Goal: Task Accomplishment & Management: Manage account settings

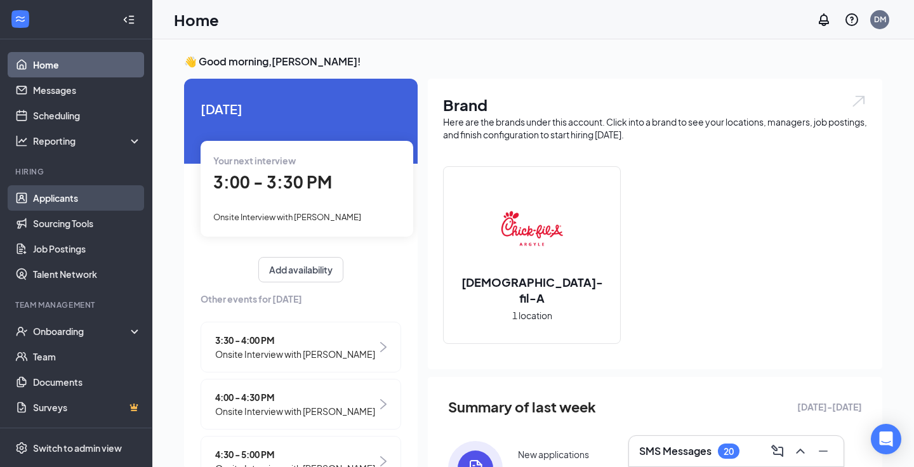
click at [81, 196] on link "Applicants" at bounding box center [87, 197] width 109 height 25
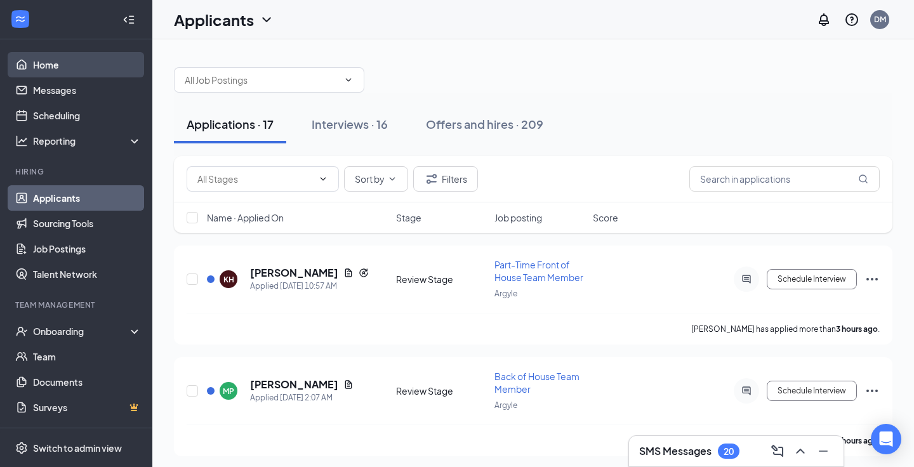
click at [83, 63] on link "Home" at bounding box center [87, 64] width 109 height 25
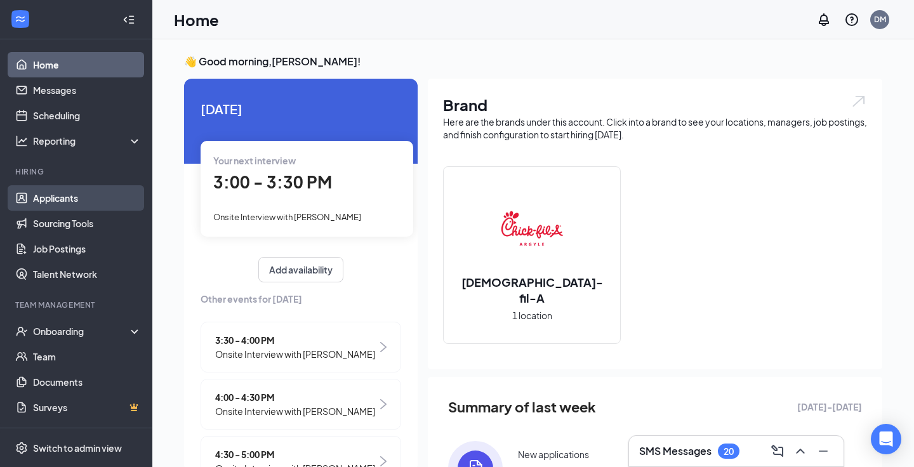
click at [86, 189] on link "Applicants" at bounding box center [87, 197] width 109 height 25
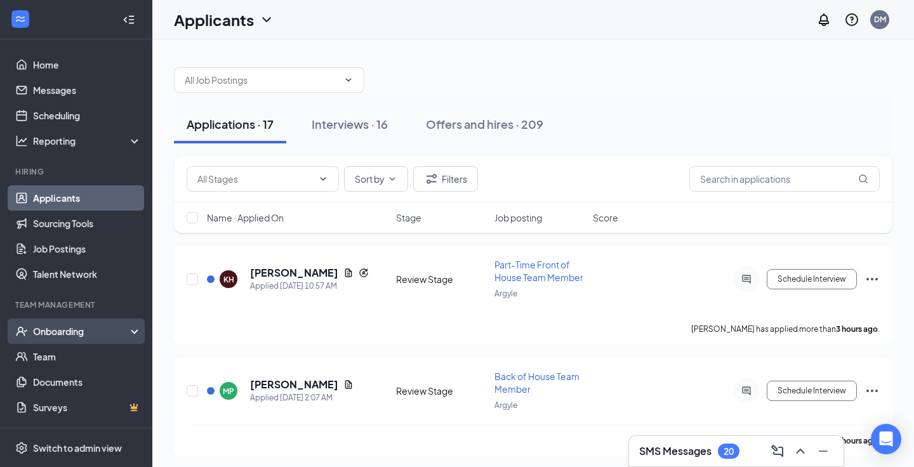
click at [83, 324] on div "Onboarding" at bounding box center [76, 331] width 152 height 25
click at [83, 355] on link "Overview" at bounding box center [87, 356] width 109 height 25
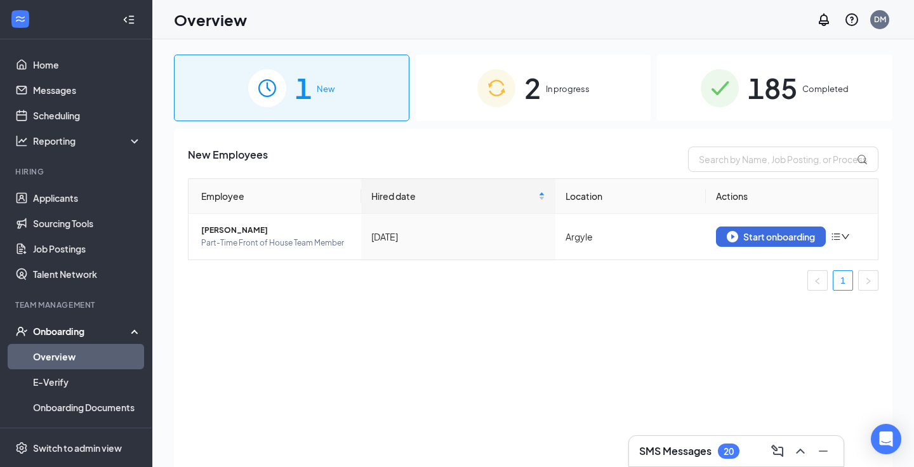
click at [550, 96] on div "2 In progress" at bounding box center [534, 88] width 236 height 67
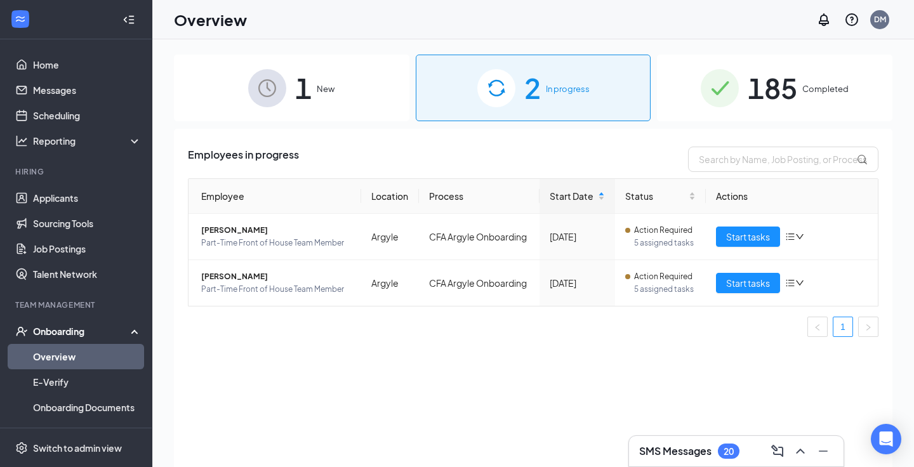
click at [326, 102] on div "1 New" at bounding box center [292, 88] width 236 height 67
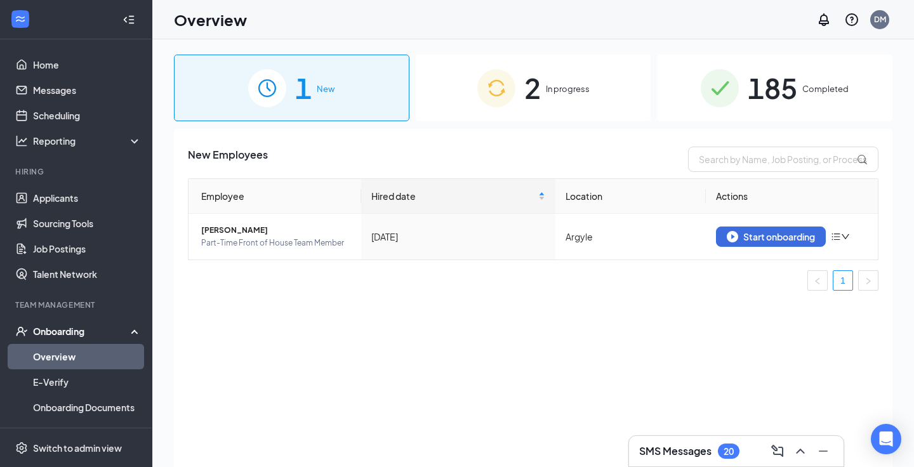
click at [522, 82] on div "2 In progress" at bounding box center [534, 88] width 236 height 67
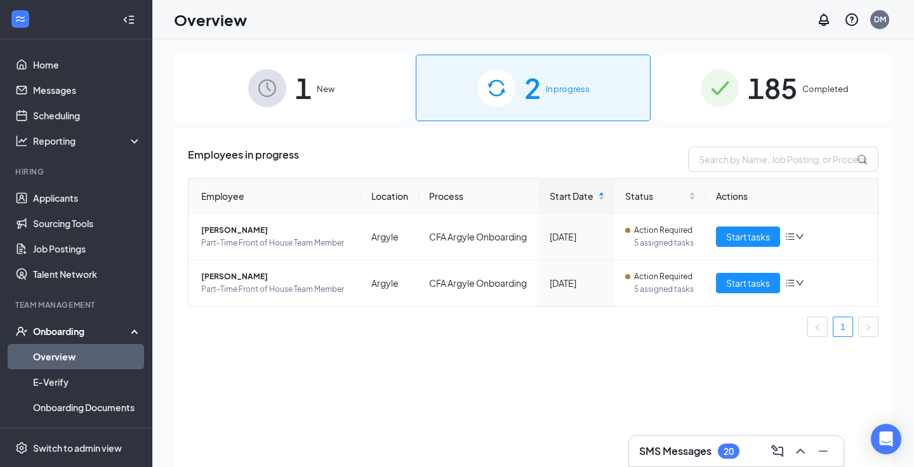
click at [327, 70] on div "1 New" at bounding box center [292, 88] width 236 height 67
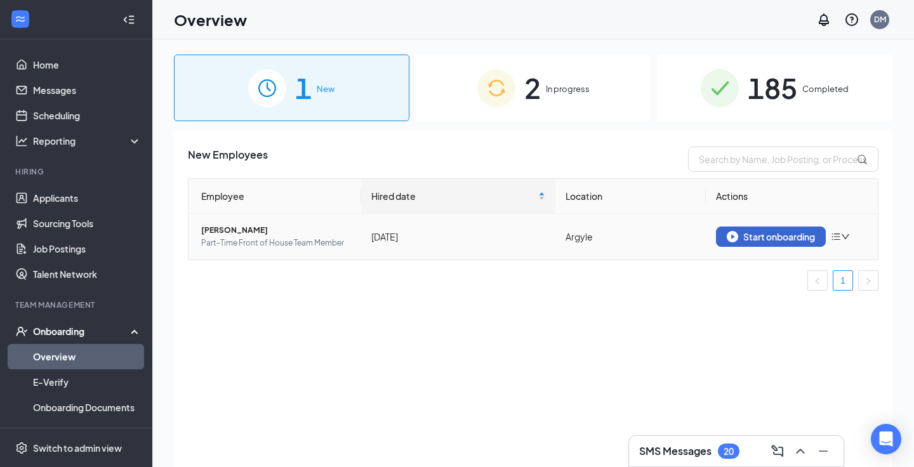
click at [755, 239] on div "Start onboarding" at bounding box center [771, 236] width 88 height 11
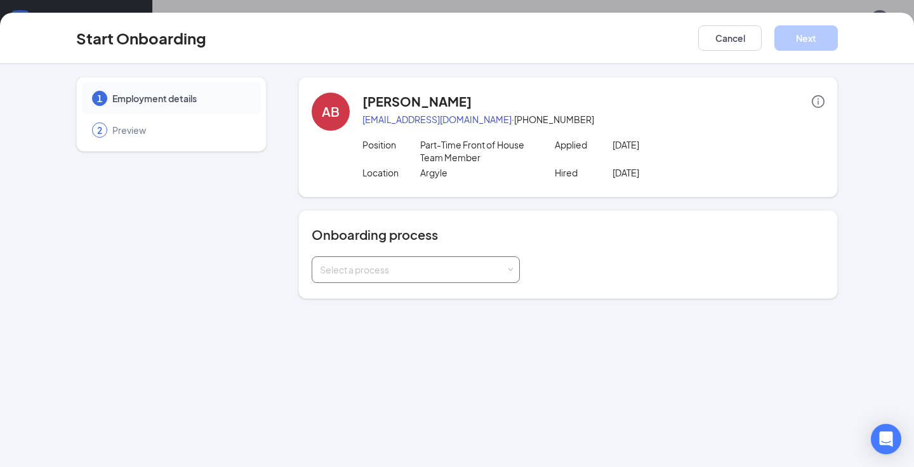
click at [386, 270] on div "Select a process" at bounding box center [413, 269] width 186 height 13
click at [377, 297] on span "CFA Argyle Onboarding" at bounding box center [366, 296] width 98 height 11
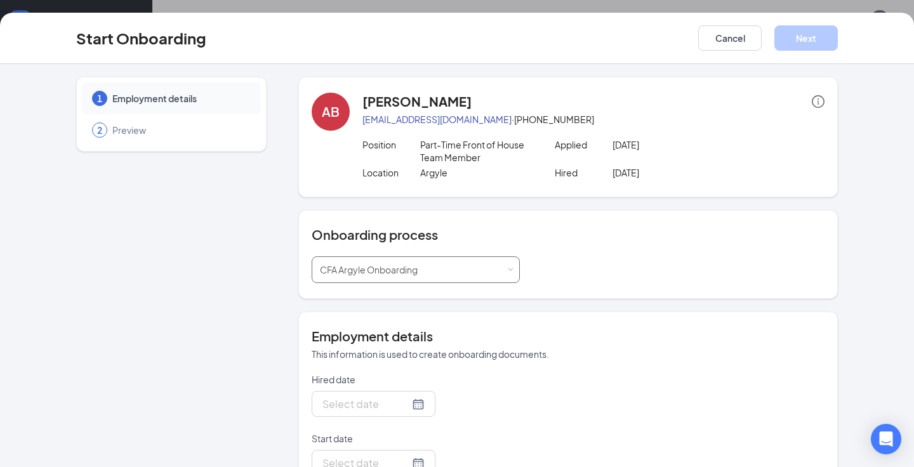
type input "Oct 1, 2025"
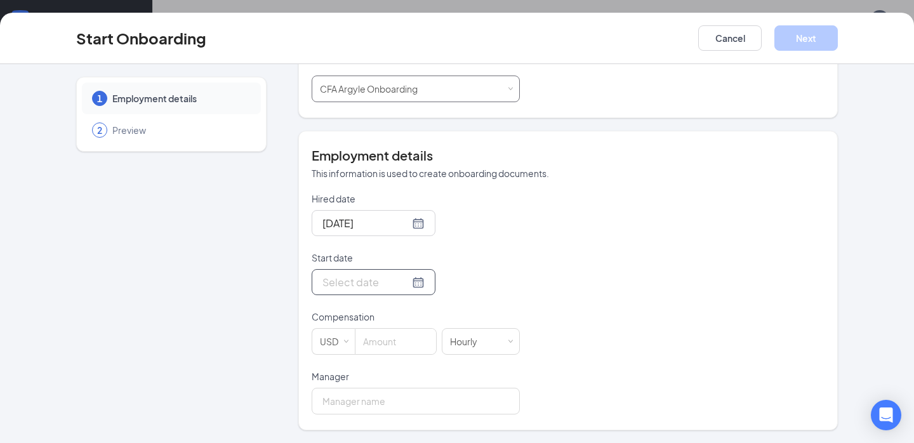
scroll to position [181, 0]
click at [366, 286] on input "Start date" at bounding box center [365, 282] width 87 height 16
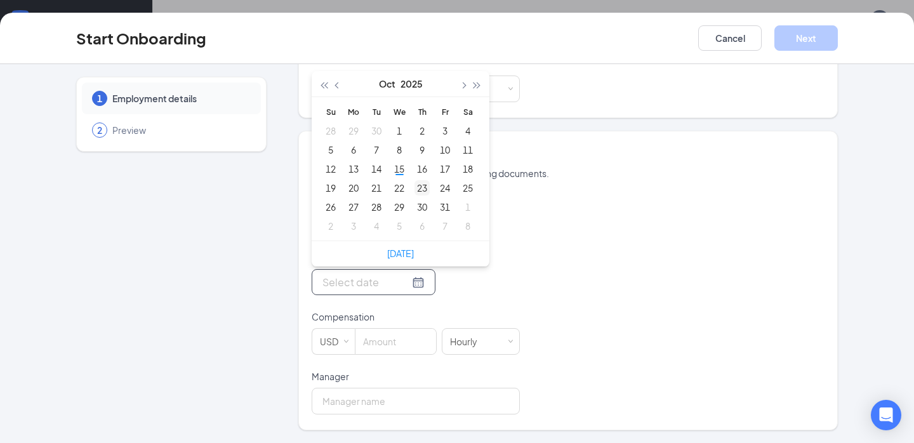
type input "Nov 6, 2025"
type input "Oct 30, 2025"
type input "Oct 23, 2025"
click at [423, 192] on div "23" at bounding box center [422, 187] width 15 height 15
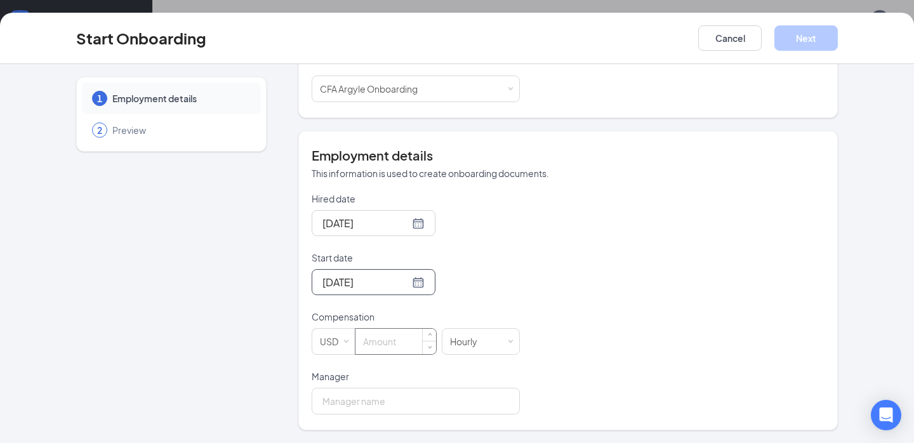
click at [390, 346] on input at bounding box center [395, 341] width 81 height 25
type input "11"
click at [508, 277] on div "Oct 23, 2025" at bounding box center [416, 282] width 208 height 26
click at [355, 400] on input "Manager" at bounding box center [416, 401] width 208 height 27
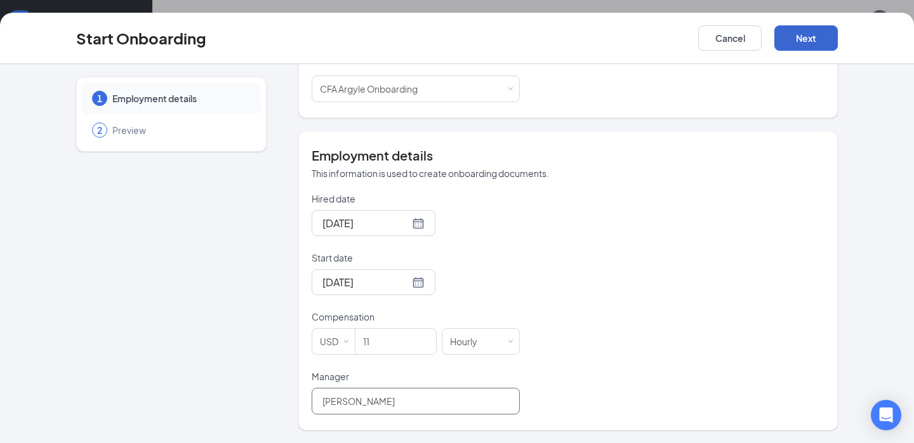
type input "David Garcia"
click at [806, 39] on button "Next" at bounding box center [805, 37] width 63 height 25
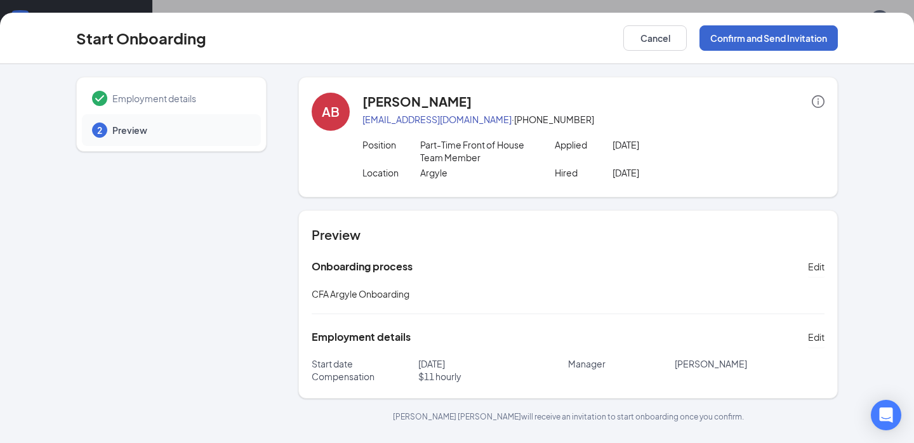
click at [759, 40] on button "Confirm and Send Invitation" at bounding box center [769, 37] width 138 height 25
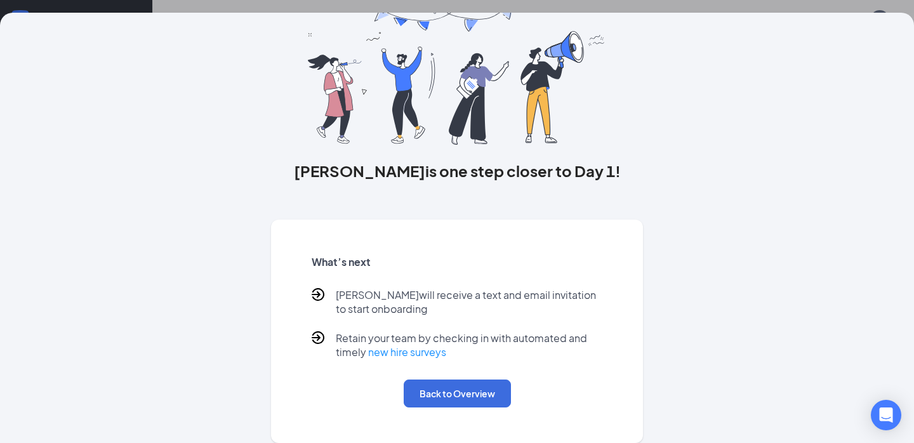
scroll to position [61, 0]
click at [444, 395] on button "Back to Overview" at bounding box center [457, 394] width 107 height 28
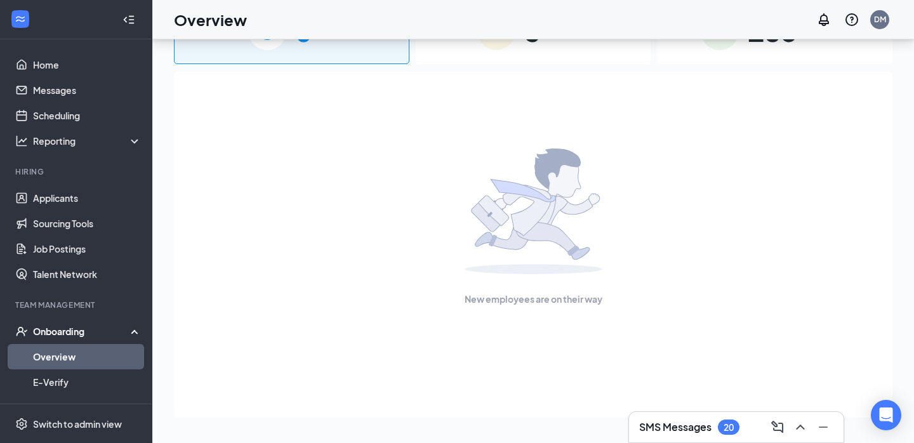
click at [668, 429] on h3 "SMS Messages" at bounding box center [675, 427] width 72 height 14
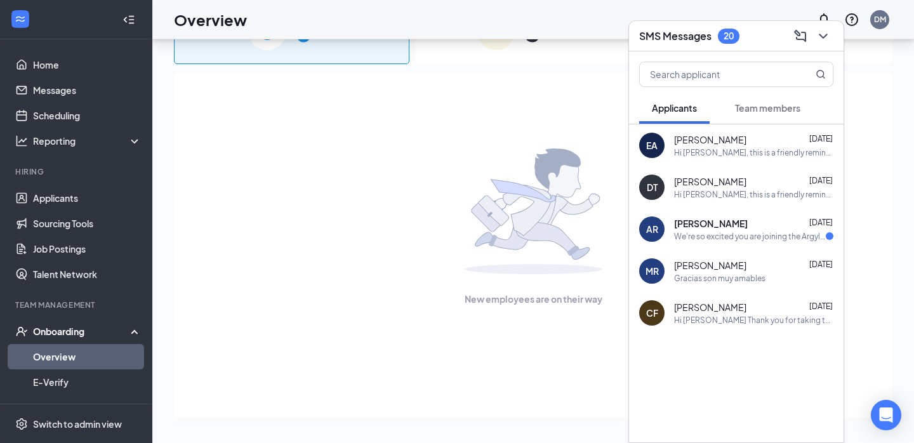
click at [731, 240] on div "We're so excited you are joining the Argyle Chick-fil-Ateam ! Do you know anyon…" at bounding box center [750, 236] width 152 height 11
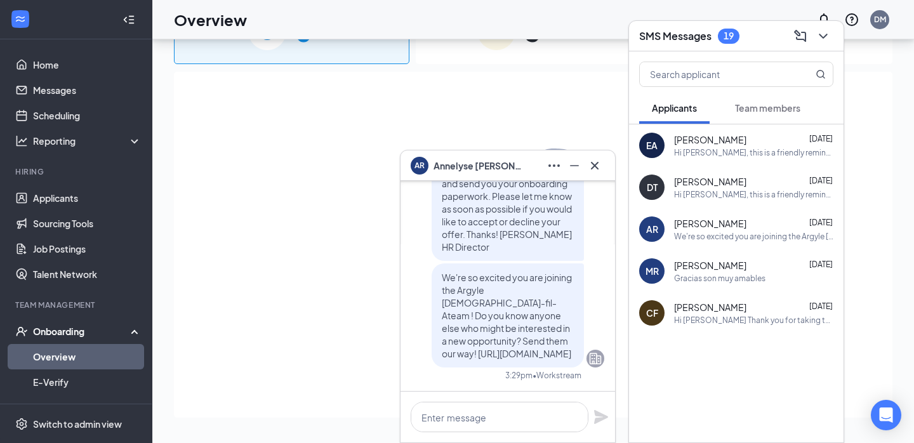
click at [698, 324] on div "Hi Chloe Thank you for taking the time to come interview today! I enjoyed getti…" at bounding box center [753, 320] width 159 height 11
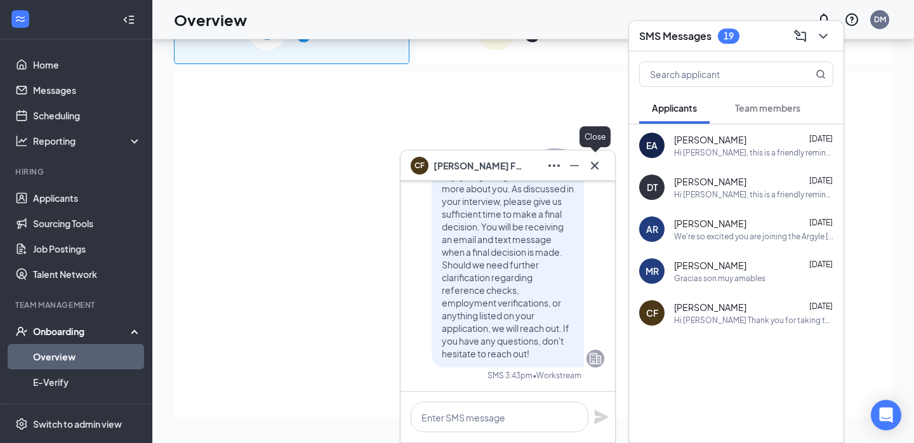
click at [596, 162] on icon "Cross" at bounding box center [594, 165] width 15 height 15
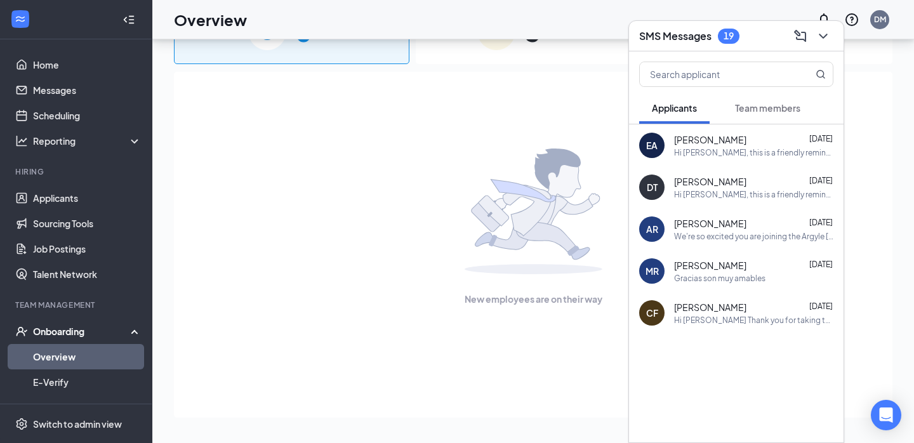
click at [515, 123] on div "New employees are on their way" at bounding box center [533, 227] width 691 height 311
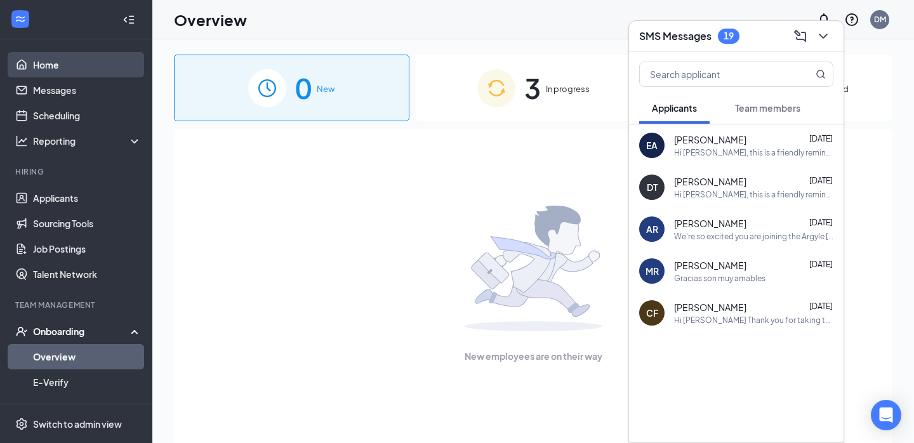
click at [72, 68] on link "Home" at bounding box center [87, 64] width 109 height 25
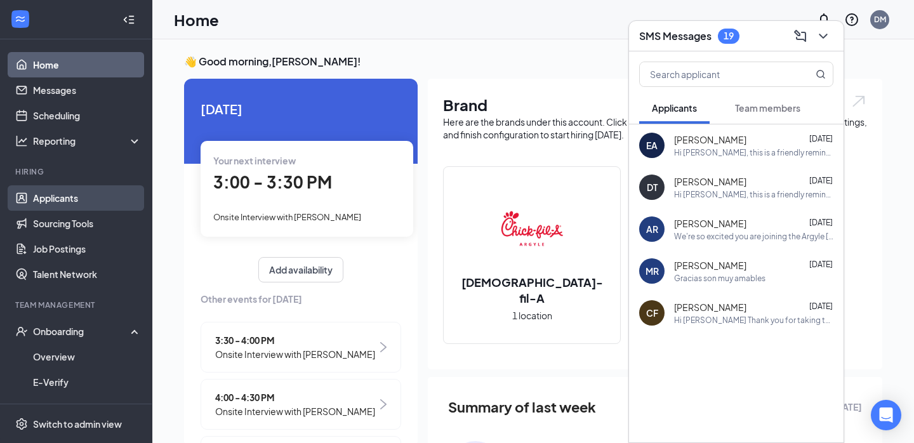
click at [54, 199] on link "Applicants" at bounding box center [87, 197] width 109 height 25
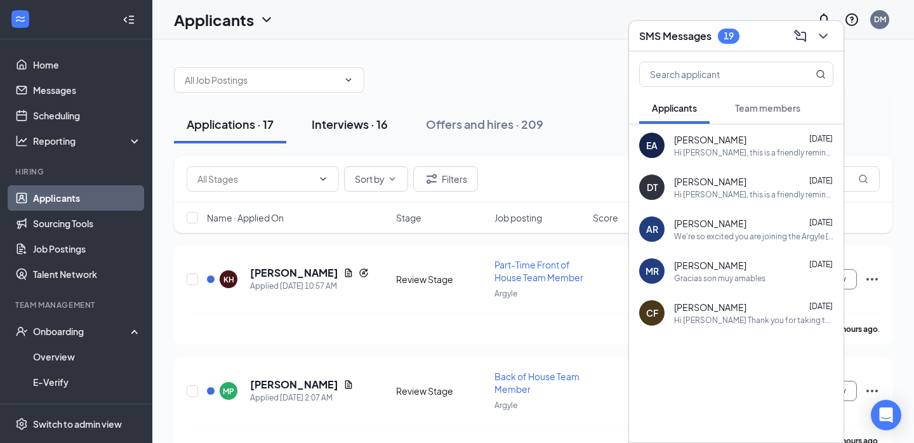
click at [359, 128] on div "Interviews · 16" at bounding box center [350, 124] width 76 height 16
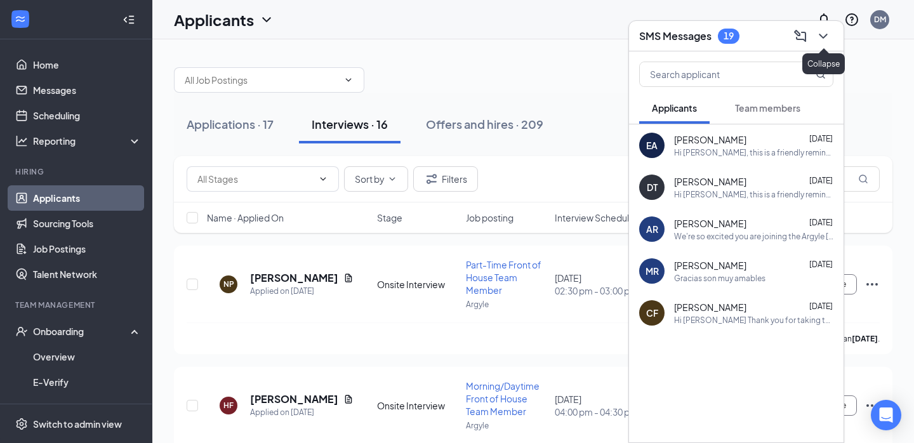
click at [832, 34] on button at bounding box center [823, 36] width 20 height 20
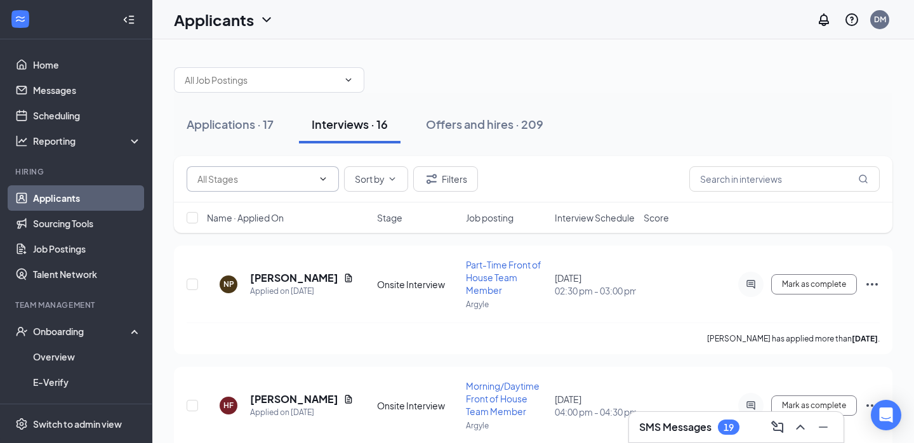
click at [298, 186] on span at bounding box center [263, 178] width 152 height 25
click at [322, 182] on icon "ChevronDown" at bounding box center [323, 179] width 10 height 10
click at [426, 184] on icon "Filter" at bounding box center [431, 178] width 15 height 15
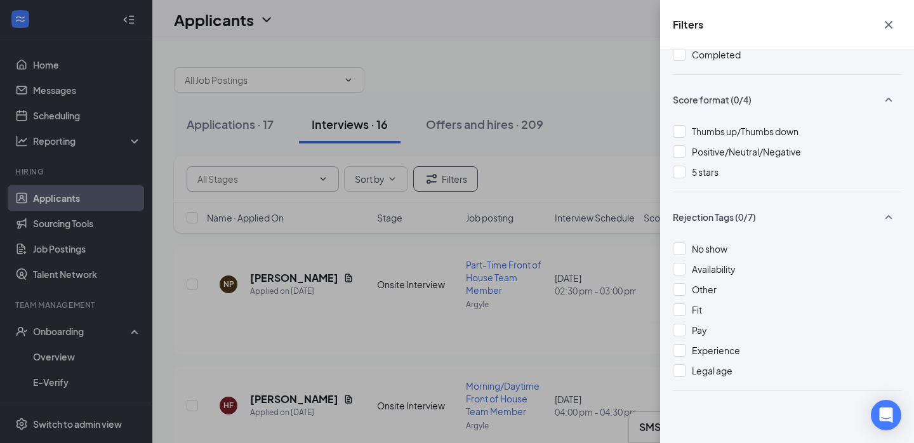
scroll to position [312, 0]
click at [496, 285] on div "Filters Show unreviewed applicants New Applicant Status (0/5) Unread message Ha…" at bounding box center [457, 221] width 914 height 443
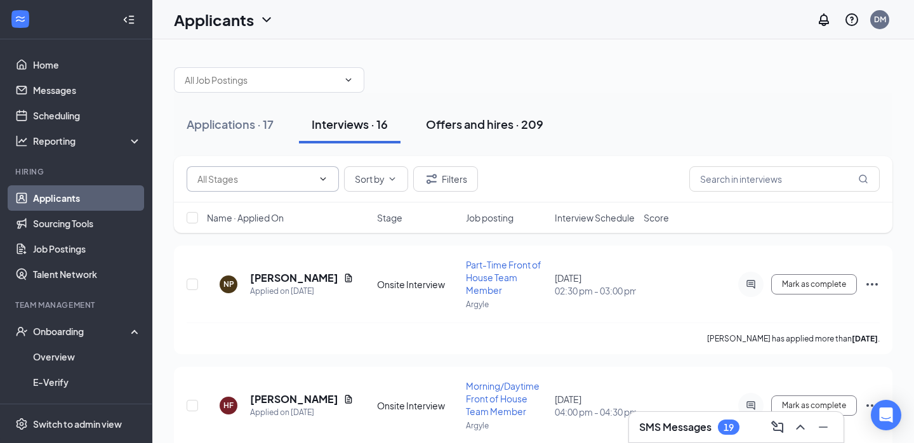
click at [481, 131] on div "Offers and hires · 209" at bounding box center [484, 124] width 117 height 16
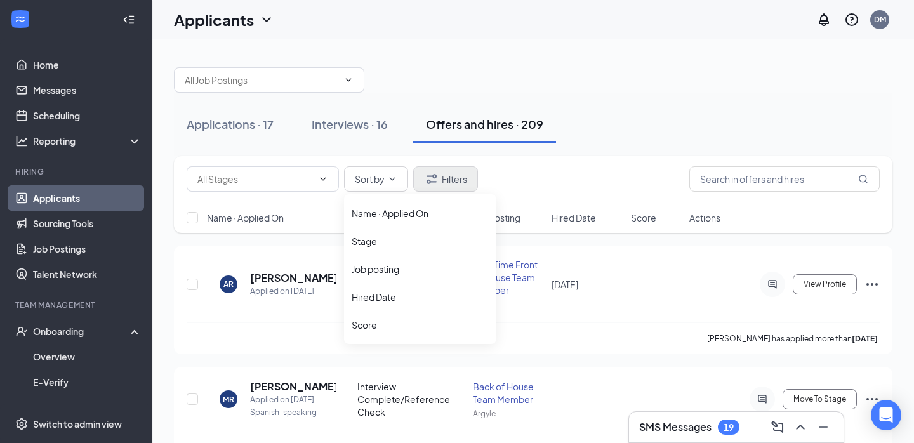
click at [454, 175] on button "Filters" at bounding box center [445, 178] width 65 height 25
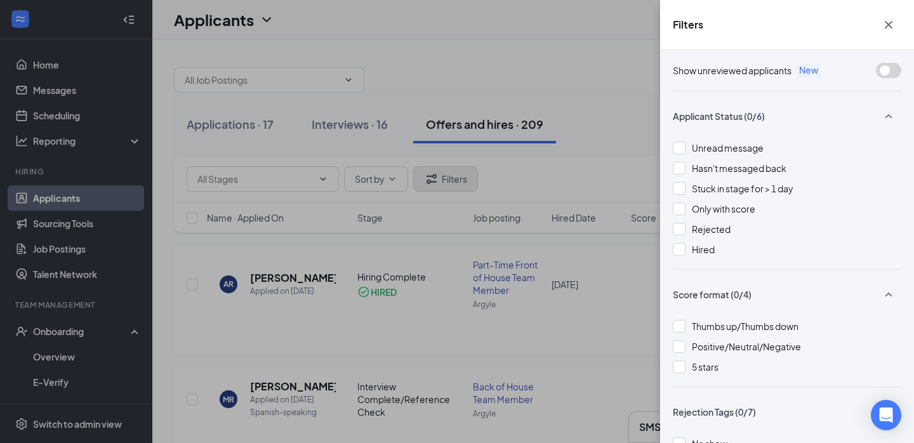
click at [454, 175] on div "Filters Show unreviewed applicants New Applicant Status (0/6) Unread message Ha…" at bounding box center [457, 221] width 914 height 443
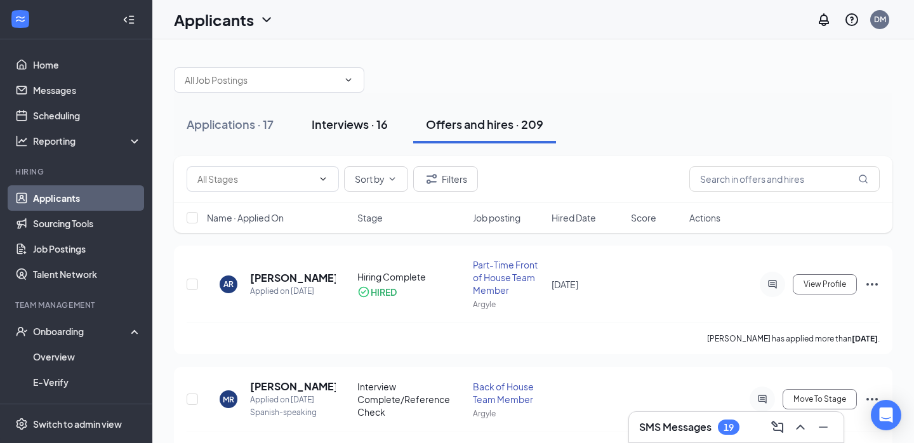
click at [361, 122] on div "Interviews · 16" at bounding box center [350, 124] width 76 height 16
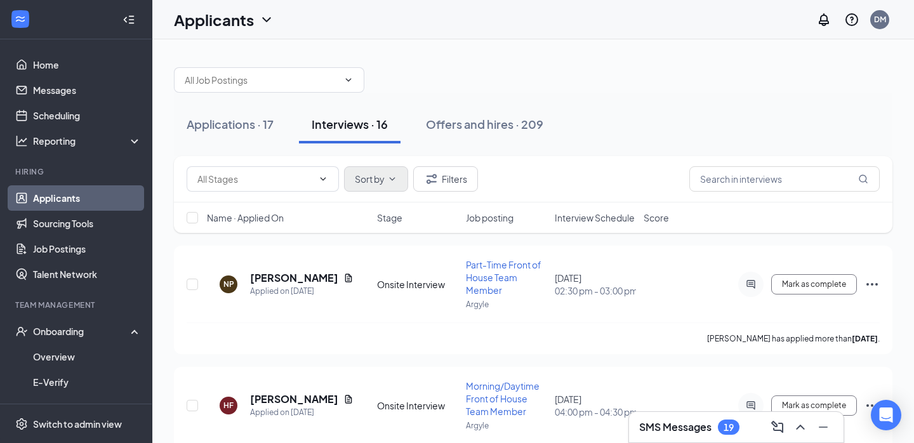
click at [389, 170] on button "Sort by" at bounding box center [376, 178] width 64 height 25
click at [324, 180] on icon "ChevronDown" at bounding box center [323, 179] width 10 height 10
click at [449, 135] on button "Offers and hires · 209" at bounding box center [484, 124] width 143 height 38
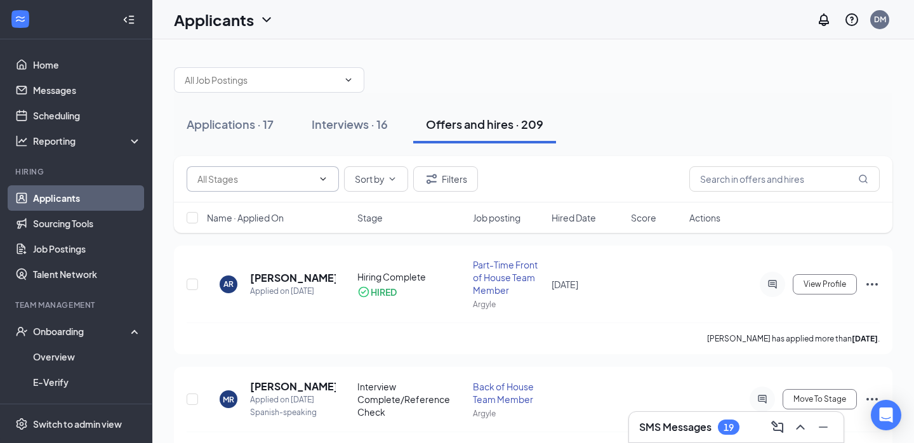
click at [295, 180] on input "text" at bounding box center [255, 179] width 116 height 14
click at [276, 233] on div "Interview Complete/Reference Check (2)" at bounding box center [274, 246] width 132 height 42
type input "Interview Complete/Reference Check (2)"
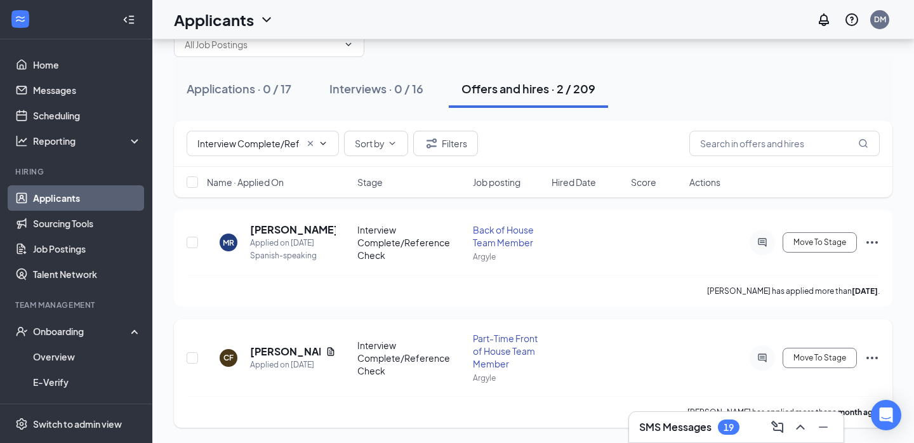
scroll to position [36, 0]
click at [190, 357] on input "checkbox" at bounding box center [192, 357] width 11 height 11
checkbox input "true"
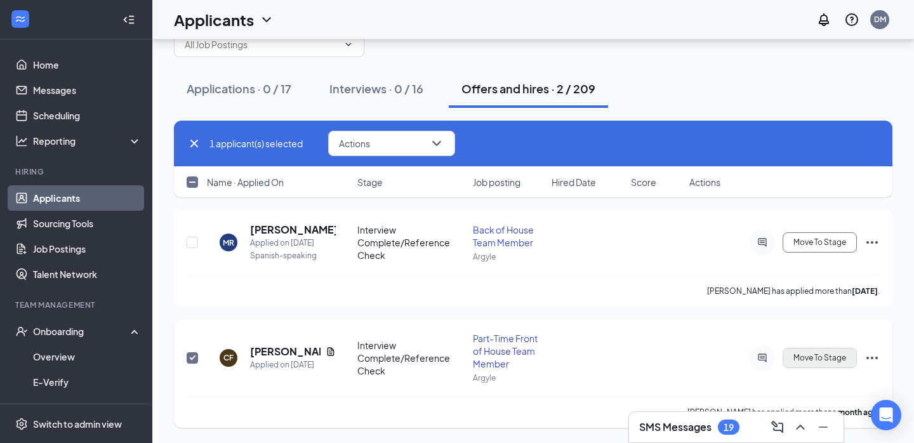
click at [840, 360] on span "Move To Stage" at bounding box center [819, 358] width 53 height 9
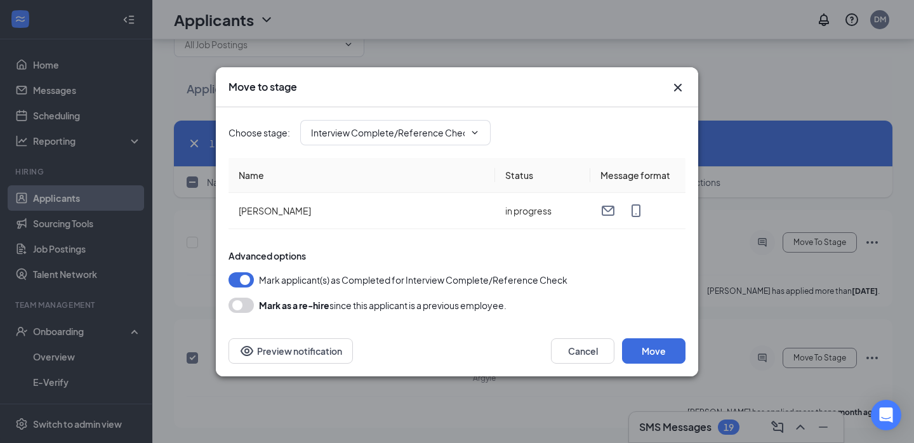
type input "Hiring Complete (final stage)"
click at [423, 137] on input "Hiring Complete (final stage)" at bounding box center [388, 133] width 154 height 14
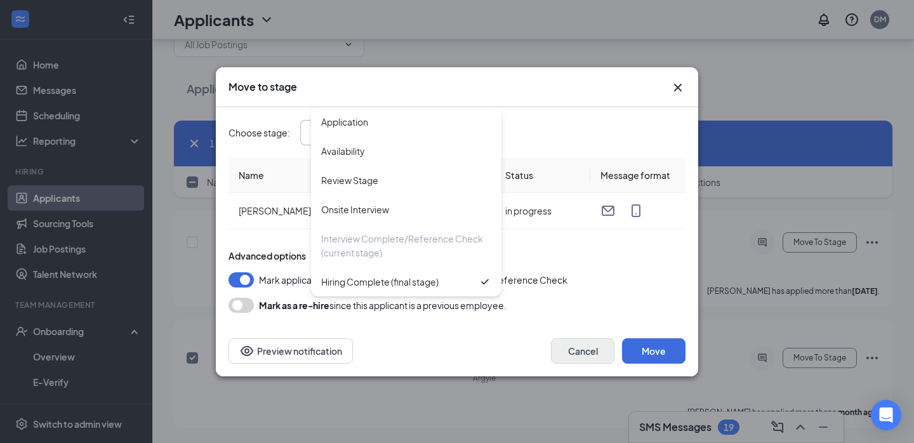
click at [560, 352] on button "Cancel" at bounding box center [582, 350] width 63 height 25
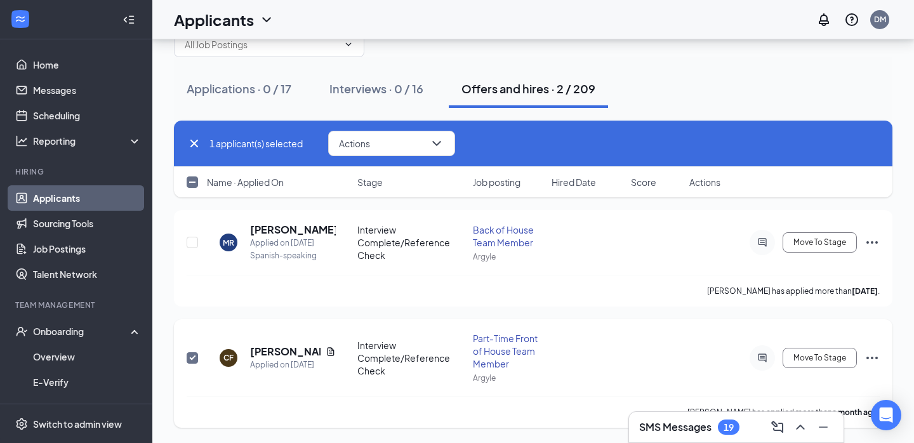
click at [877, 360] on icon "Ellipses" at bounding box center [872, 357] width 15 height 15
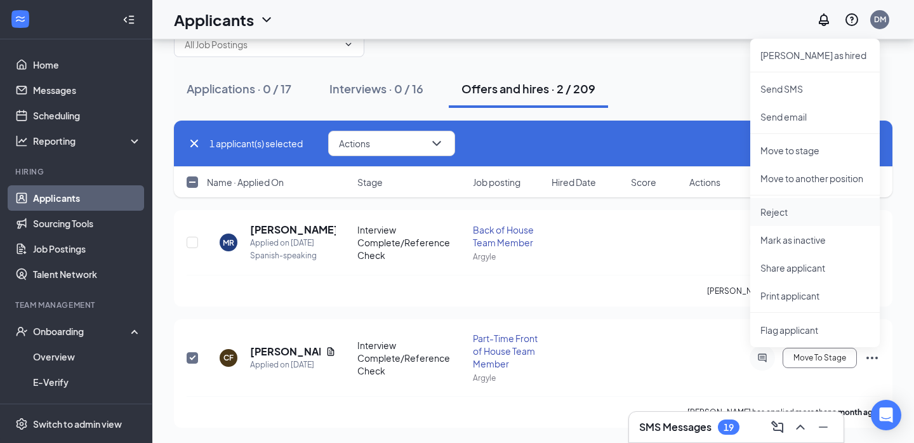
click at [810, 209] on p "Reject" at bounding box center [814, 212] width 109 height 13
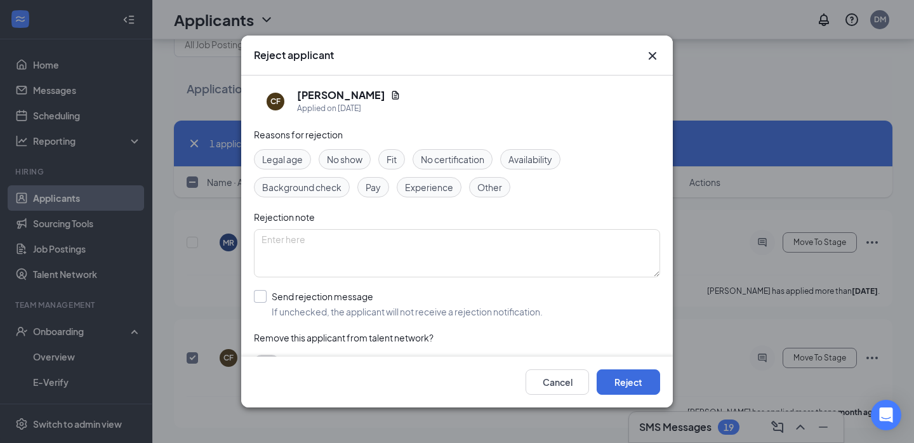
click at [265, 305] on label "Send rejection message If unchecked, the applicant will not receive a rejection…" at bounding box center [398, 304] width 289 height 28
click at [265, 305] on input "Send rejection message If unchecked, the applicant will not receive a rejection…" at bounding box center [398, 304] width 289 height 28
checkbox input "true"
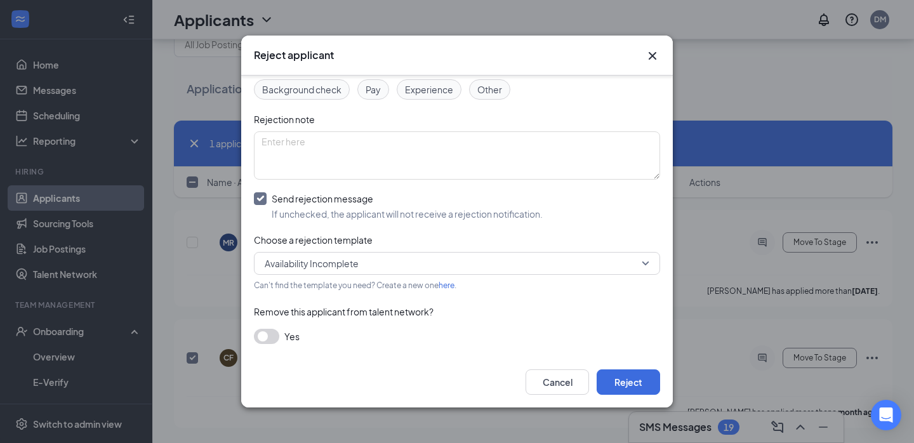
scroll to position [97, 0]
click at [309, 264] on span "Availability Incomplete" at bounding box center [312, 264] width 94 height 19
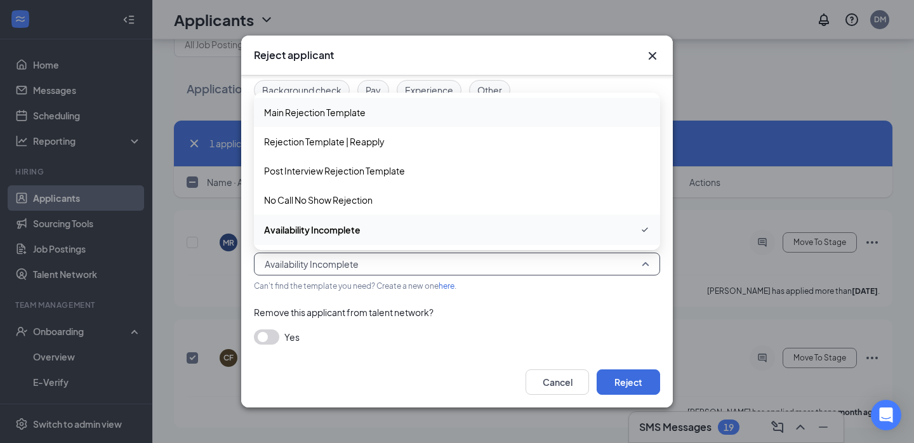
click at [333, 119] on span "Main Rejection Template" at bounding box center [315, 112] width 102 height 14
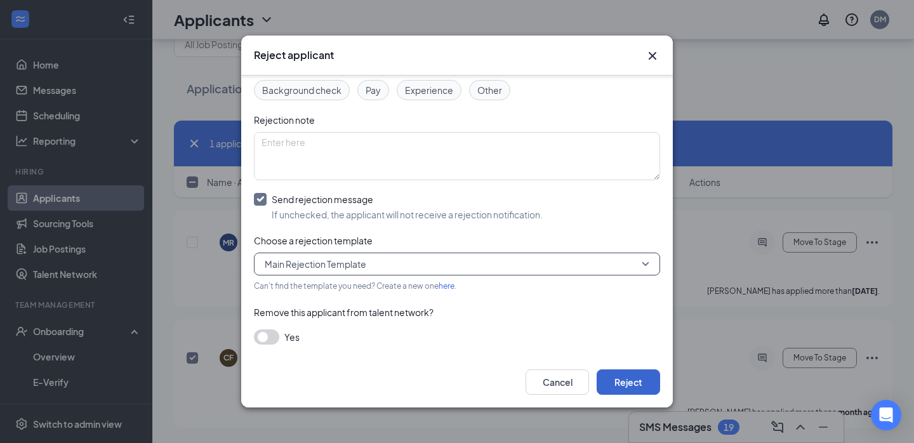
click at [632, 386] on button "Reject" at bounding box center [628, 381] width 63 height 25
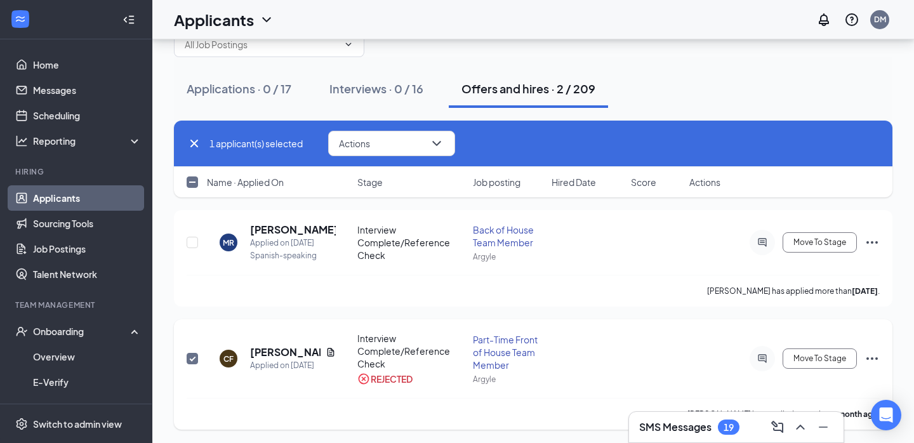
click at [192, 362] on input "checkbox" at bounding box center [192, 358] width 11 height 11
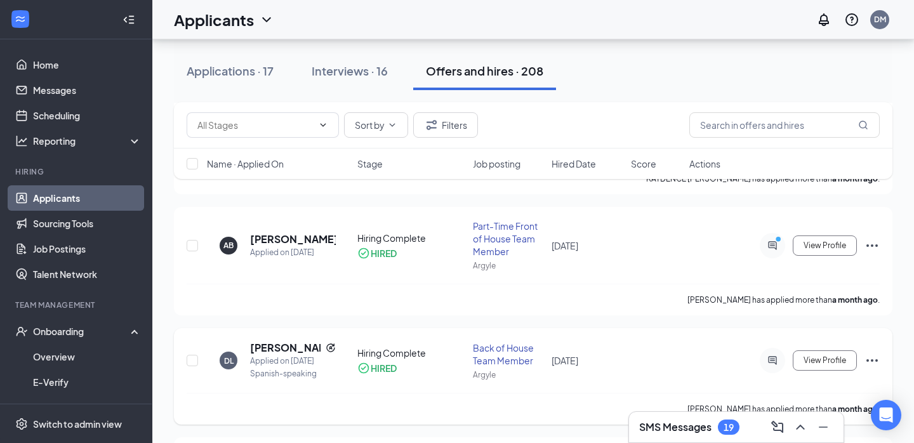
scroll to position [845, 0]
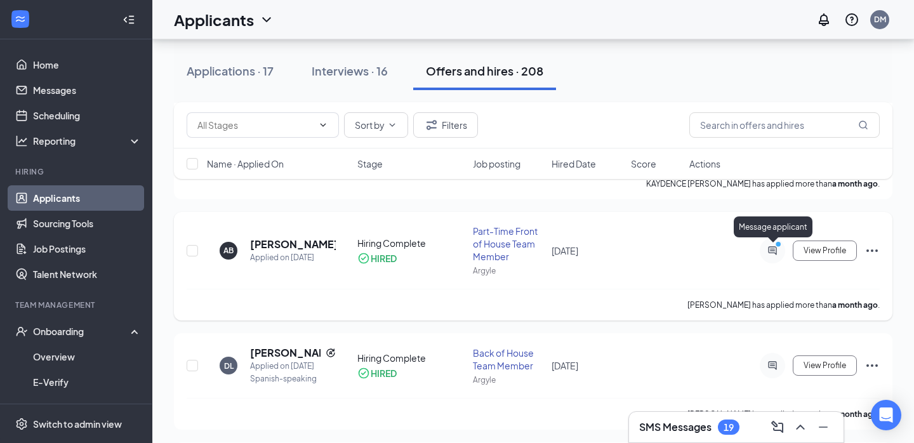
click at [772, 249] on icon "ActiveChat" at bounding box center [772, 251] width 15 height 10
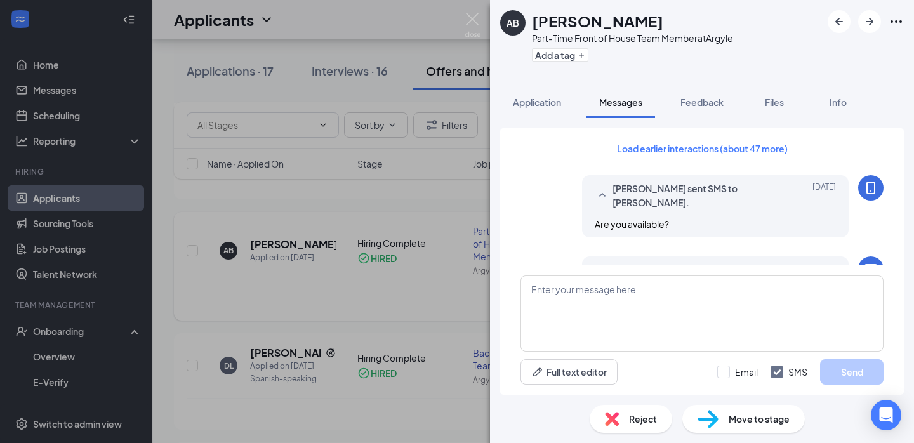
scroll to position [-1, 0]
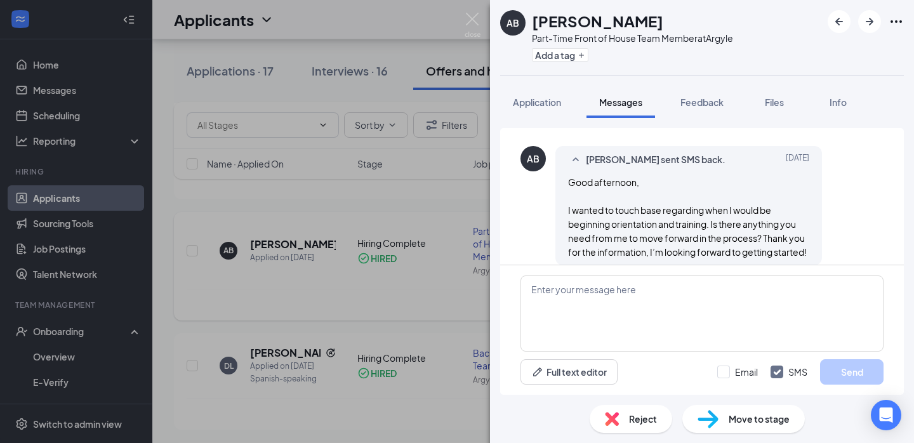
scroll to position [577, 0]
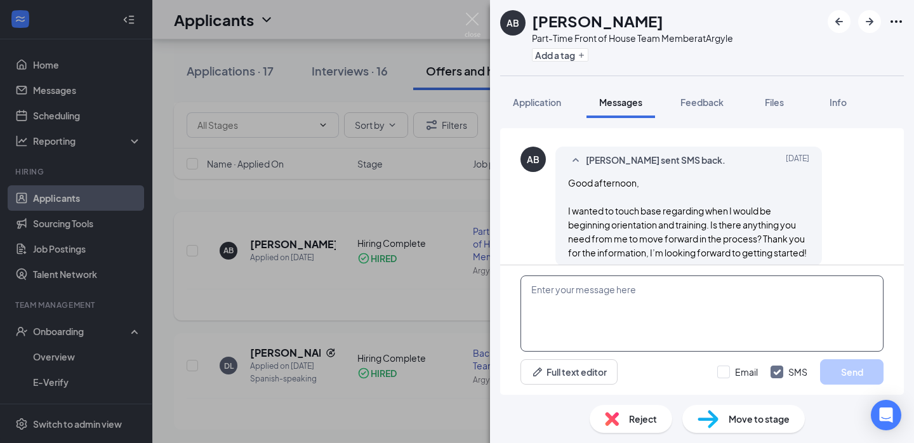
click at [613, 315] on textarea at bounding box center [702, 313] width 363 height 76
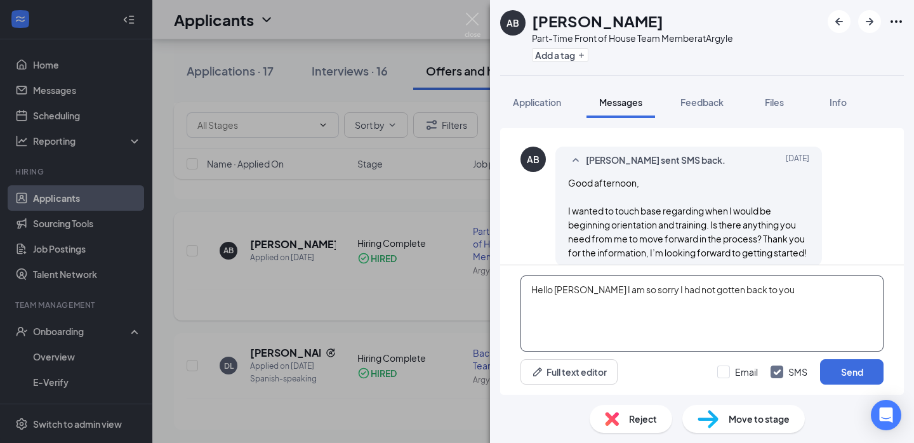
click at [578, 291] on textarea "Hello Avery I am so sorry I had not gotten back to you" at bounding box center [702, 313] width 363 height 76
click at [757, 290] on textarea "Hello Avery, I am so sorry I had not gotten back to you" at bounding box center [702, 313] width 363 height 76
click at [577, 304] on textarea "Hello Avery, I am so sorry I had not gotten back to you sooner your paperwork w…" at bounding box center [702, 313] width 363 height 76
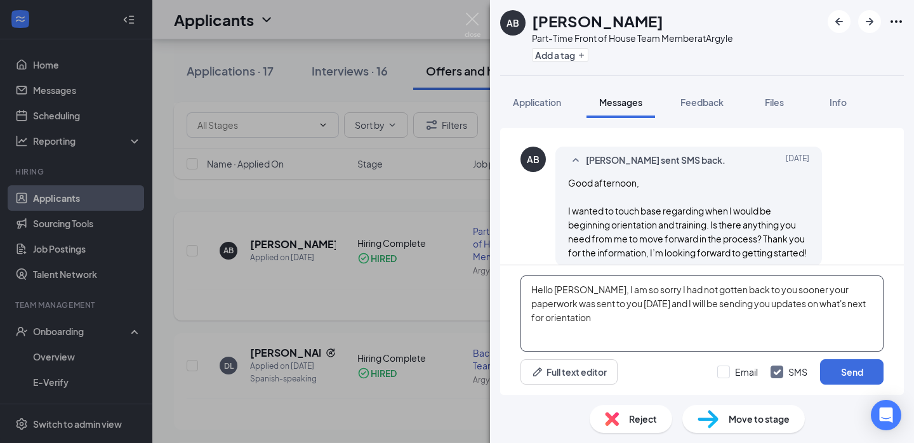
click at [866, 304] on textarea "Hello Avery, I am so sorry I had not gotten back to you sooner your paperwork w…" at bounding box center [702, 313] width 363 height 76
type textarea "Hello Avery, I am so sorry I had not gotten back to you sooner your paperwork w…"
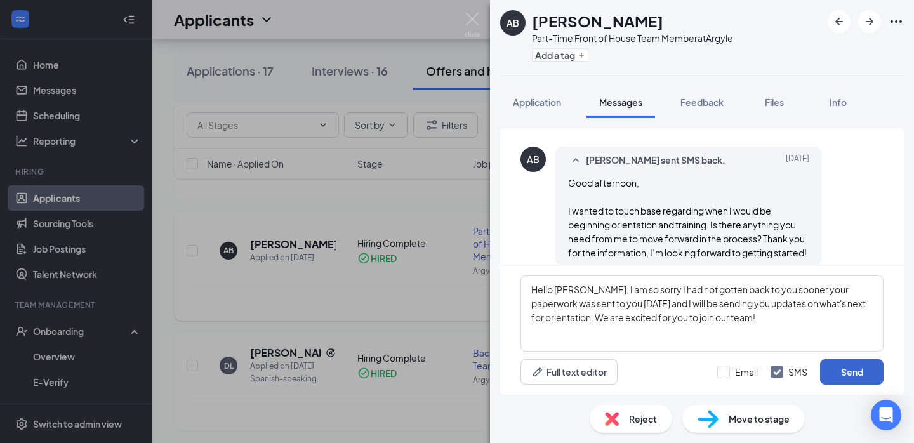
click at [847, 373] on button "Send" at bounding box center [851, 371] width 63 height 25
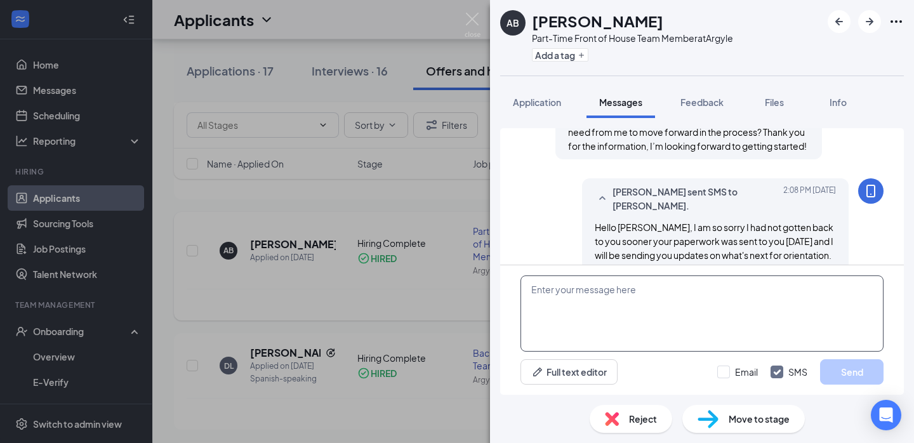
scroll to position [700, 0]
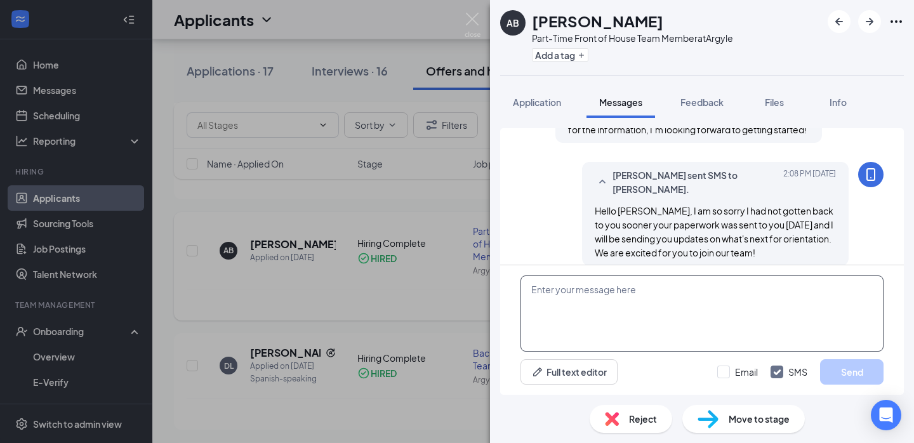
click at [586, 300] on textarea at bounding box center [702, 313] width 363 height 76
type textarea "Are you available on October 23rd for orientation?"
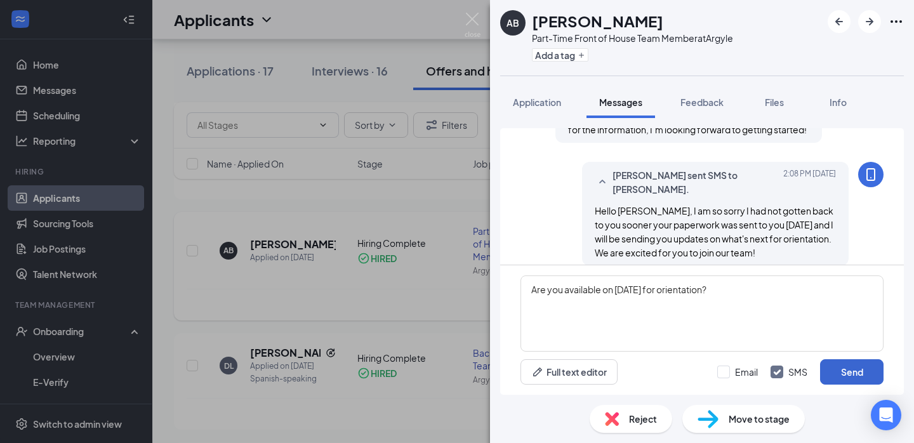
click at [846, 368] on button "Send" at bounding box center [851, 371] width 63 height 25
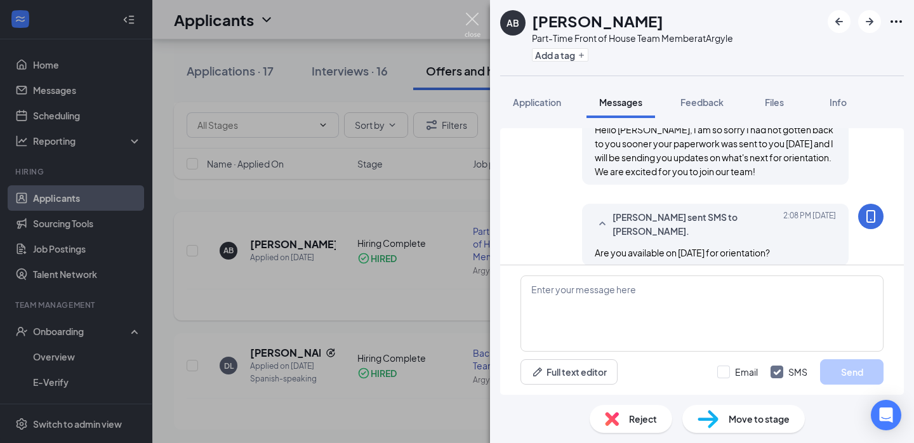
click at [472, 19] on img at bounding box center [473, 25] width 16 height 25
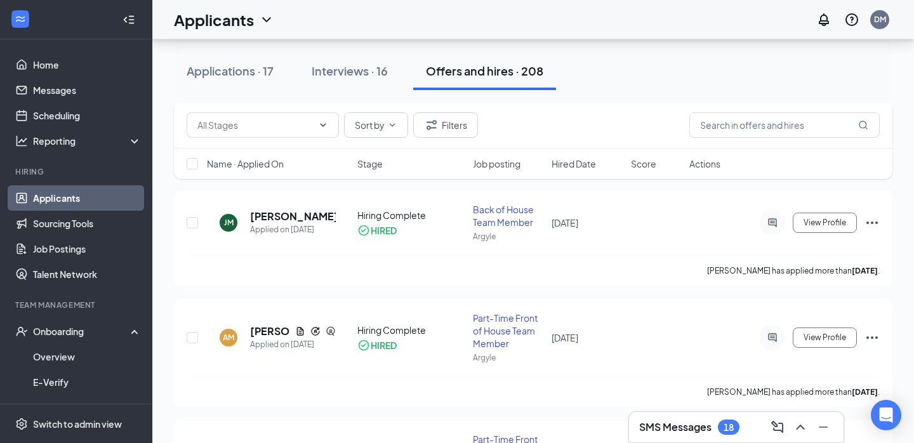
scroll to position [279, 0]
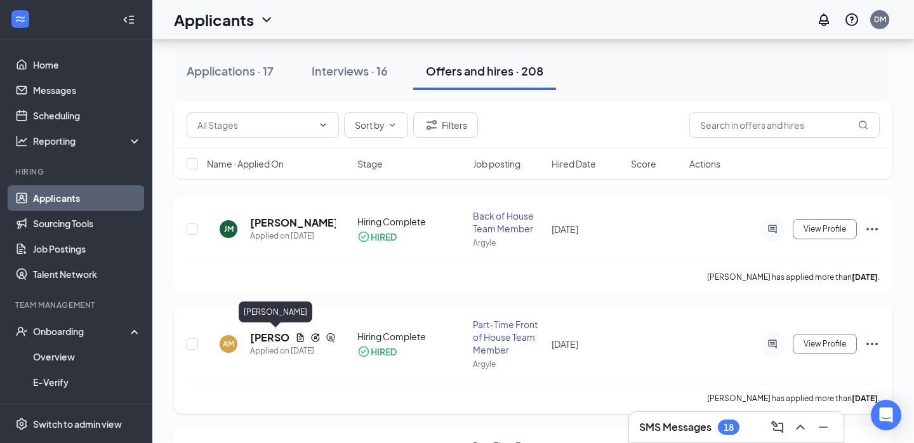
click at [272, 333] on h5 "Ainsley Mowrer" at bounding box center [270, 338] width 40 height 14
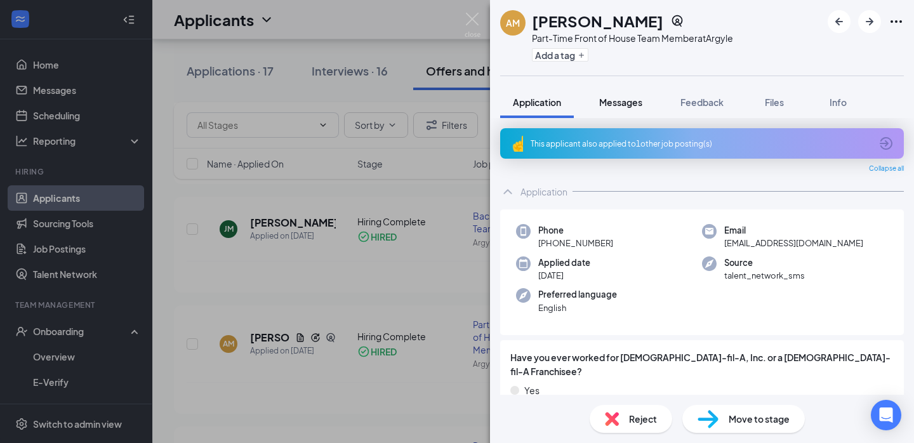
click at [616, 101] on span "Messages" at bounding box center [620, 101] width 43 height 11
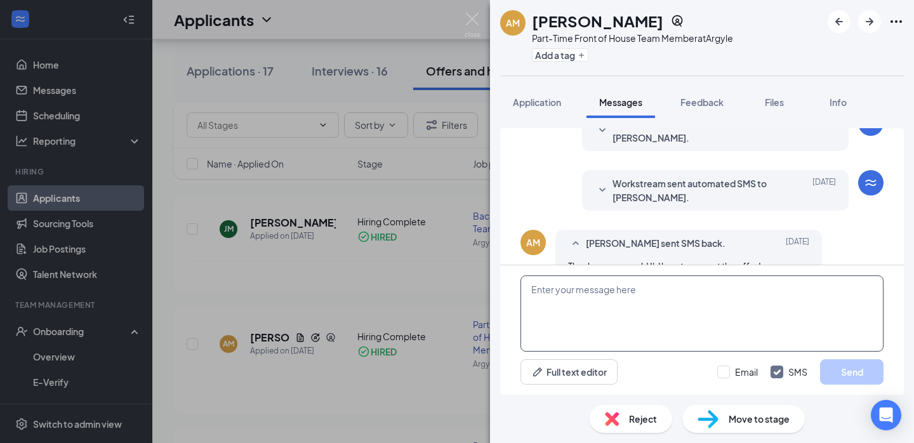
scroll to position [345, 0]
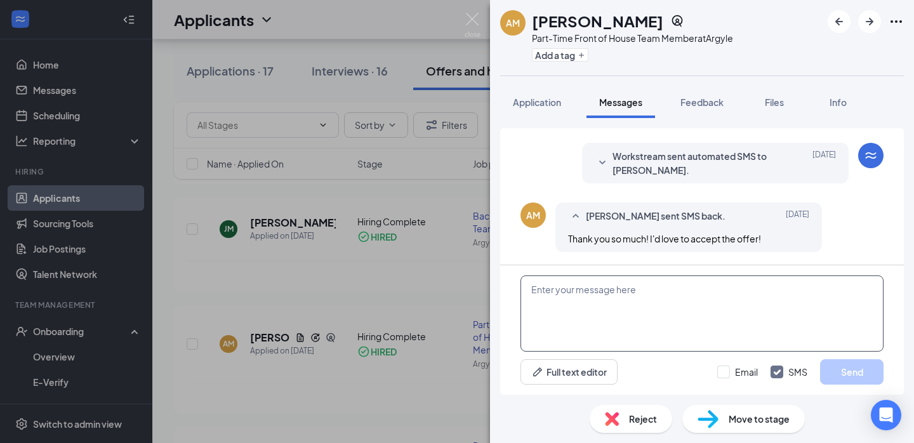
click at [619, 303] on textarea at bounding box center [702, 313] width 363 height 76
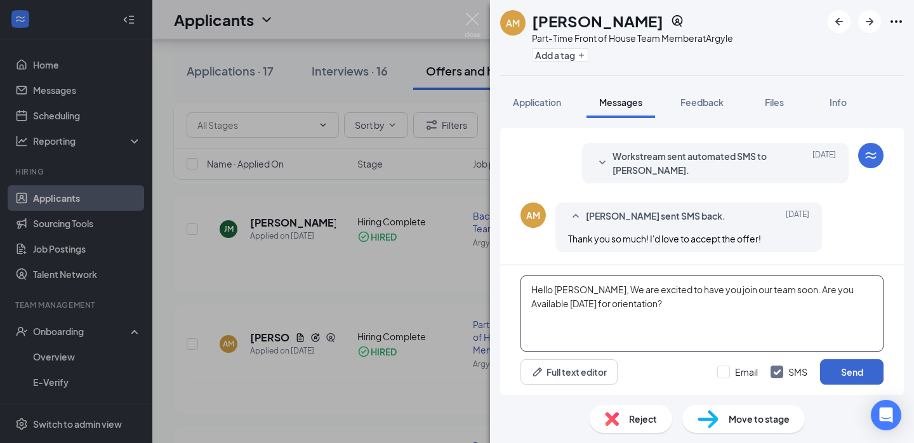
type textarea "Hello Ainsley, We are excited to have you join our team soon. Are you Available…"
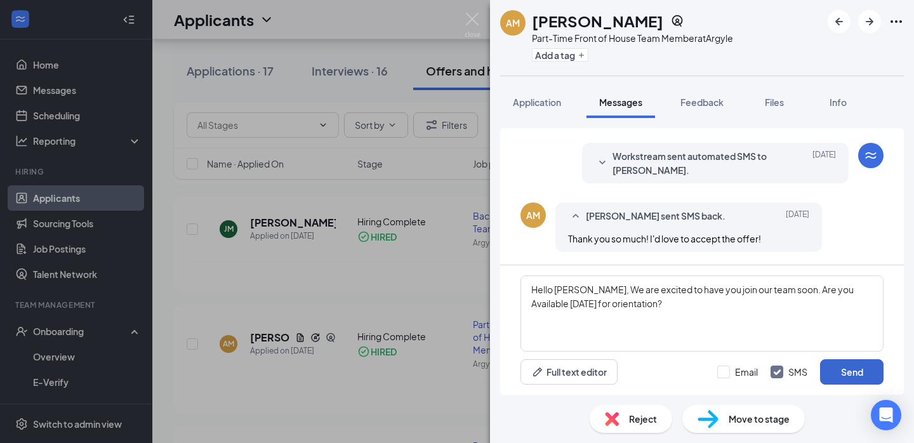
click at [844, 371] on button "Send" at bounding box center [851, 371] width 63 height 25
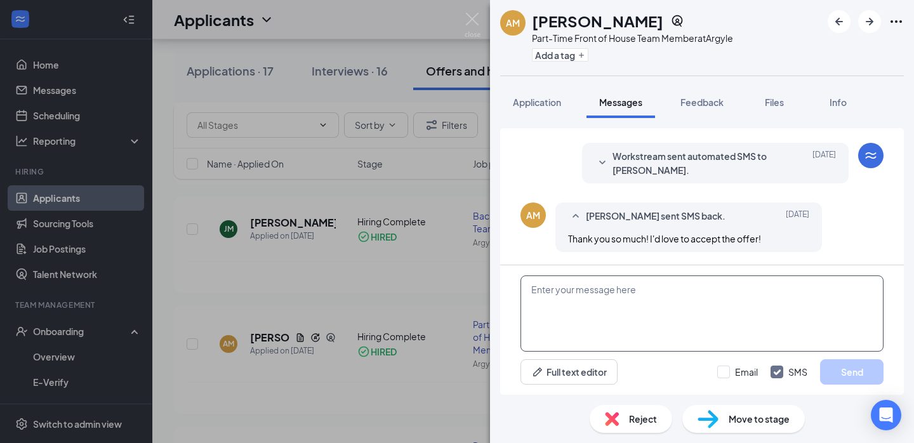
scroll to position [440, 0]
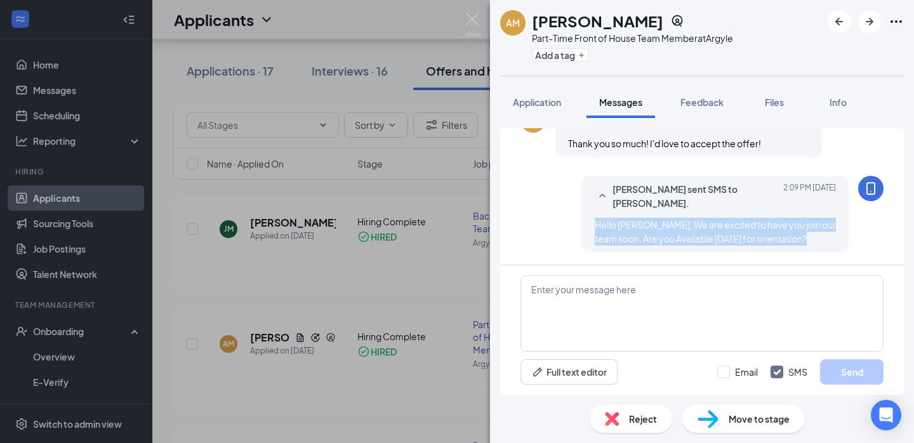
drag, startPoint x: 821, startPoint y: 239, endPoint x: 592, endPoint y: 220, distance: 229.3
click at [592, 220] on div "David Mendiola-Garcia sent SMS to Ainsley Mowrer. Today 2:09 PM Hello Ainsley, …" at bounding box center [715, 214] width 267 height 76
copy span "Hello Ainsley, We are excited to have you join our team soon. Are you Available…"
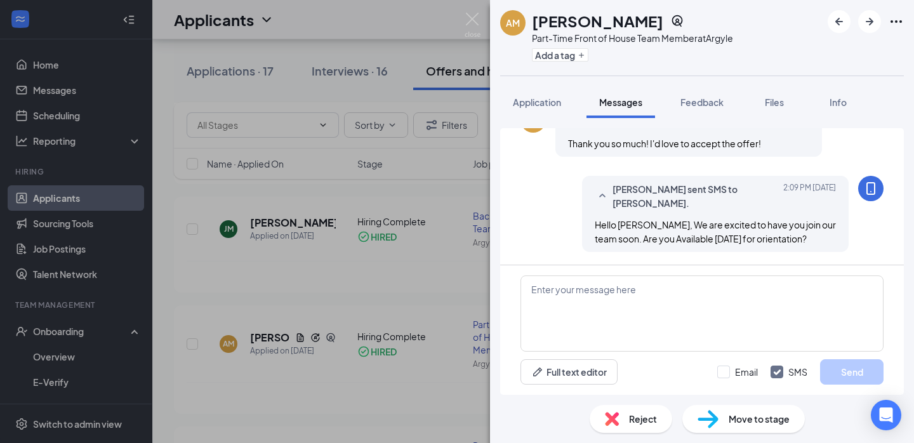
click at [339, 312] on div "AM Ainsley Mowrer Part-Time Front of House Team Member at Argyle Add a tag Appl…" at bounding box center [457, 221] width 914 height 443
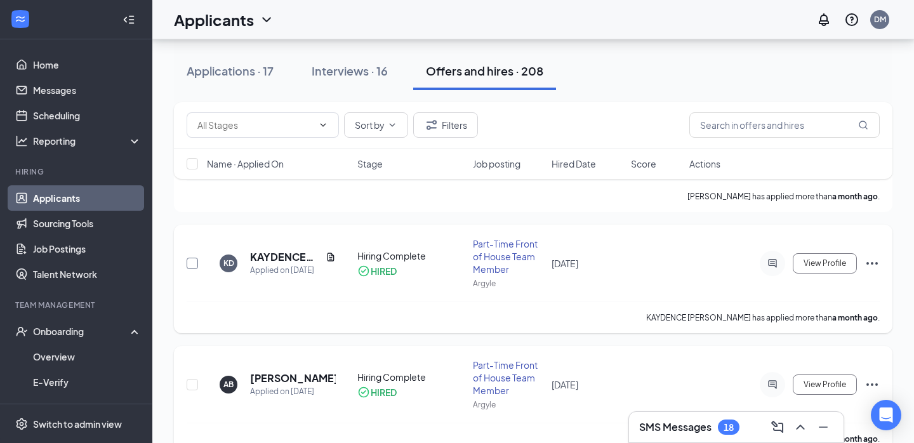
scroll to position [714, 0]
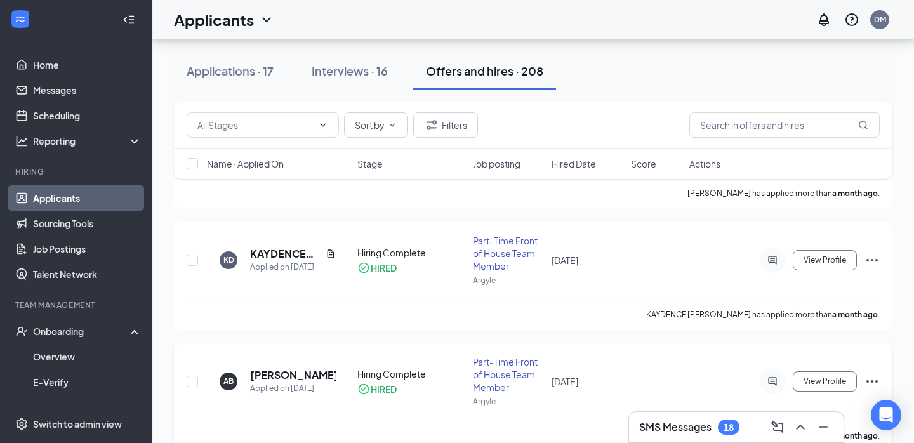
click at [77, 200] on link "Applicants" at bounding box center [87, 197] width 109 height 25
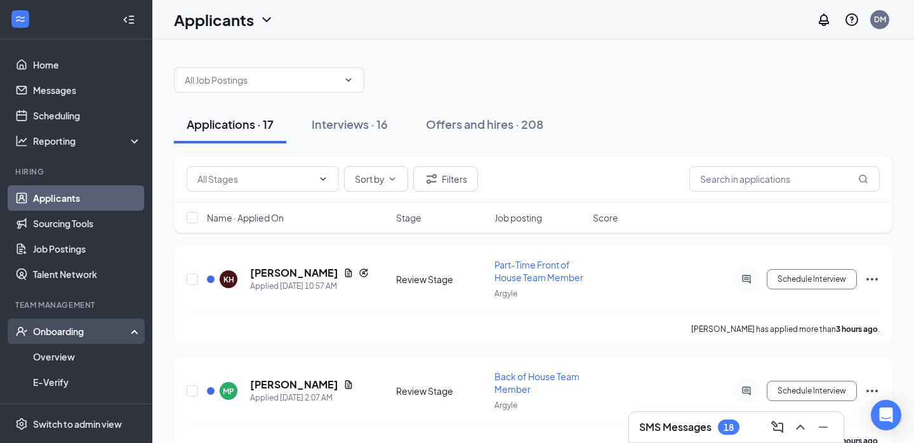
click at [81, 332] on div "Onboarding" at bounding box center [82, 331] width 98 height 13
click at [81, 331] on div "Onboarding" at bounding box center [82, 331] width 98 height 13
click at [68, 362] on link "Overview" at bounding box center [87, 356] width 109 height 25
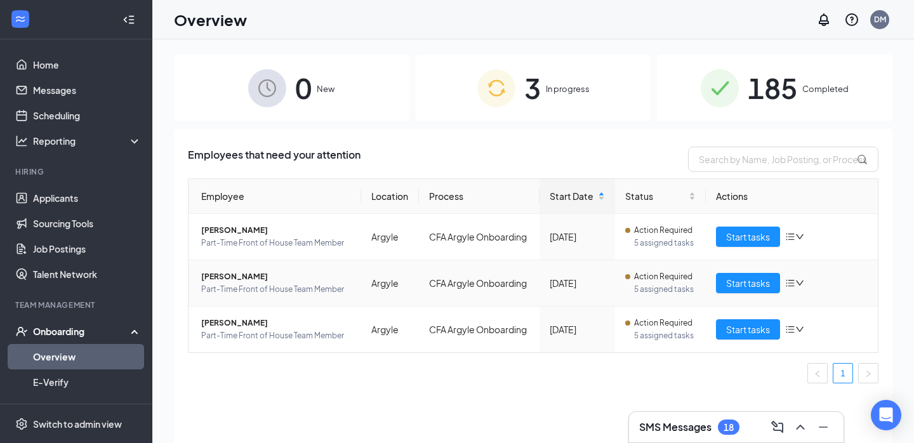
click at [242, 277] on span "Annelyse N Rosario" at bounding box center [276, 276] width 150 height 13
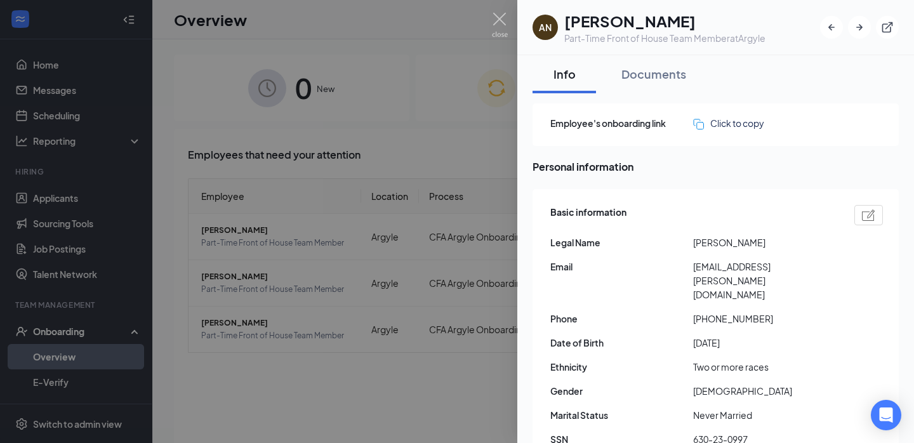
click at [284, 267] on div at bounding box center [457, 221] width 914 height 443
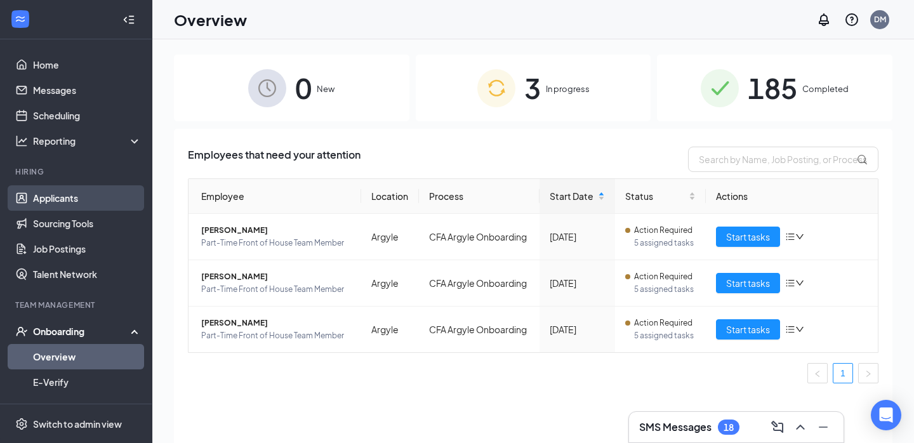
click at [76, 196] on link "Applicants" at bounding box center [87, 197] width 109 height 25
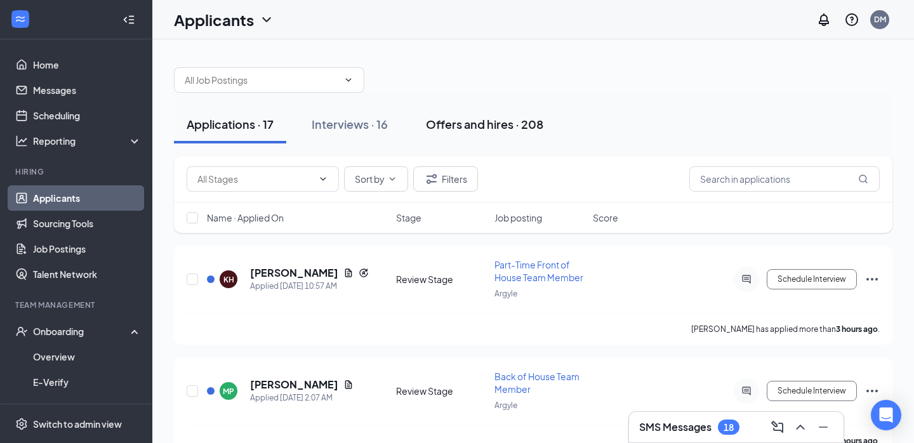
click at [469, 119] on div "Offers and hires · 208" at bounding box center [484, 124] width 117 height 16
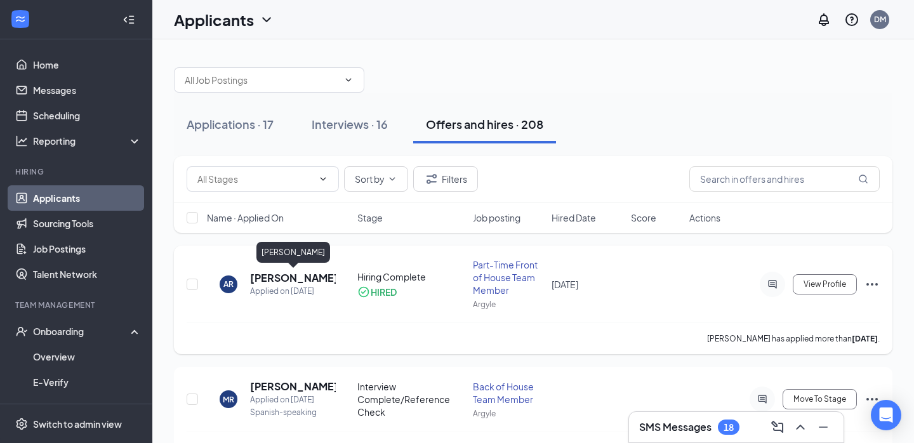
click at [304, 275] on h5 "Annelyse Rosario" at bounding box center [293, 278] width 86 height 14
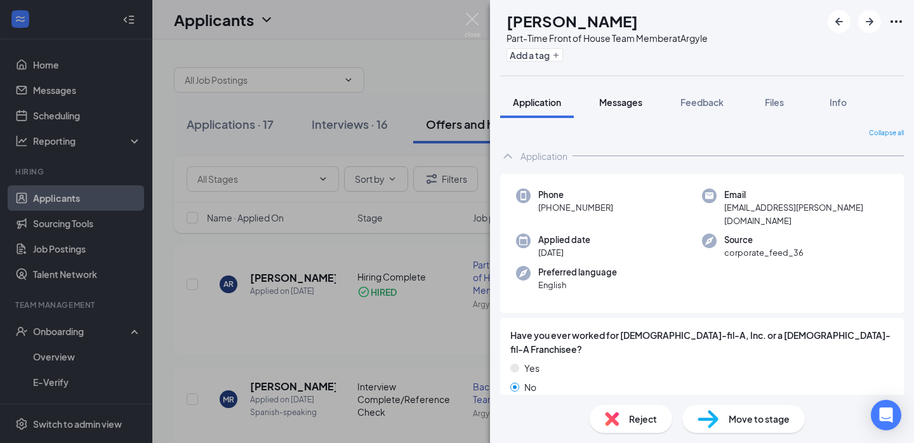
click at [632, 104] on span "Messages" at bounding box center [620, 101] width 43 height 11
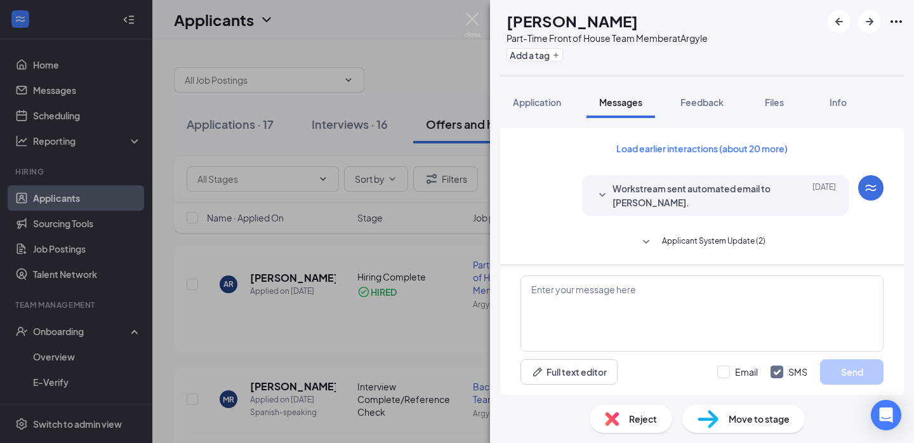
scroll to position [336, 0]
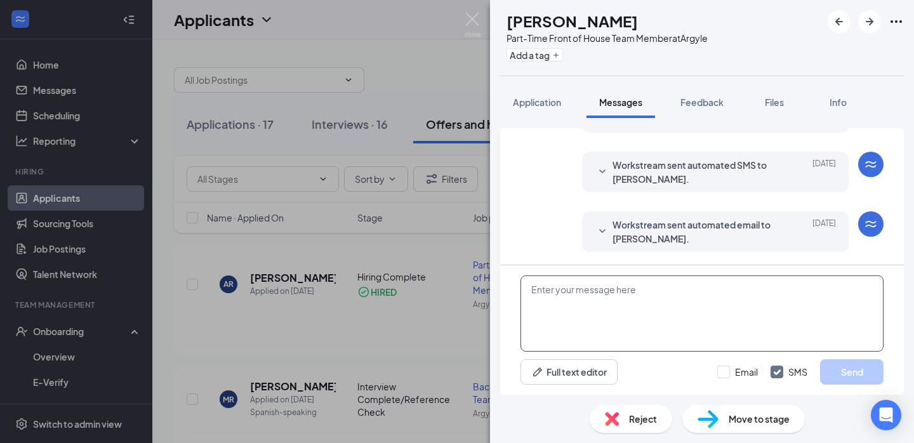
click at [602, 291] on textarea at bounding box center [702, 313] width 363 height 76
paste textarea "Hello Ainsley, We are excited to have you join our team soon. Are you Available…"
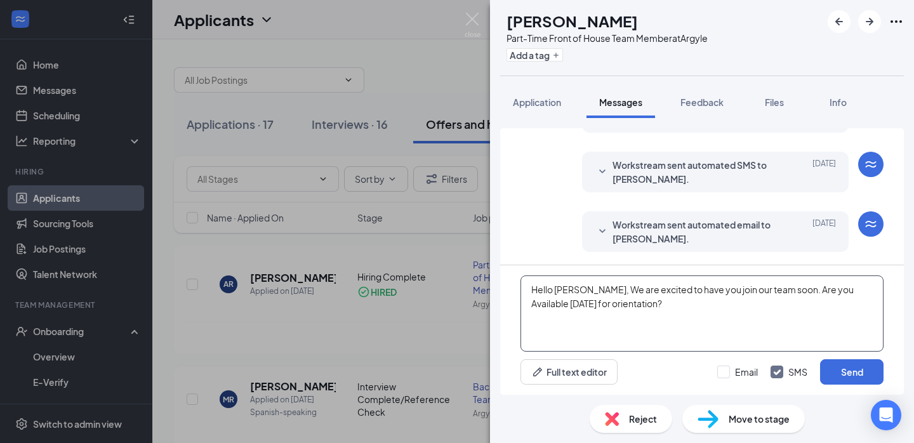
drag, startPoint x: 585, startPoint y: 288, endPoint x: 561, endPoint y: 289, distance: 23.5
click at [561, 289] on textarea "Hello Ainsley, We are excited to have you join our team soon. Are you Available…" at bounding box center [702, 313] width 363 height 76
click at [830, 291] on textarea "Hello Annelyse, We are excited to have you join our team soon. Are you Availabl…" at bounding box center [702, 313] width 363 height 76
click at [663, 292] on textarea "Hello Annelyse, We are excited to have you join our team soon. Are you availabl…" at bounding box center [702, 313] width 363 height 76
click at [576, 289] on textarea "Hello Annelyse, We are excited to have you join our team soon. Are you availabl…" at bounding box center [702, 313] width 363 height 76
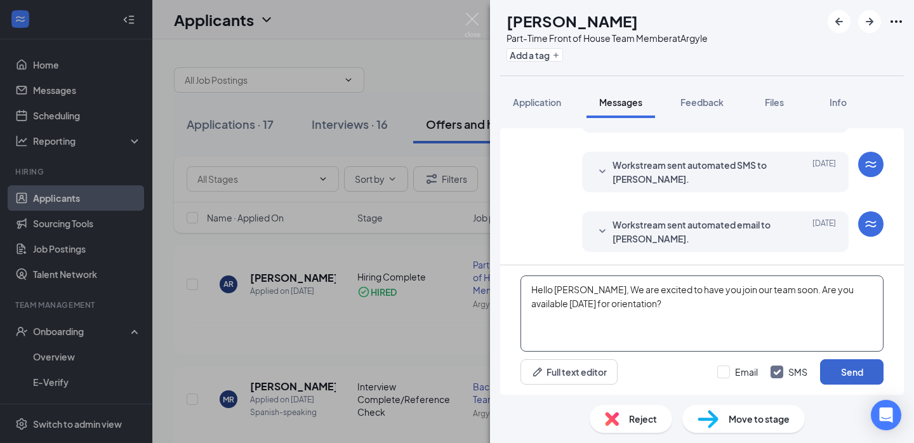
type textarea "Hello Annelyse, We are excited to have you join our team soon. Are you availabl…"
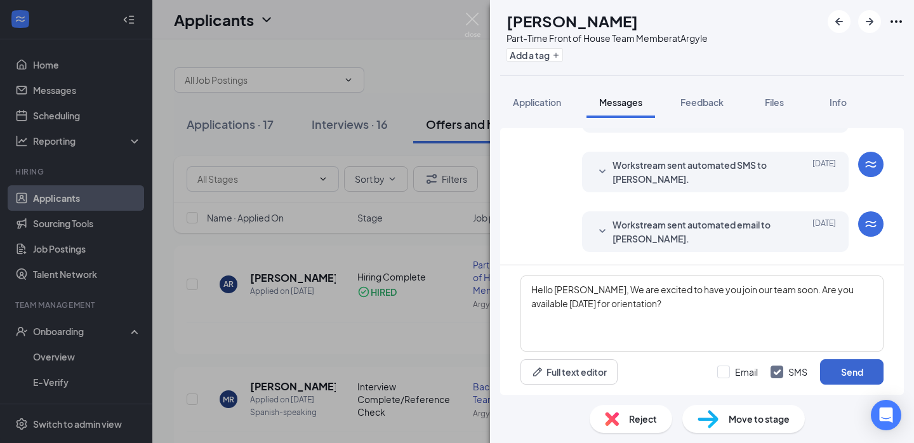
click at [842, 377] on button "Send" at bounding box center [851, 371] width 63 height 25
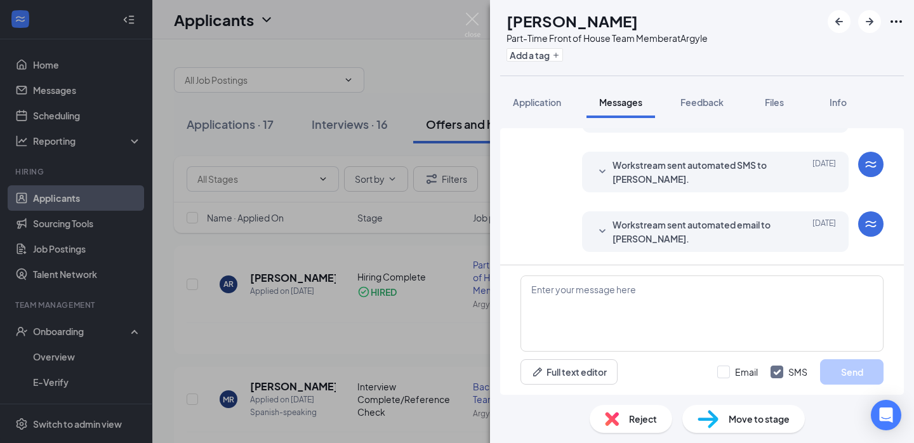
scroll to position [431, 0]
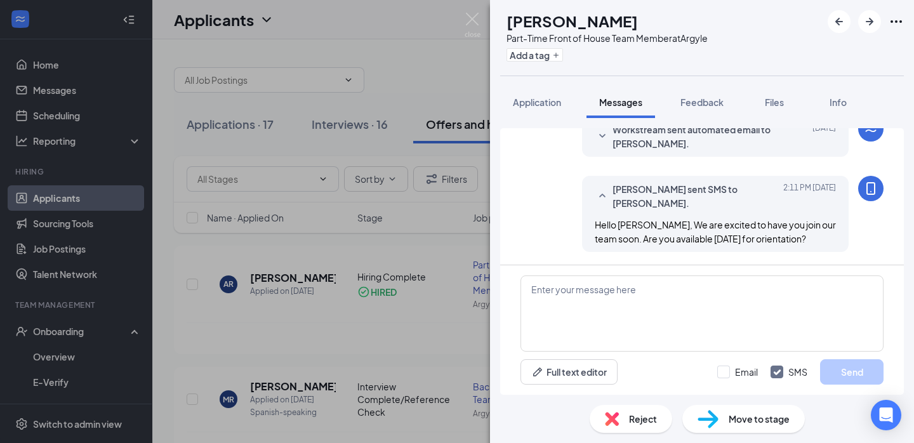
click at [395, 79] on div "AR Annelyse Rosario Part-Time Front of House Team Member at Argyle Add a tag Ap…" at bounding box center [457, 221] width 914 height 443
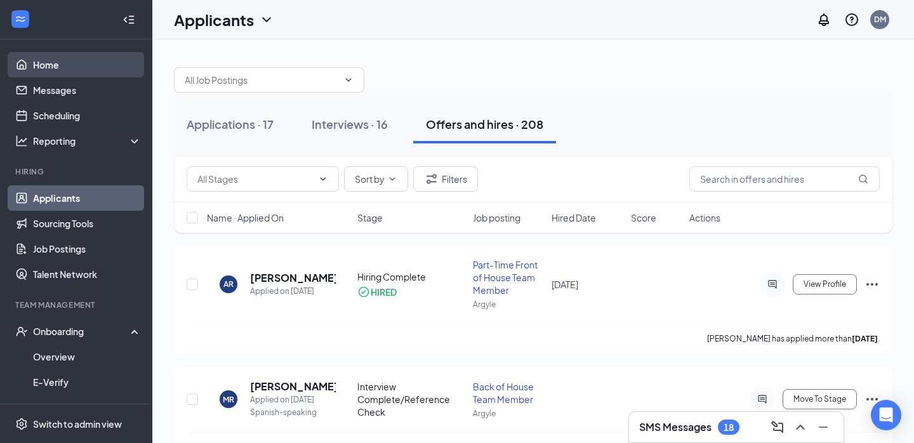
click at [37, 55] on link "Home" at bounding box center [87, 64] width 109 height 25
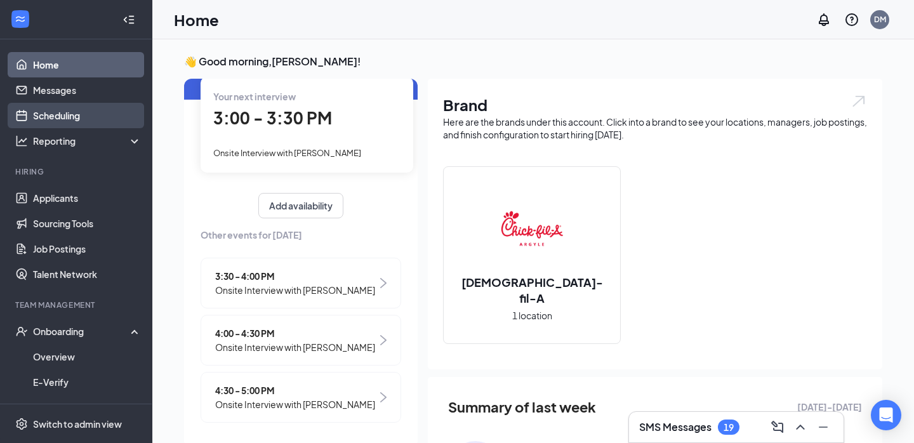
click at [72, 113] on link "Scheduling" at bounding box center [87, 115] width 109 height 25
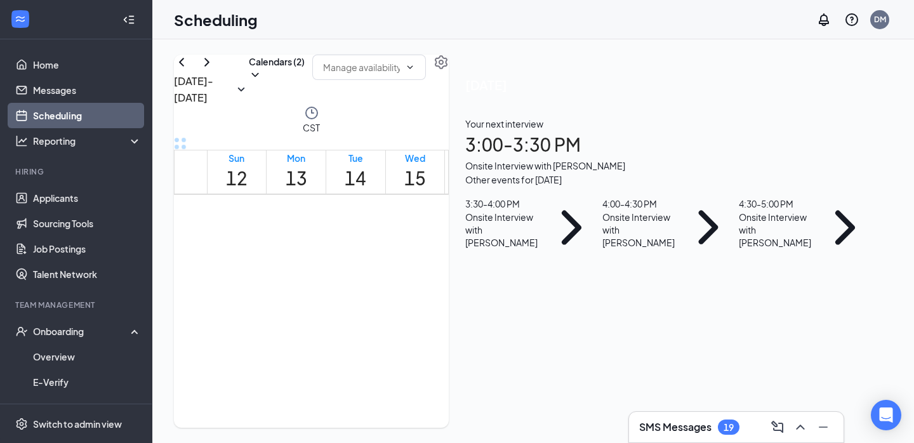
scroll to position [1065, 0]
click at [215, 70] on icon "ChevronRight" at bounding box center [206, 62] width 15 height 15
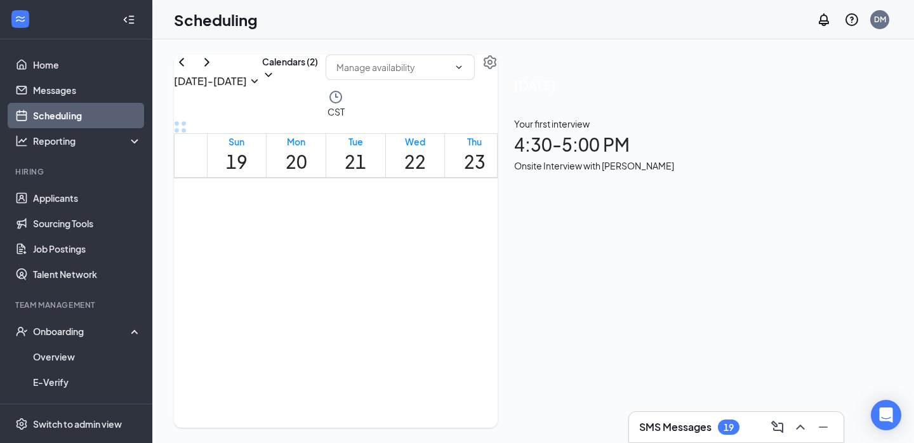
scroll to position [1224, 0]
click at [415, 197] on div at bounding box center [415, 197] width 0 height 48
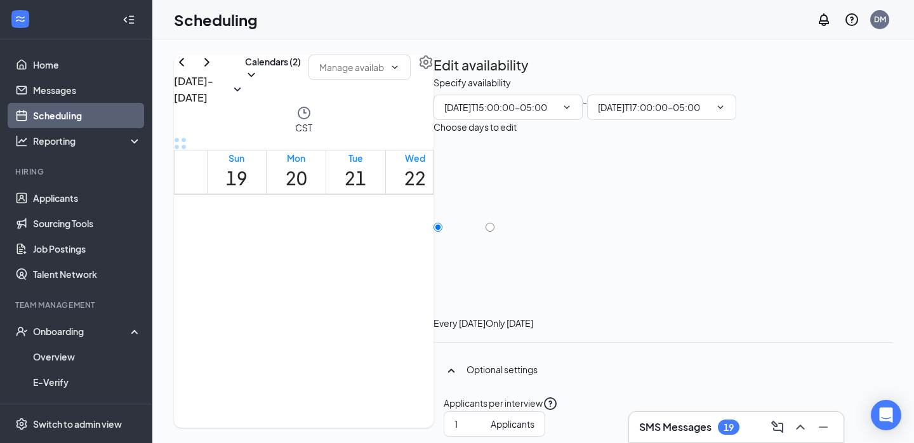
type input "03:00 PM"
type input "05:00 PM"
click at [447, 77] on icon "TrashOutline" at bounding box center [440, 83] width 11 height 13
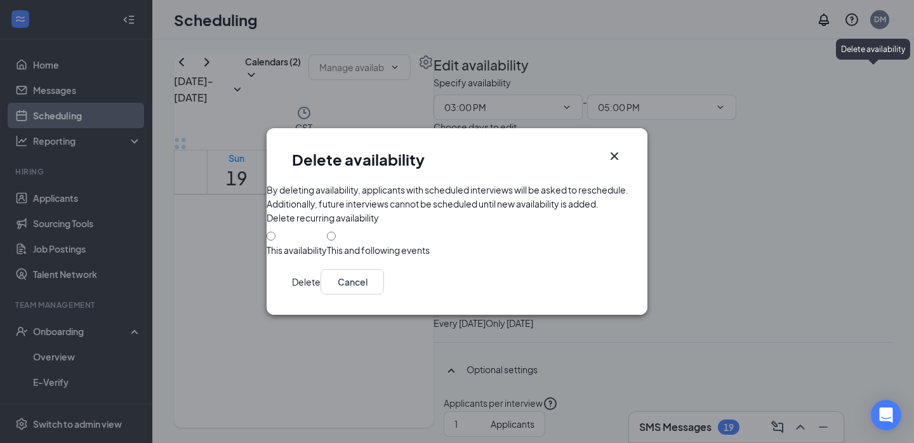
click at [327, 244] on div "This availability" at bounding box center [297, 250] width 60 height 13
click at [275, 241] on input "This availability" at bounding box center [271, 236] width 9 height 9
radio input "true"
click at [321, 295] on button "Delete" at bounding box center [306, 281] width 29 height 25
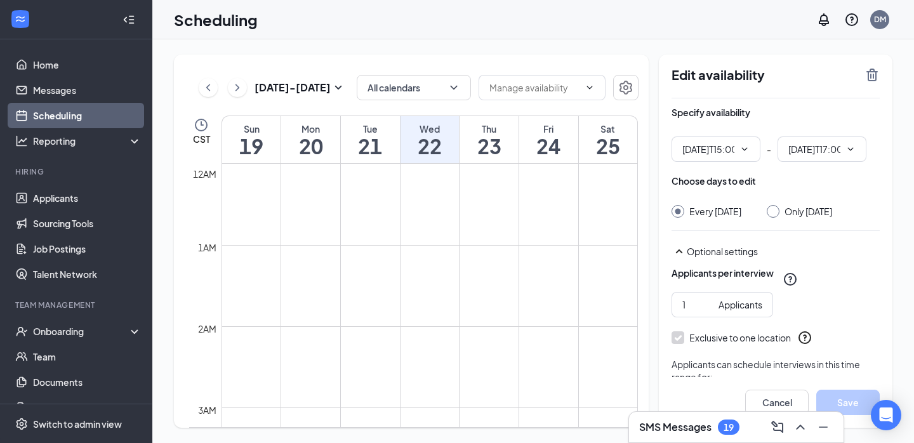
type input "03:00 PM"
type input "05:00 PM"
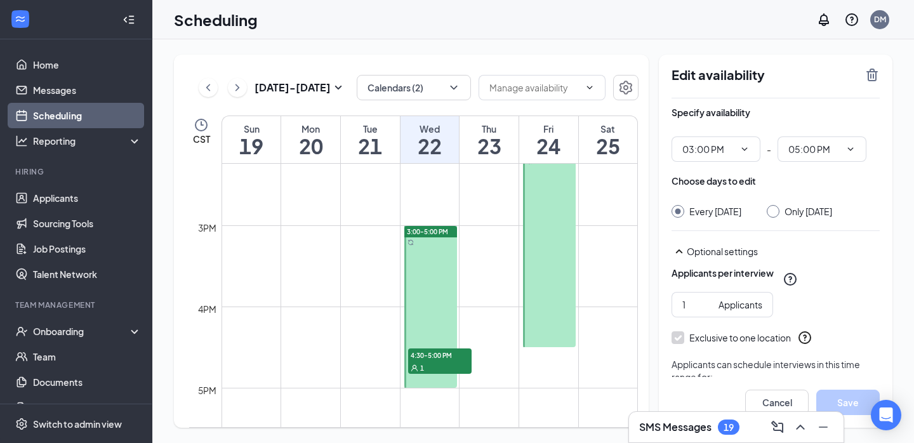
scroll to position [1123, 0]
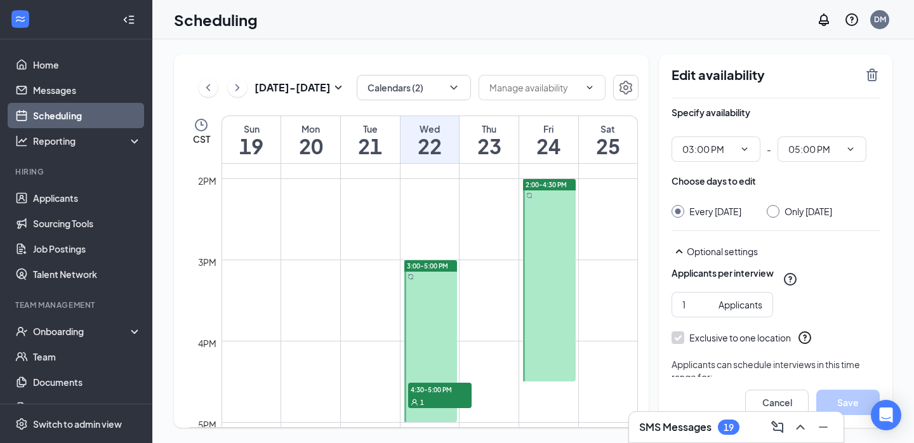
click at [531, 208] on div at bounding box center [549, 280] width 53 height 202
type input "02:00 PM"
type input "04:30 PM"
click at [872, 73] on icon "TrashOutline" at bounding box center [872, 74] width 15 height 15
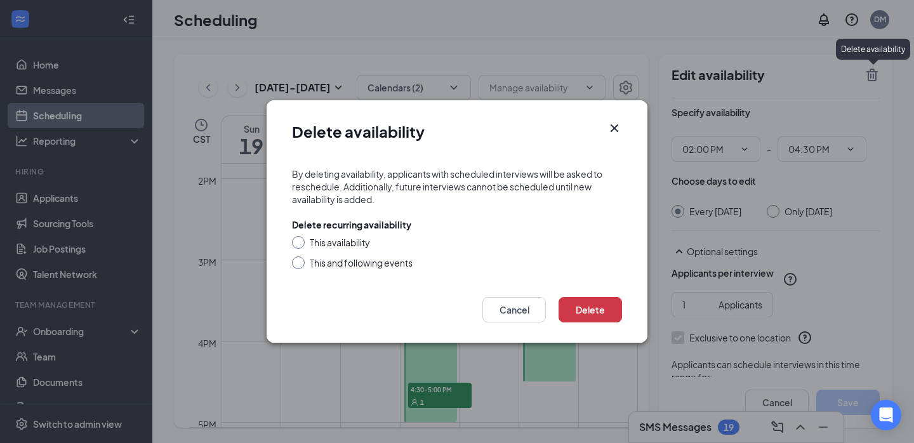
click at [335, 245] on div "This availability" at bounding box center [340, 242] width 60 height 13
click at [301, 245] on input "This availability" at bounding box center [296, 240] width 9 height 9
radio input "true"
click at [599, 310] on button "Delete" at bounding box center [590, 309] width 63 height 25
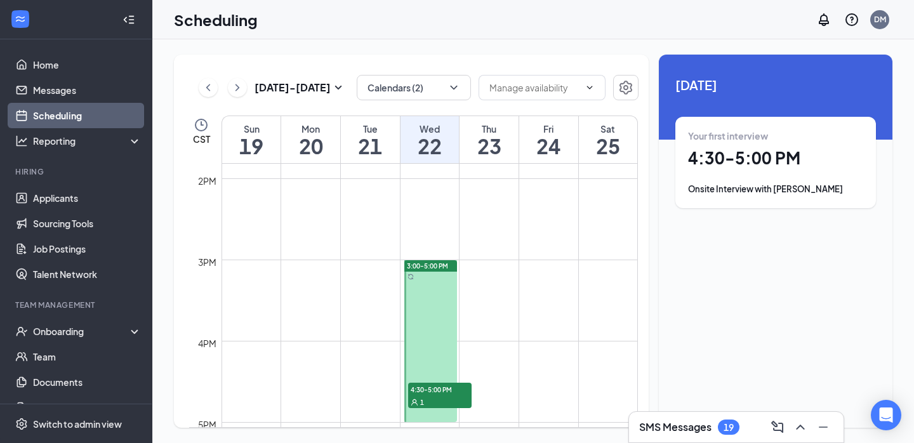
click at [425, 272] on div at bounding box center [430, 341] width 53 height 162
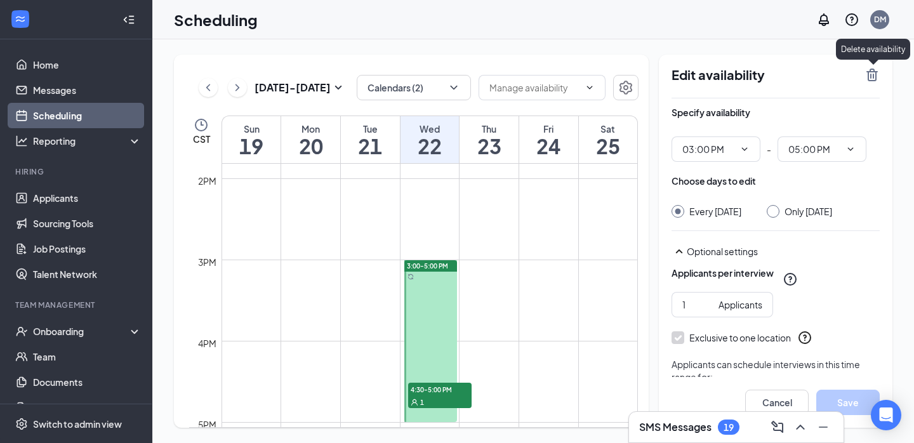
click at [875, 76] on icon "TrashOutline" at bounding box center [871, 75] width 11 height 13
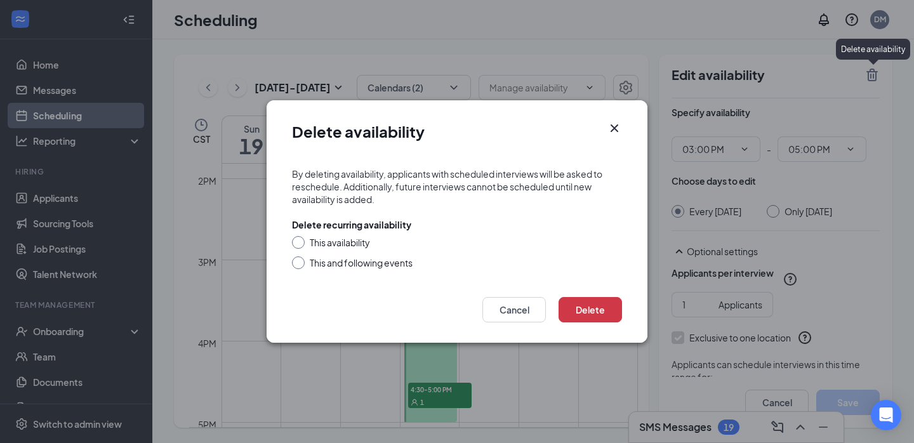
click at [348, 248] on div "This availability" at bounding box center [340, 242] width 60 height 13
click at [301, 245] on input "This availability" at bounding box center [296, 240] width 9 height 9
radio input "true"
click at [601, 302] on button "Delete" at bounding box center [590, 309] width 63 height 25
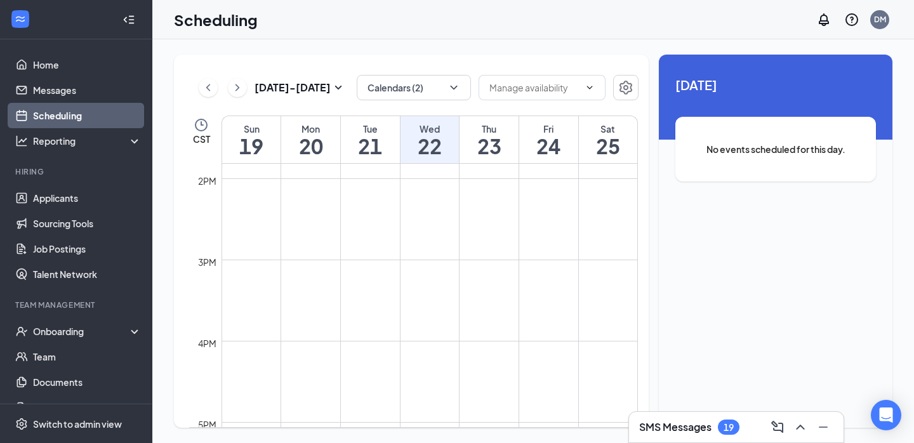
click at [561, 284] on td at bounding box center [430, 290] width 416 height 20
click at [236, 87] on icon "ChevronRight" at bounding box center [237, 87] width 13 height 15
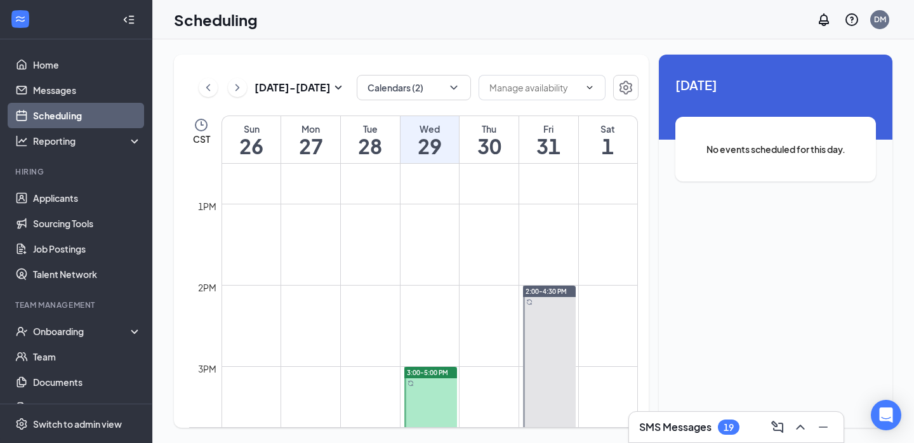
scroll to position [977, 0]
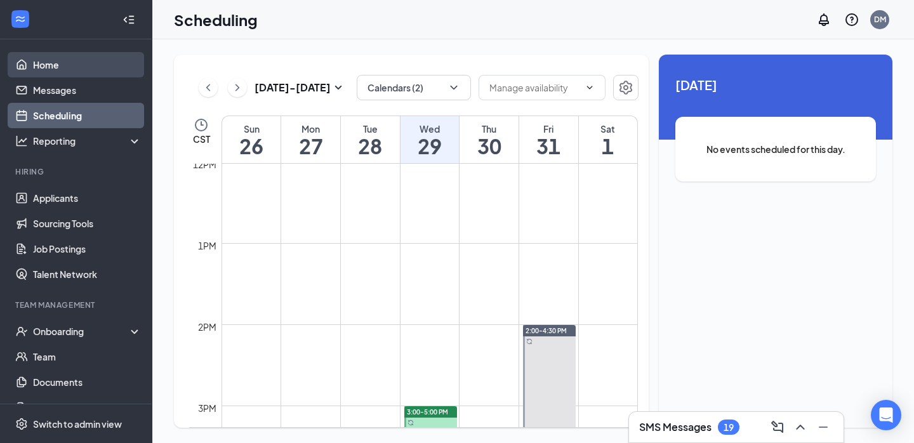
click at [80, 65] on link "Home" at bounding box center [87, 64] width 109 height 25
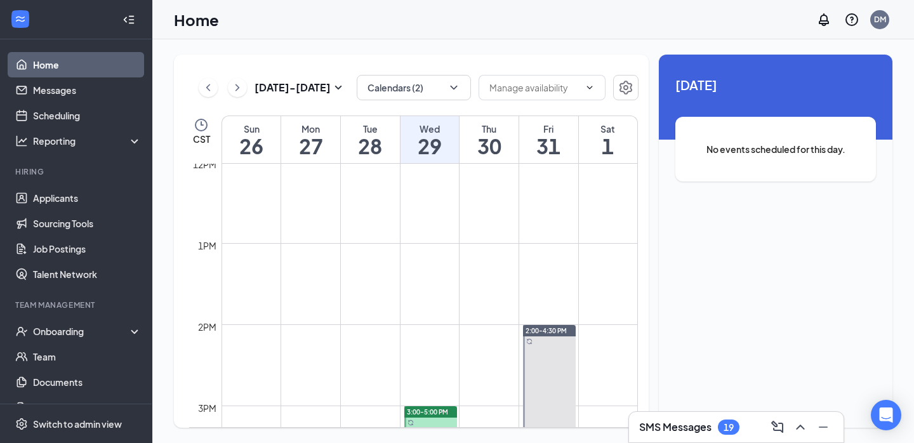
click at [74, 63] on link "Home" at bounding box center [87, 64] width 109 height 25
click at [48, 60] on link "Home" at bounding box center [87, 64] width 109 height 25
click at [50, 199] on link "Applicants" at bounding box center [87, 197] width 109 height 25
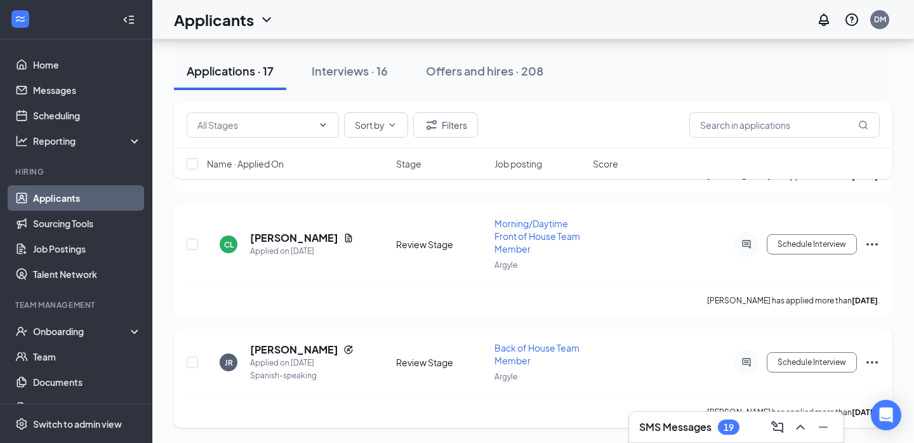
scroll to position [1719, 0]
click at [194, 358] on input "checkbox" at bounding box center [192, 362] width 11 height 11
checkbox input "true"
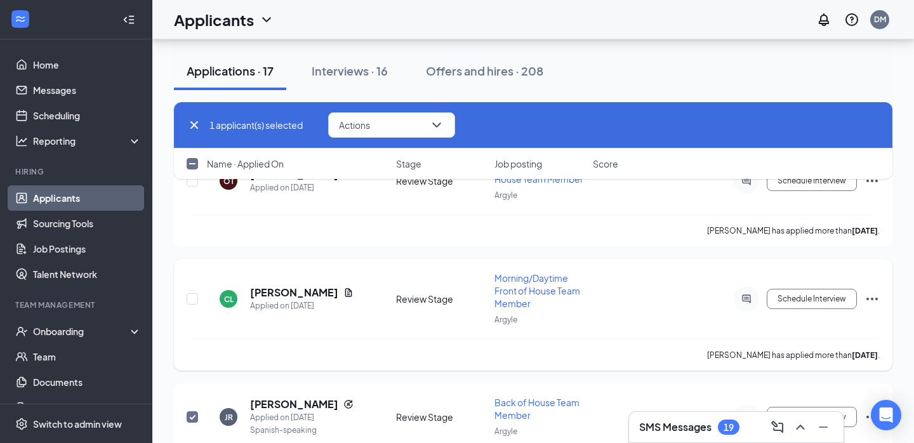
scroll to position [1662, 0]
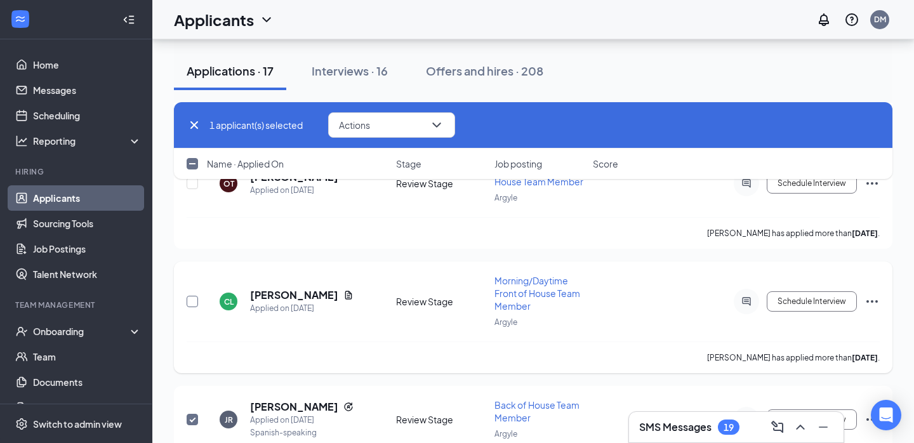
click at [192, 303] on input "checkbox" at bounding box center [192, 301] width 11 height 11
checkbox input "true"
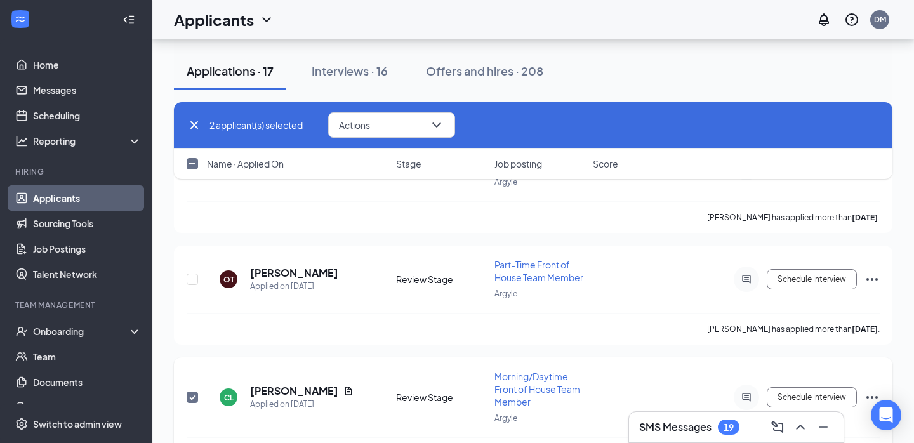
scroll to position [1564, 0]
click at [191, 279] on input "checkbox" at bounding box center [192, 280] width 11 height 11
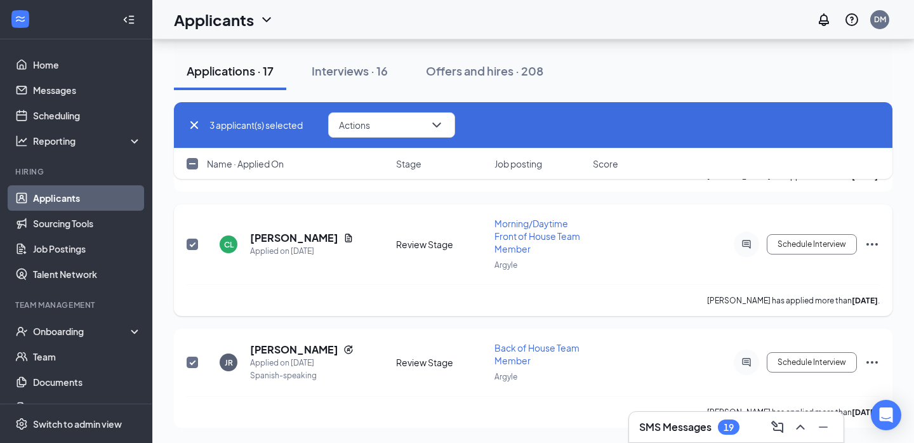
scroll to position [1719, 0]
click at [416, 128] on button "Actions" at bounding box center [391, 124] width 127 height 25
click at [257, 296] on div "cinthya lara has applied more than 6 days ago ." at bounding box center [533, 300] width 693 height 32
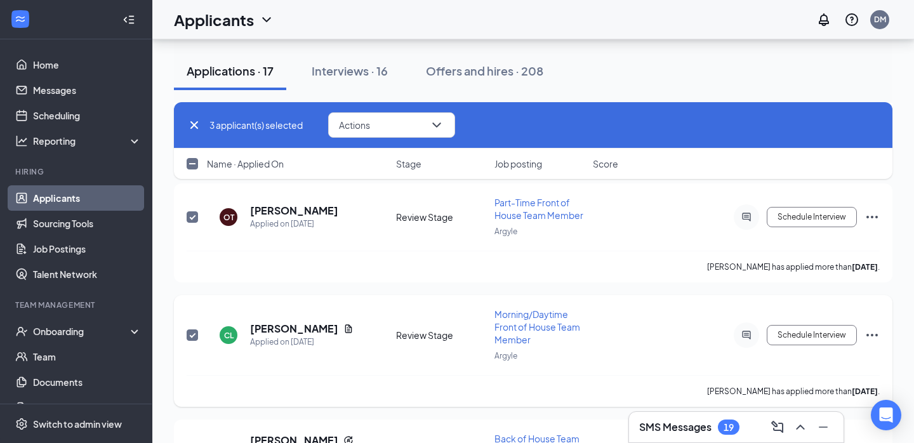
scroll to position [1628, 0]
click at [368, 129] on span "Actions" at bounding box center [354, 125] width 31 height 9
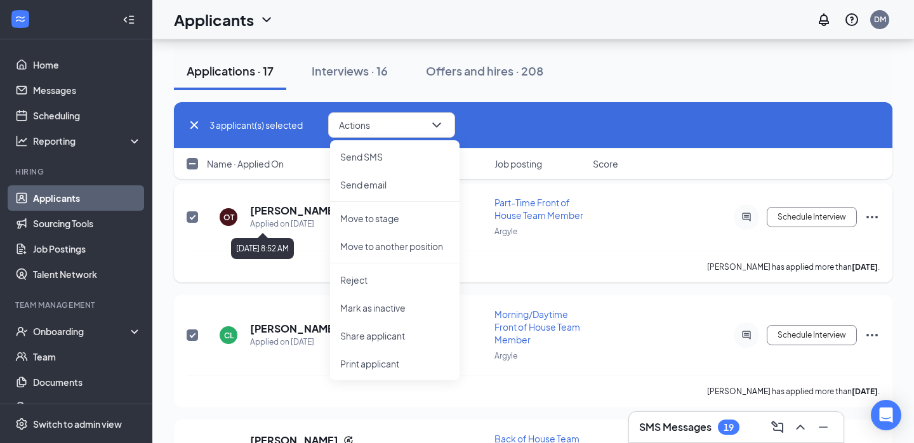
click at [267, 266] on div "olivia tovar has applied more than 5 days ago ." at bounding box center [533, 267] width 693 height 32
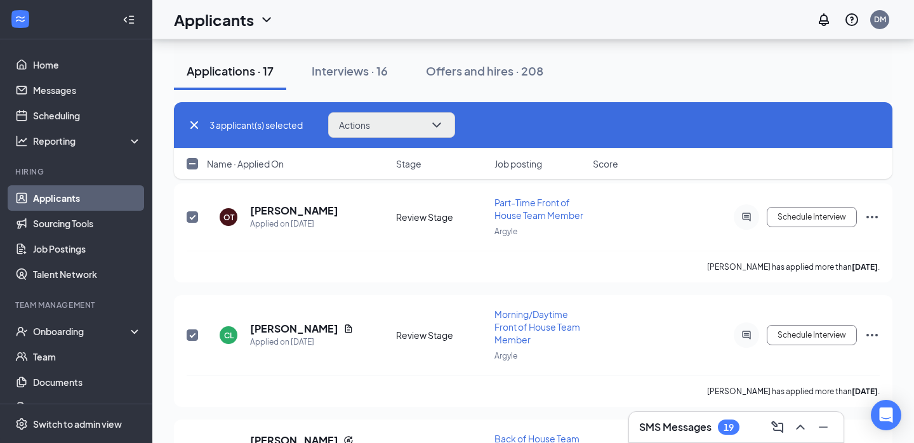
click at [387, 123] on button "Actions" at bounding box center [391, 124] width 127 height 25
click at [197, 215] on input "checkbox" at bounding box center [192, 216] width 11 height 11
checkbox input "false"
click at [197, 124] on icon "Cross" at bounding box center [194, 124] width 15 height 15
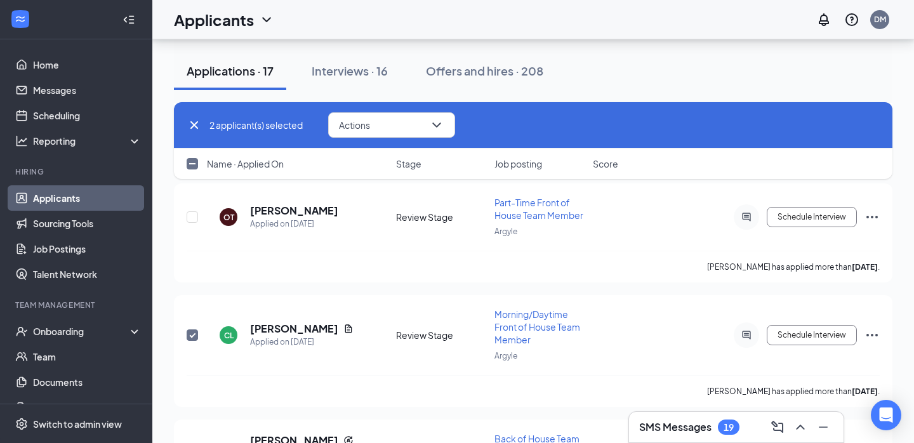
checkbox input "false"
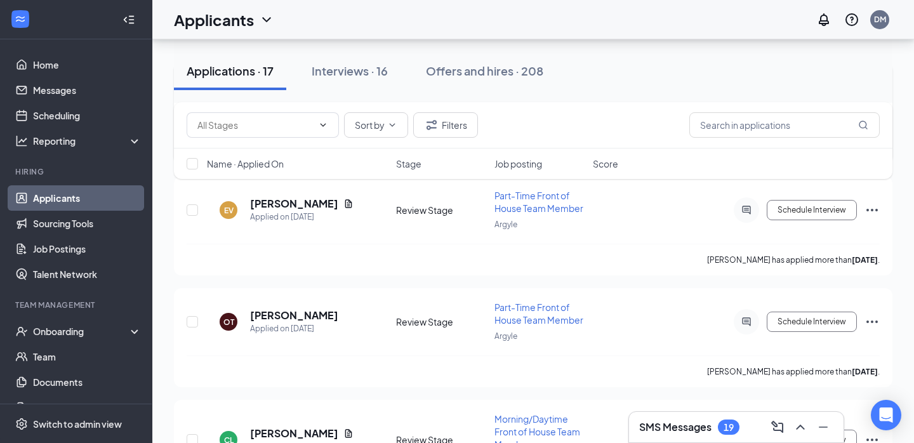
scroll to position [1525, 0]
click at [265, 318] on h5 "olivia tovar" at bounding box center [294, 314] width 88 height 14
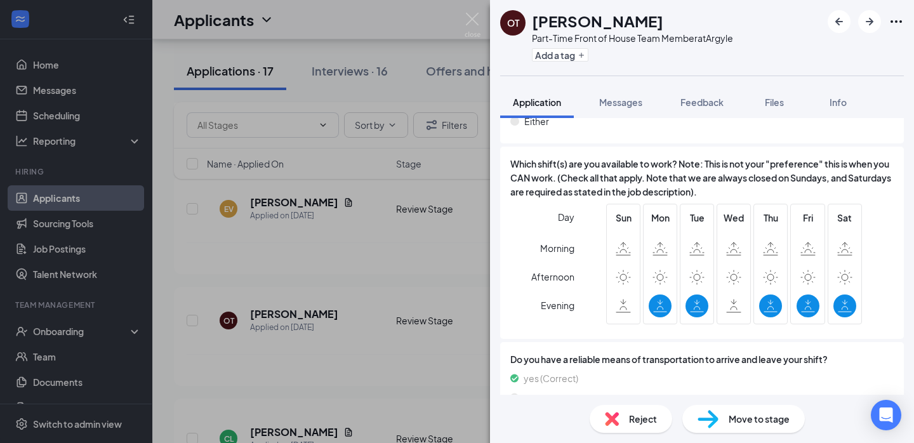
scroll to position [815, 0]
click at [741, 418] on span "Move to stage" at bounding box center [759, 419] width 61 height 14
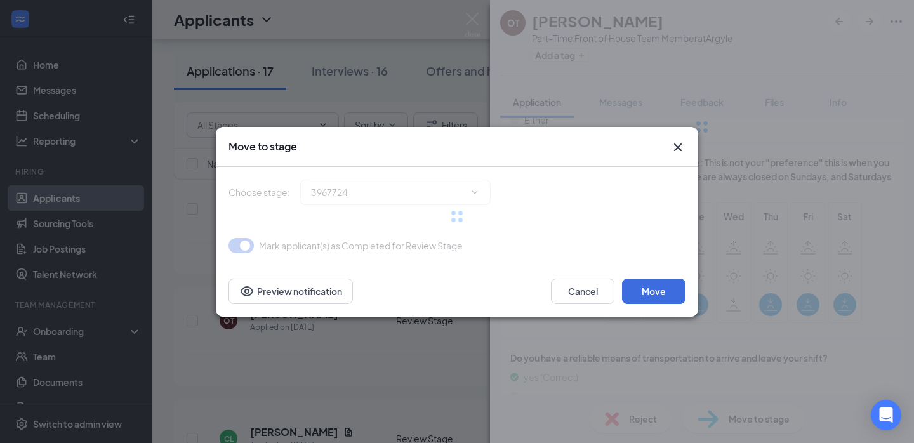
type input "Onsite Interview (next stage)"
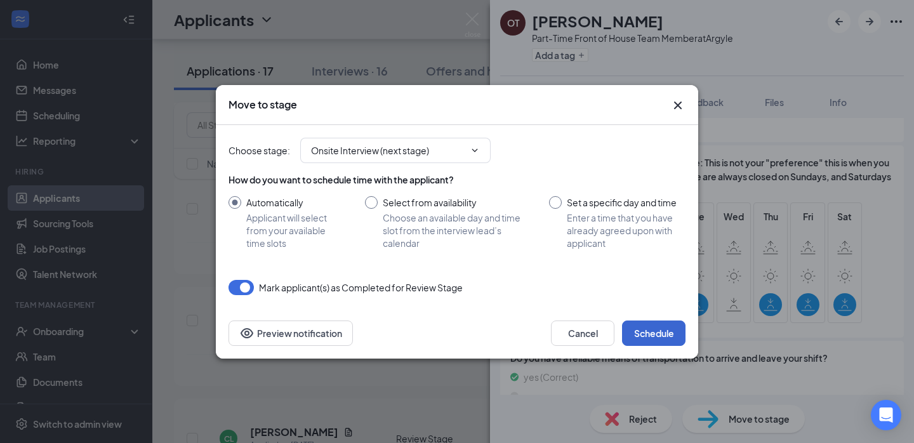
click at [653, 338] on button "Schedule" at bounding box center [653, 333] width 63 height 25
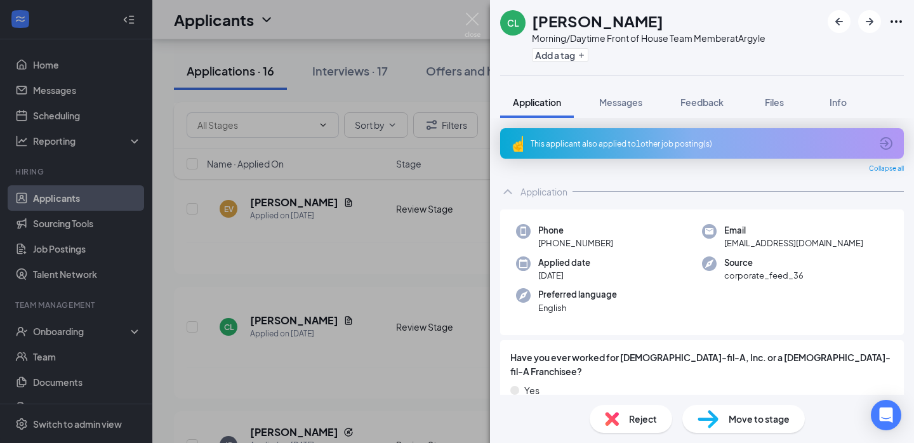
click at [326, 326] on div "CL cinthya lara Morning/Daytime Front of House Team Member at Argyle Add a tag …" at bounding box center [457, 221] width 914 height 443
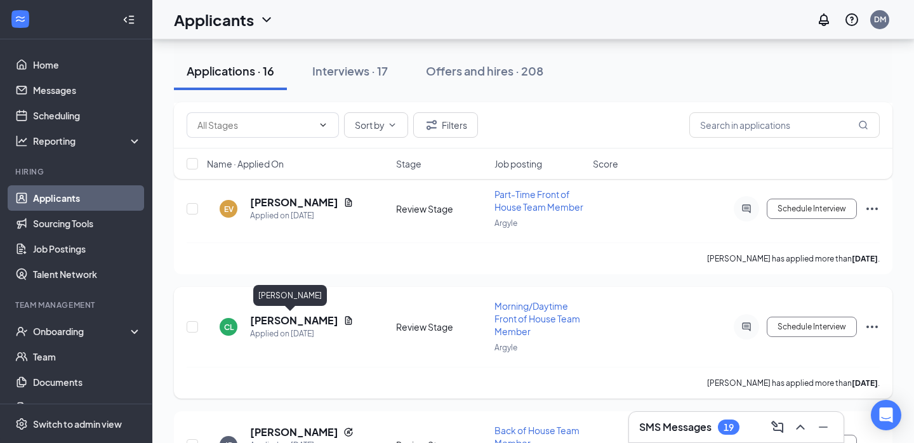
click at [272, 323] on h5 "cinthya lara" at bounding box center [294, 321] width 88 height 14
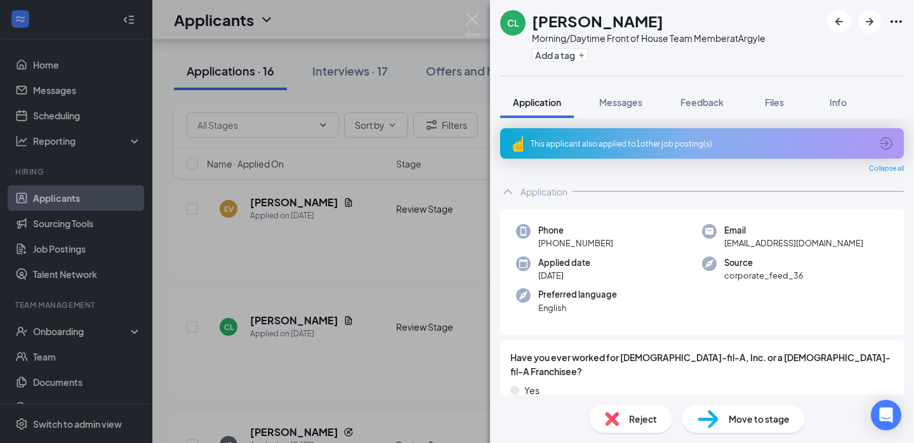
click at [595, 147] on div "This applicant also applied to 1 other job posting(s)" at bounding box center [701, 143] width 340 height 11
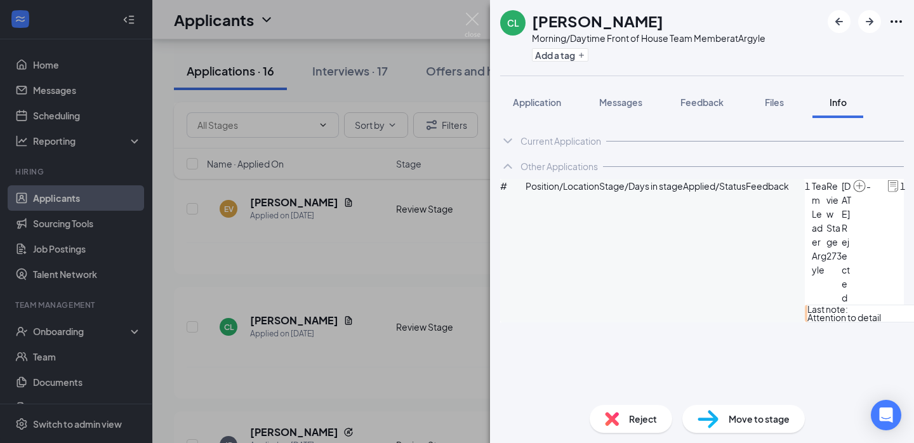
click at [548, 136] on div "Current Application" at bounding box center [561, 141] width 81 height 13
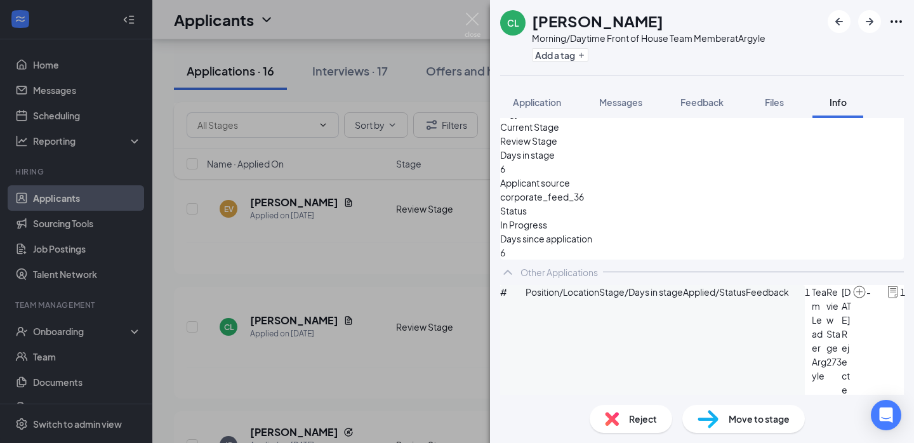
scroll to position [220, 0]
click at [555, 105] on span "Application" at bounding box center [537, 101] width 48 height 11
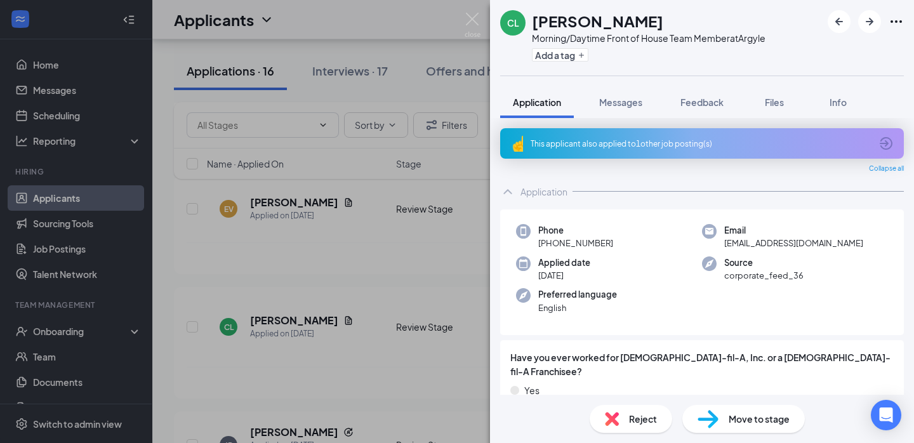
click at [719, 413] on div "Move to stage" at bounding box center [743, 419] width 123 height 28
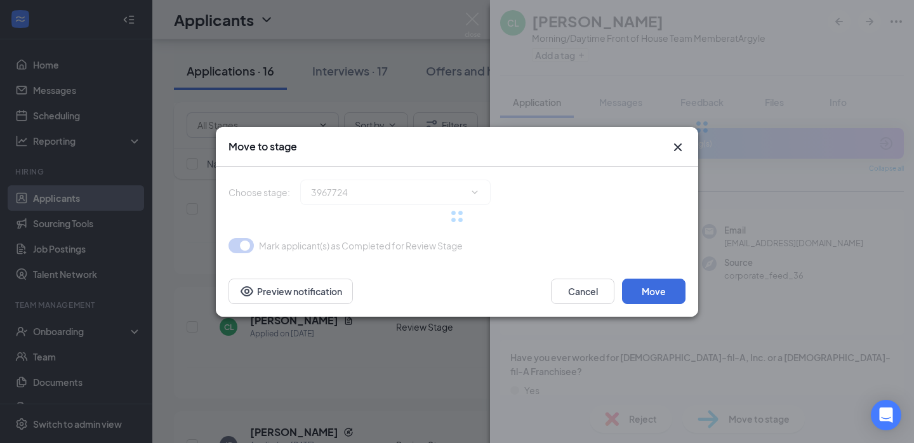
type input "Onsite Interview (next stage)"
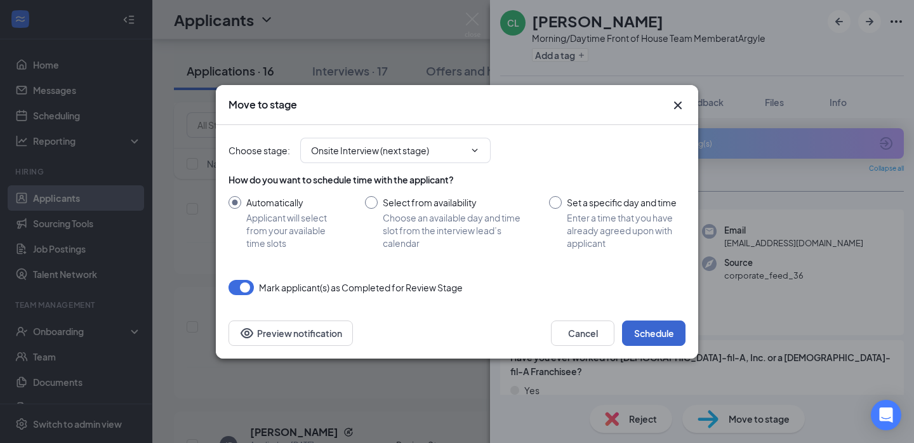
click at [646, 329] on button "Schedule" at bounding box center [653, 333] width 63 height 25
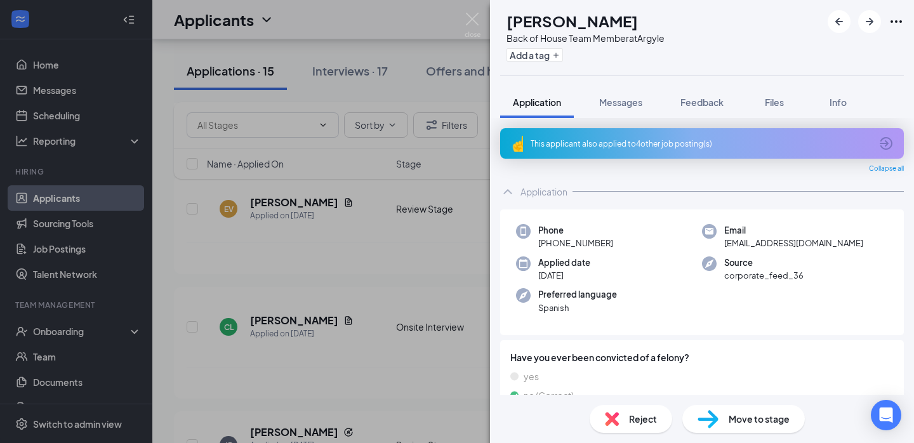
click at [349, 355] on div "JR Jose Rivera Back of House Team Member at Argyle Add a tag Application Messag…" at bounding box center [457, 221] width 914 height 443
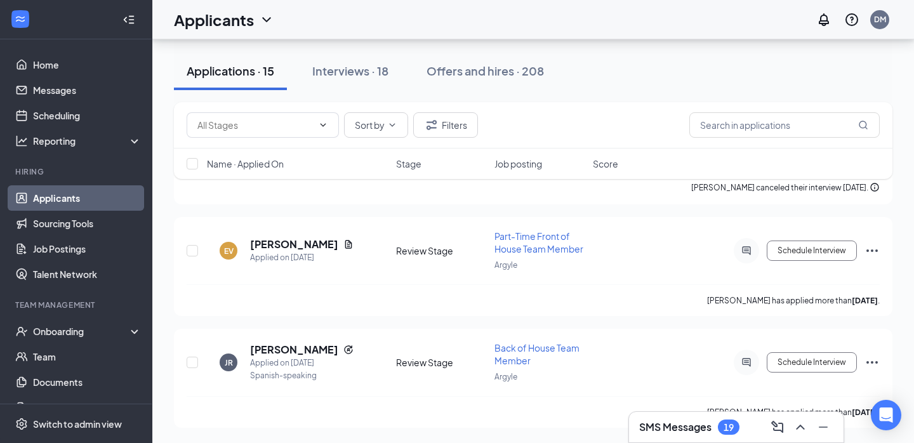
scroll to position [1483, 0]
click at [343, 349] on icon "Reapply" at bounding box center [348, 350] width 10 height 10
click at [286, 352] on h5 "Jose Rivera" at bounding box center [294, 350] width 88 height 14
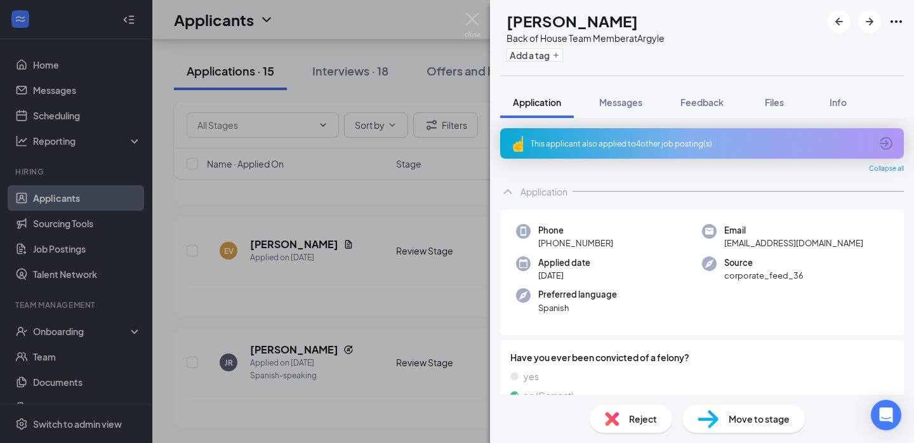
click at [887, 140] on icon "ArrowCircle" at bounding box center [886, 143] width 15 height 15
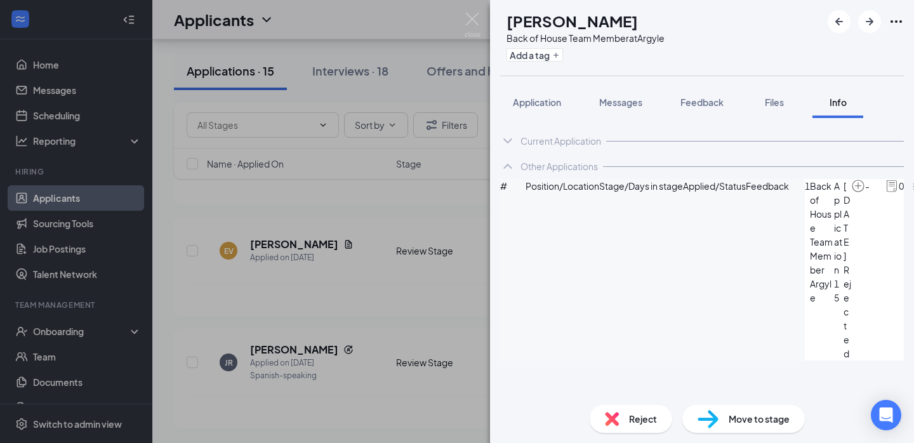
scroll to position [6, 0]
click at [416, 383] on div "JR Jose Rivera Back of House Team Member at Argyle Add a tag Application Messag…" at bounding box center [457, 221] width 914 height 443
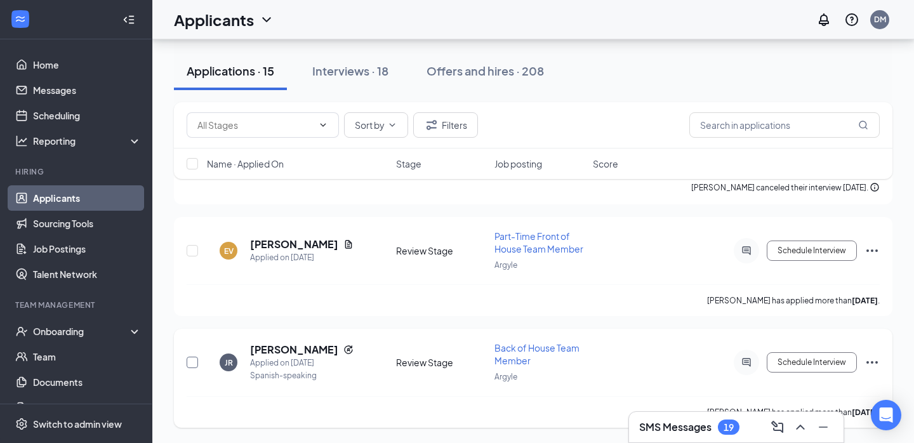
click at [190, 361] on input "checkbox" at bounding box center [192, 362] width 11 height 11
checkbox input "true"
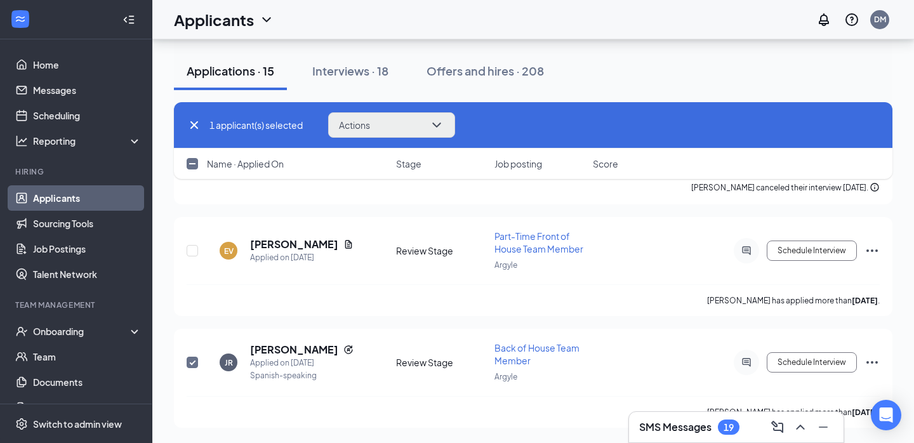
click at [414, 133] on button "Actions" at bounding box center [391, 124] width 127 height 25
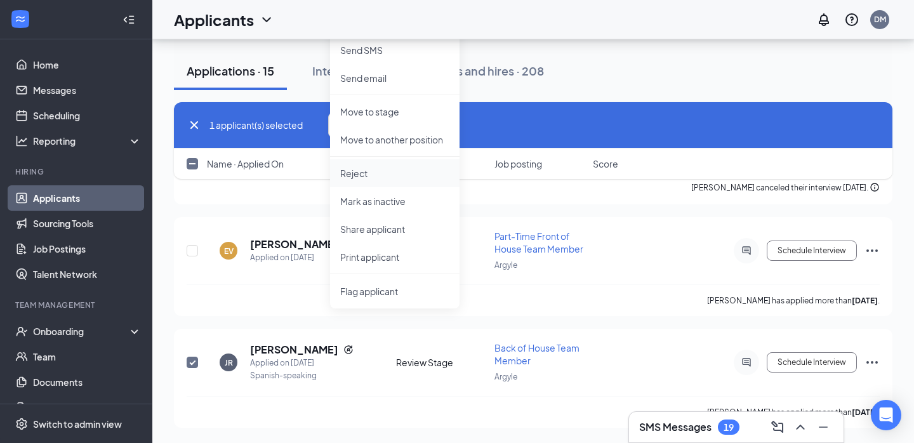
click at [376, 174] on p "Reject" at bounding box center [394, 173] width 109 height 13
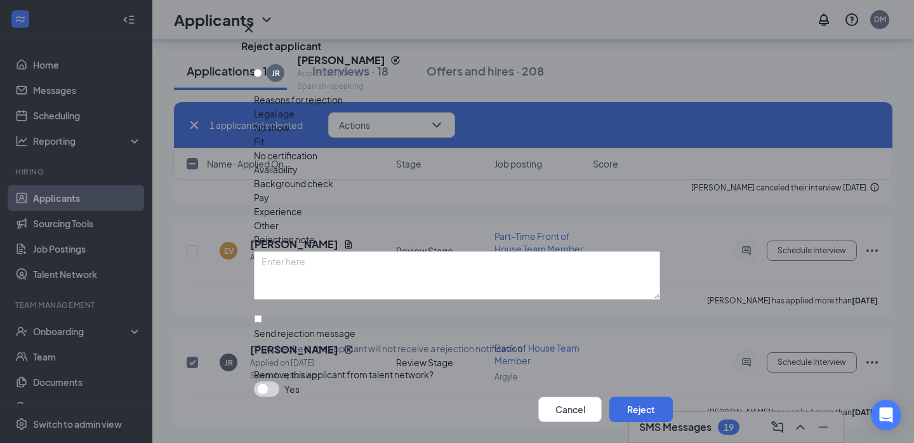
click at [326, 327] on div "Send rejection message If unchecked, the applicant will not receive a rejection…" at bounding box center [457, 341] width 406 height 28
click at [262, 315] on input "Send rejection message If unchecked, the applicant will not receive a rejection…" at bounding box center [258, 319] width 8 height 8
checkbox input "true"
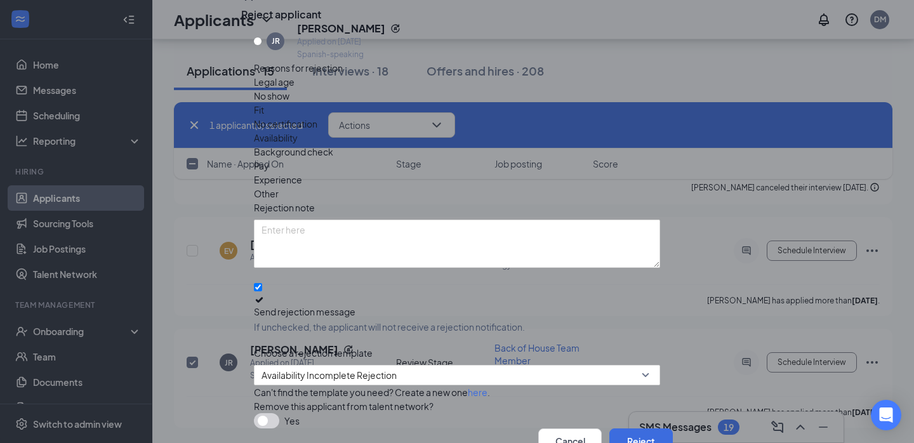
scroll to position [74, 0]
click at [329, 366] on span "Availability Incomplete Rejection" at bounding box center [329, 375] width 135 height 19
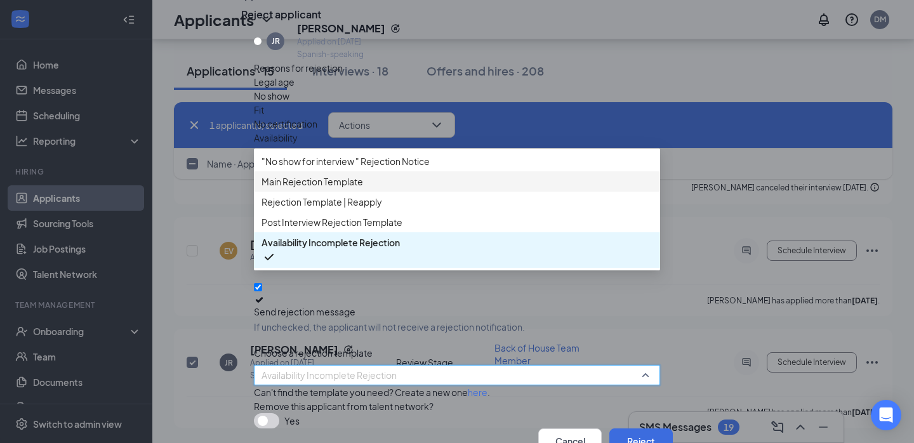
click at [324, 175] on span "Main Rejection Template" at bounding box center [313, 182] width 102 height 14
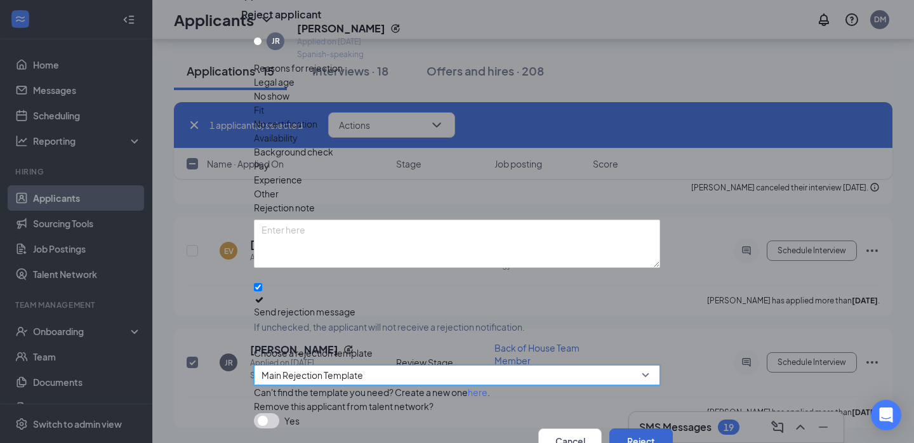
click at [637, 428] on button "Reject" at bounding box center [640, 440] width 63 height 25
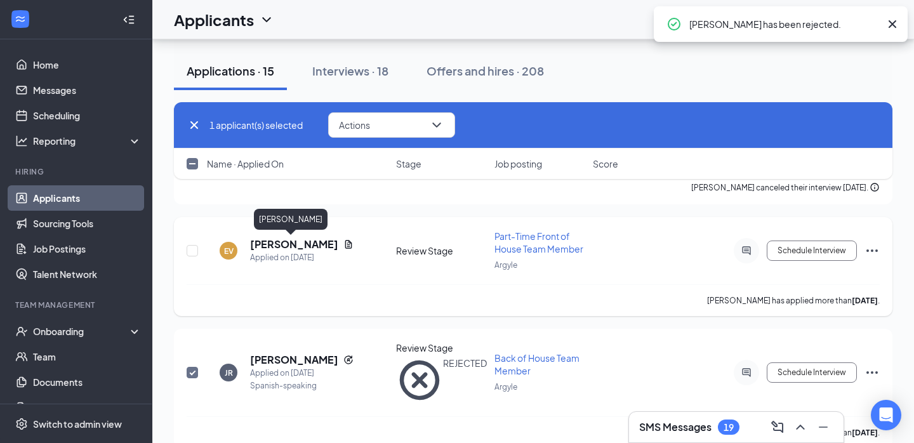
click at [281, 250] on h5 "[PERSON_NAME]" at bounding box center [294, 244] width 88 height 14
checkbox input "false"
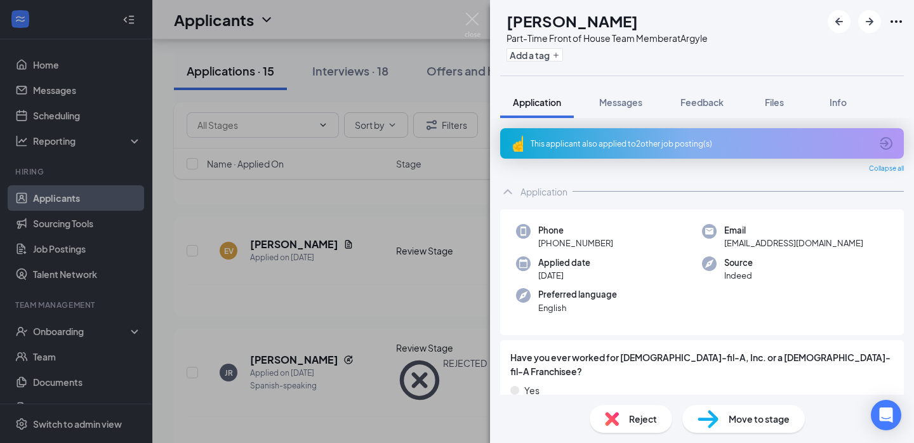
click at [663, 149] on div "This applicant also applied to 2 other job posting(s)" at bounding box center [702, 143] width 404 height 30
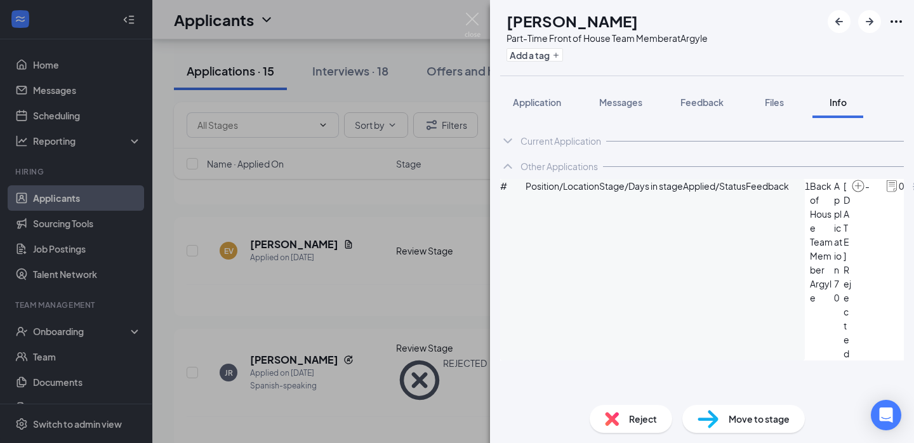
click at [555, 140] on div "Current Application" at bounding box center [561, 141] width 81 height 13
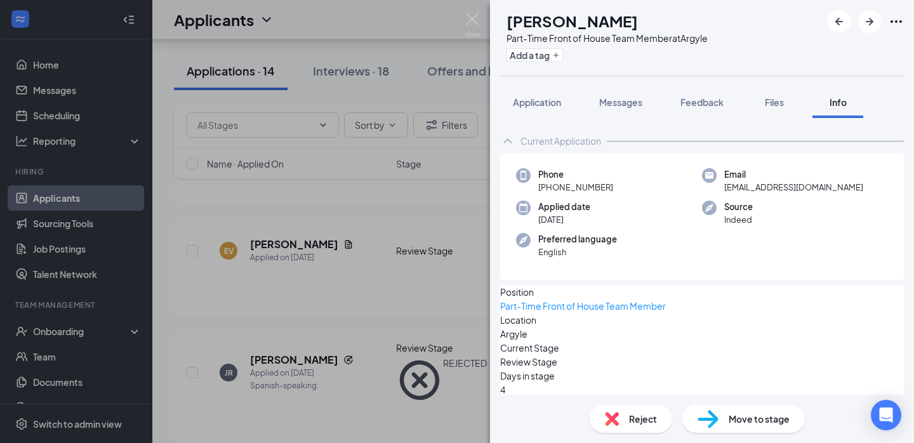
scroll to position [3, 0]
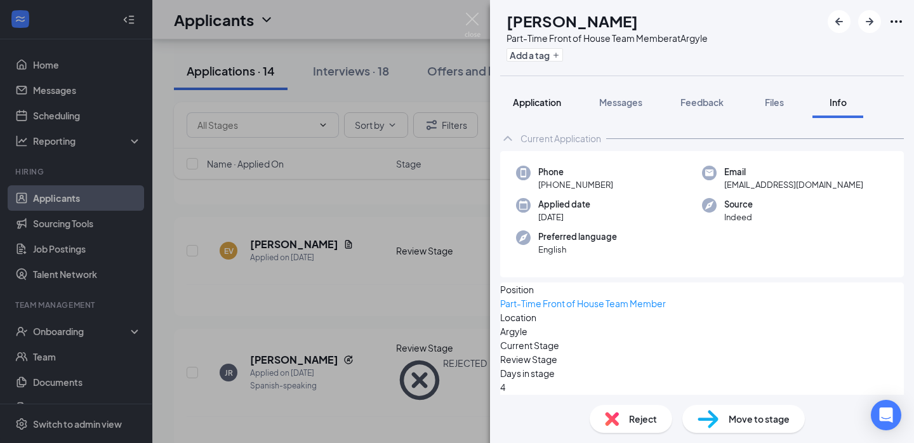
click at [531, 107] on span "Application" at bounding box center [537, 101] width 48 height 11
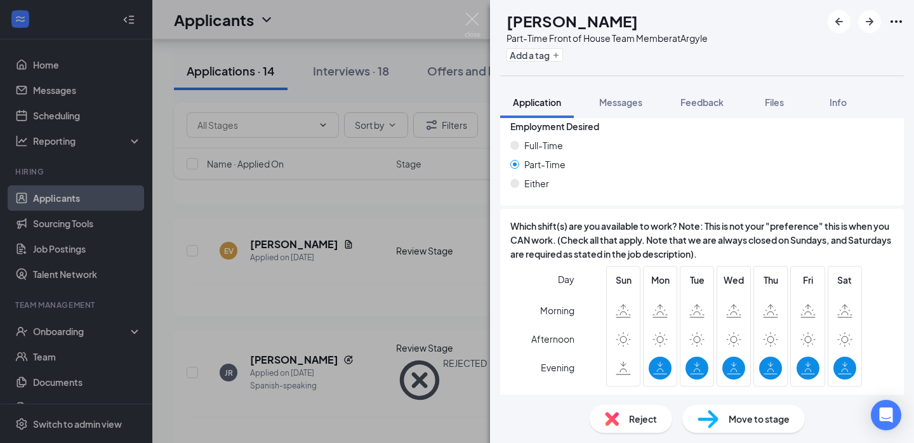
scroll to position [905, 0]
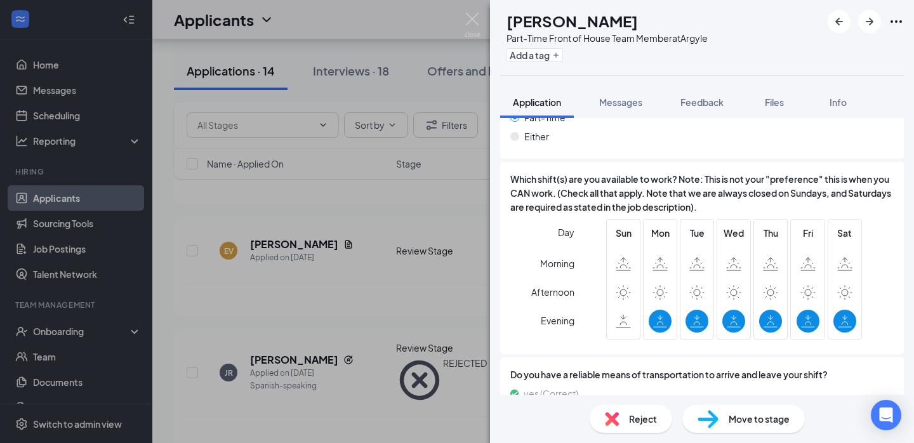
click at [310, 298] on div "EV Elijah Vasseur Part-Time Front of House Team Member at Argyle Add a tag Appl…" at bounding box center [457, 221] width 914 height 443
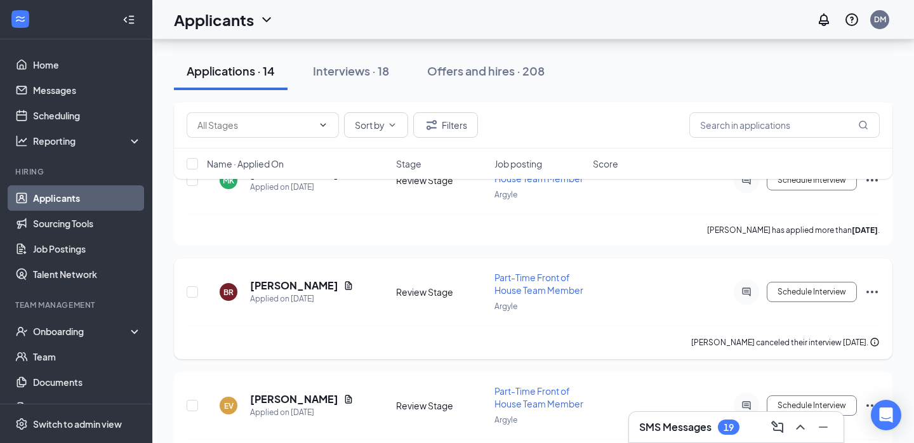
scroll to position [1300, 0]
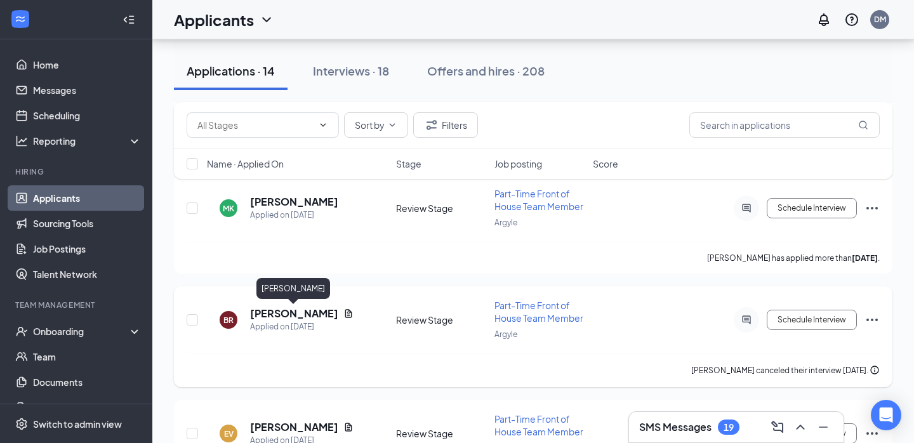
click at [290, 317] on h5 "Brayden Riordan" at bounding box center [294, 314] width 88 height 14
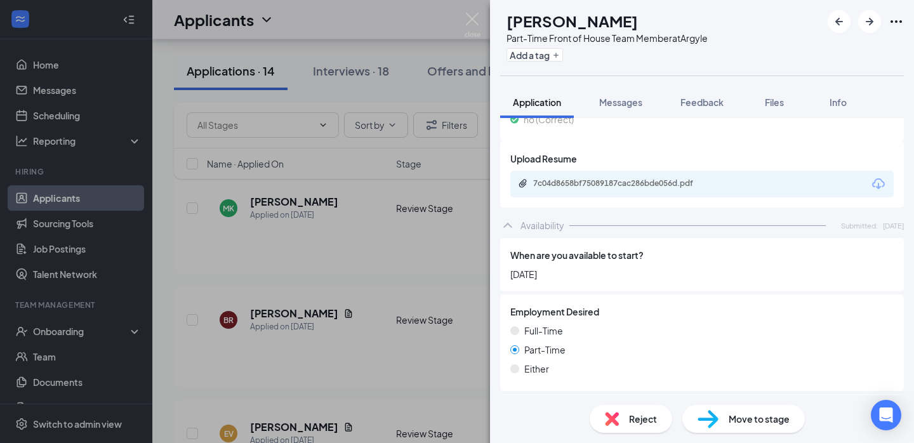
scroll to position [655, 0]
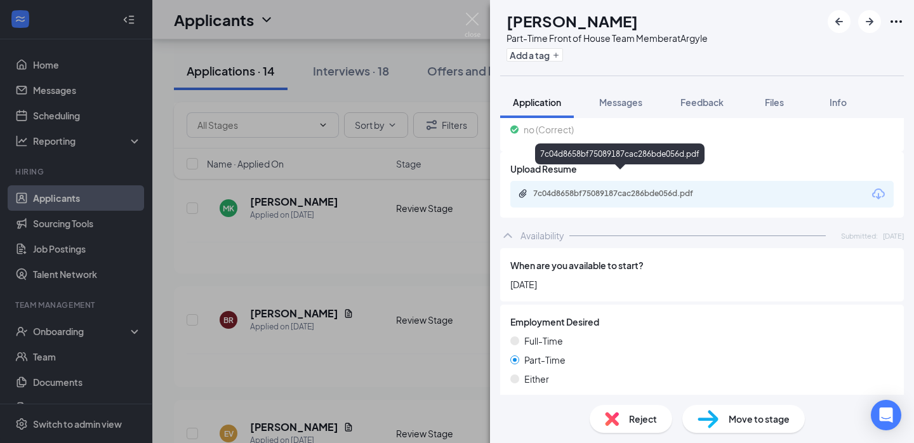
click at [664, 189] on div "7c04d8658bf75089187cac286bde056d.pdf" at bounding box center [622, 194] width 178 height 10
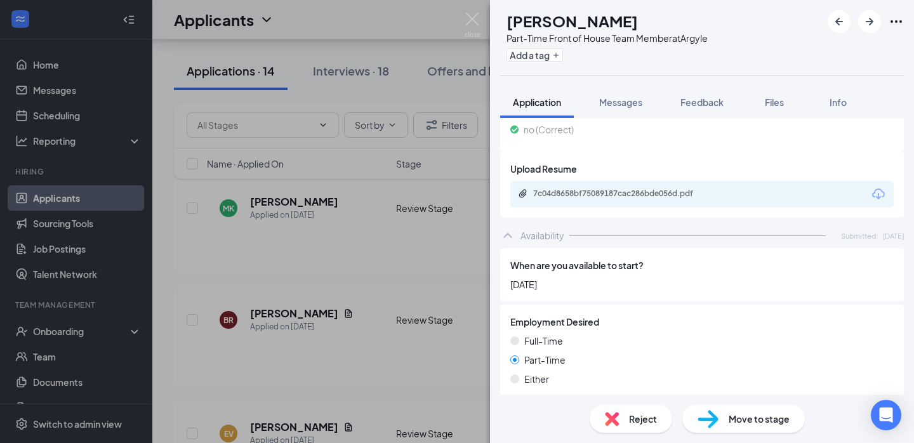
click at [737, 415] on span "Move to stage" at bounding box center [759, 419] width 61 height 14
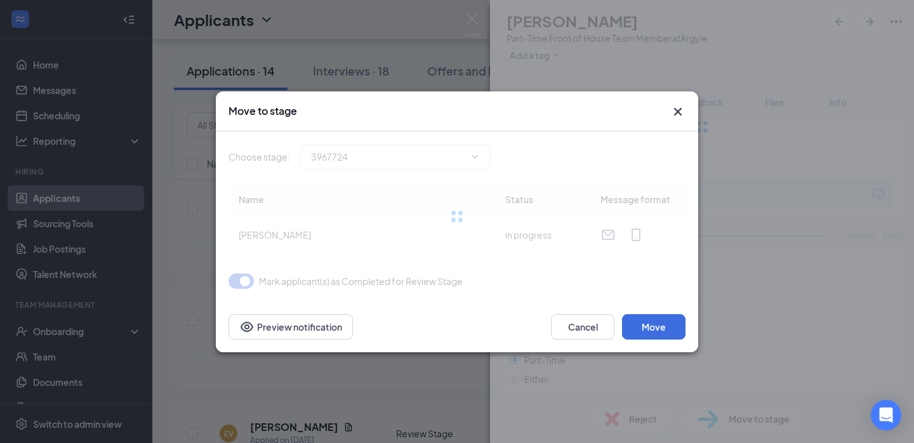
type input "Onsite Interview (next stage)"
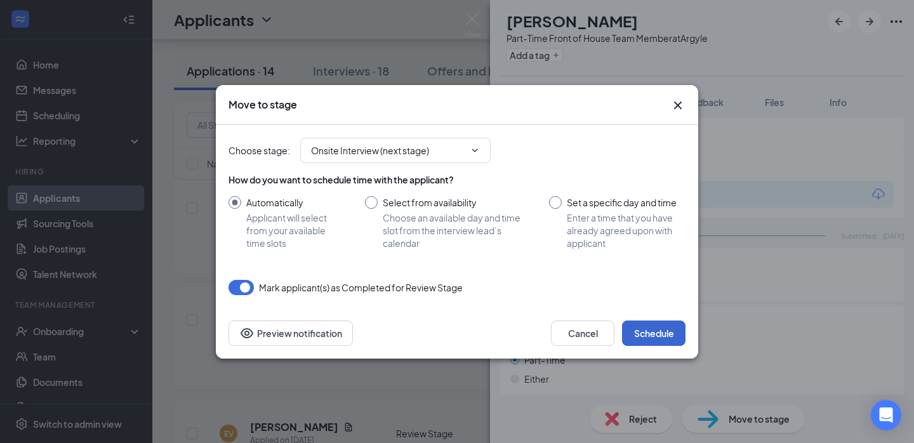
click at [653, 329] on button "Schedule" at bounding box center [653, 333] width 63 height 25
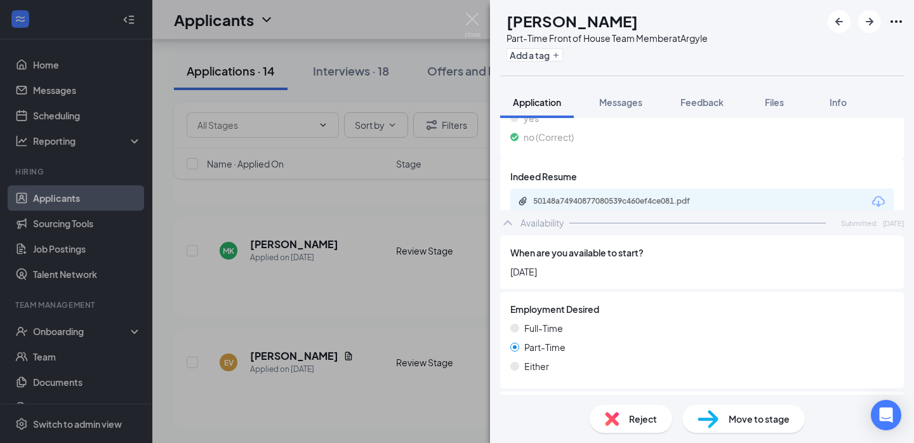
scroll to position [1258, 0]
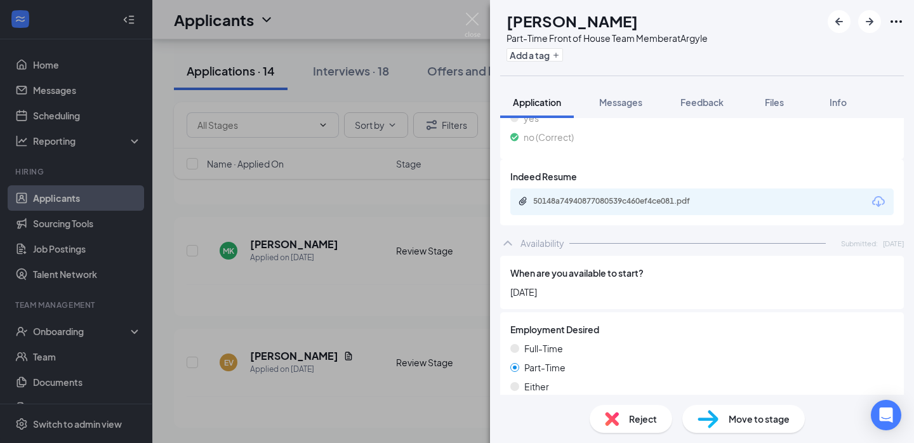
click at [269, 312] on div "EV Elijah Vasseur Part-Time Front of House Team Member at Argyle Add a tag Appl…" at bounding box center [457, 221] width 914 height 443
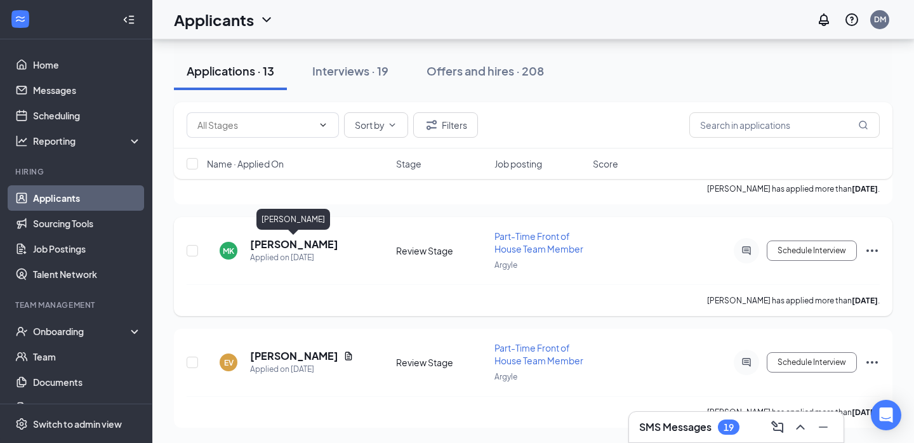
click at [296, 246] on h5 "[PERSON_NAME]" at bounding box center [294, 244] width 88 height 14
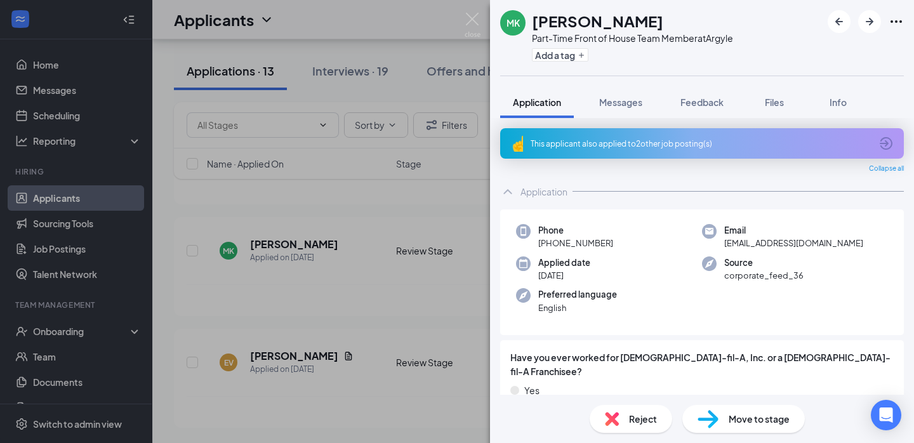
click at [651, 145] on div "This applicant also applied to 2 other job posting(s)" at bounding box center [701, 143] width 340 height 11
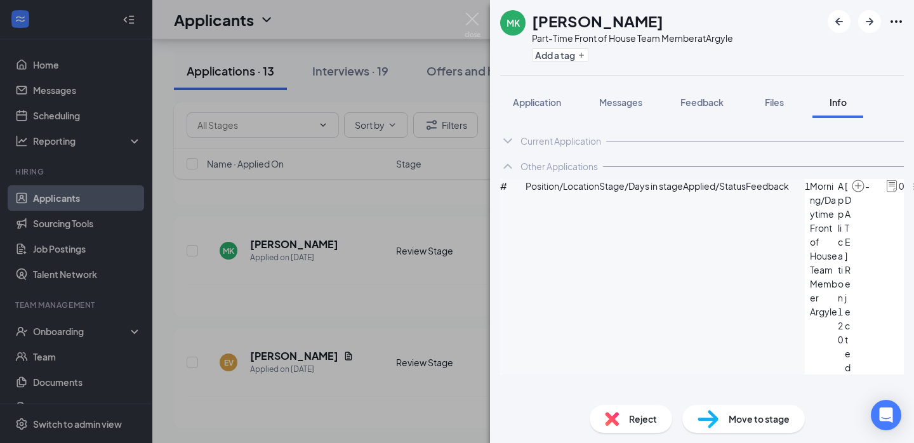
click at [912, 194] on icon "ArrowCircle" at bounding box center [919, 186] width 15 height 15
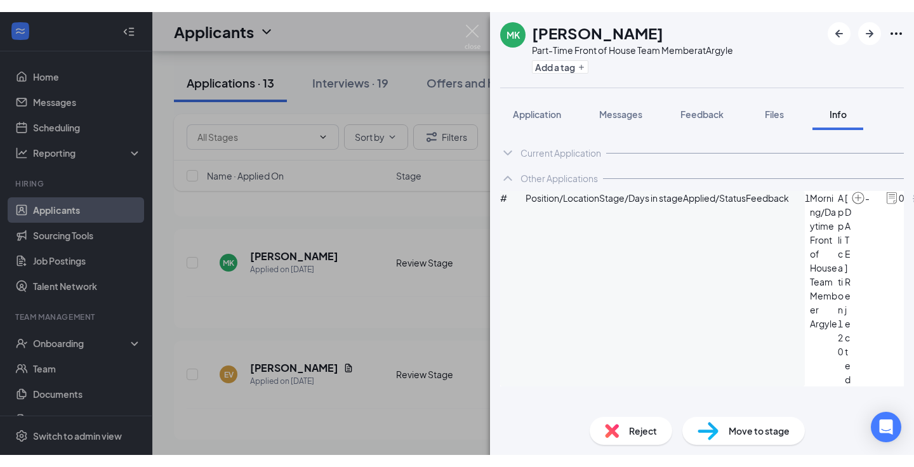
scroll to position [1233, 0]
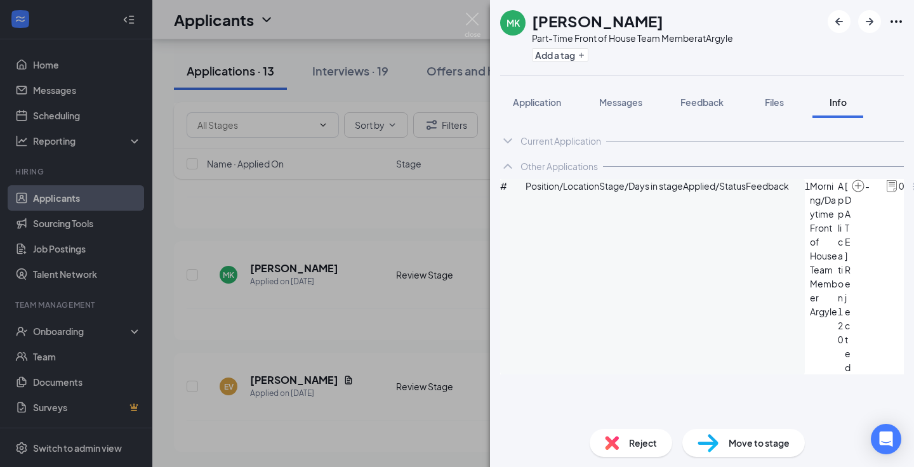
click at [405, 60] on div "MK Morgan Kempton Part-Time Front of House Team Member at Argyle Add a tag Appl…" at bounding box center [457, 233] width 914 height 467
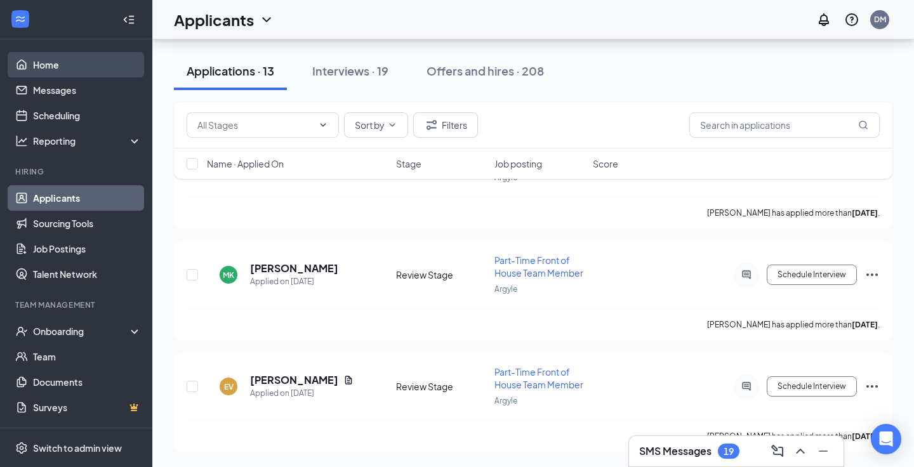
click at [90, 58] on link "Home" at bounding box center [87, 64] width 109 height 25
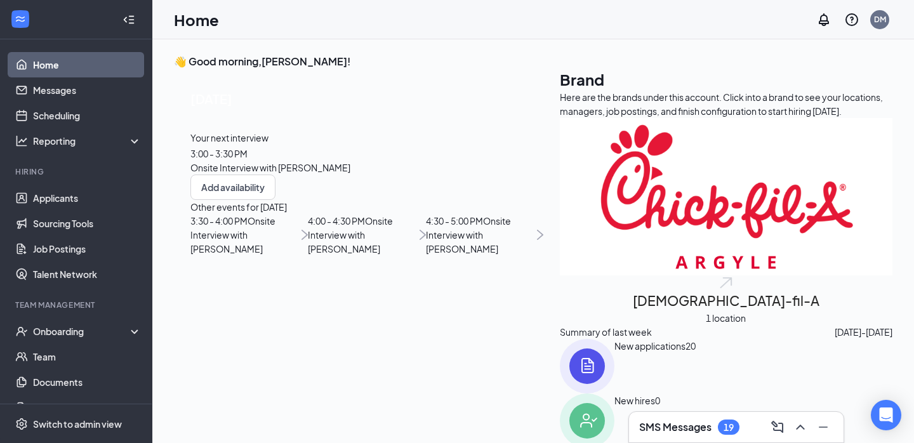
click at [337, 175] on div "Your next interview 3:00 - 3:30 PM Onsite Interview with Andrew Orocio" at bounding box center [366, 153] width 353 height 44
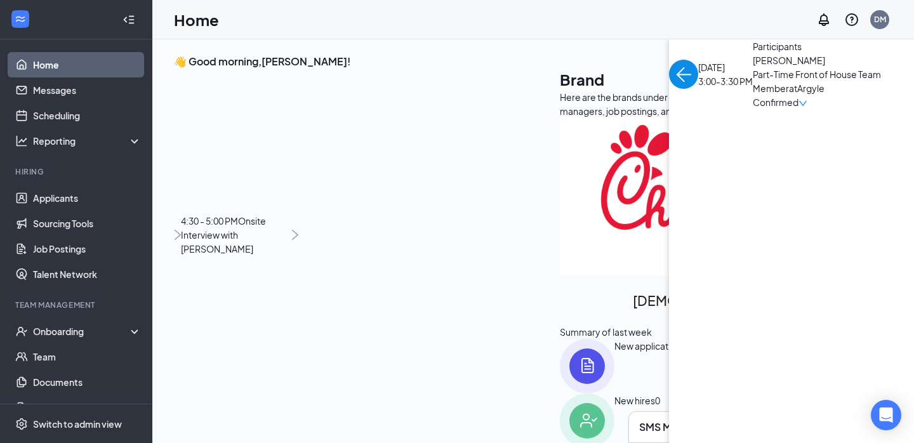
scroll to position [5, 0]
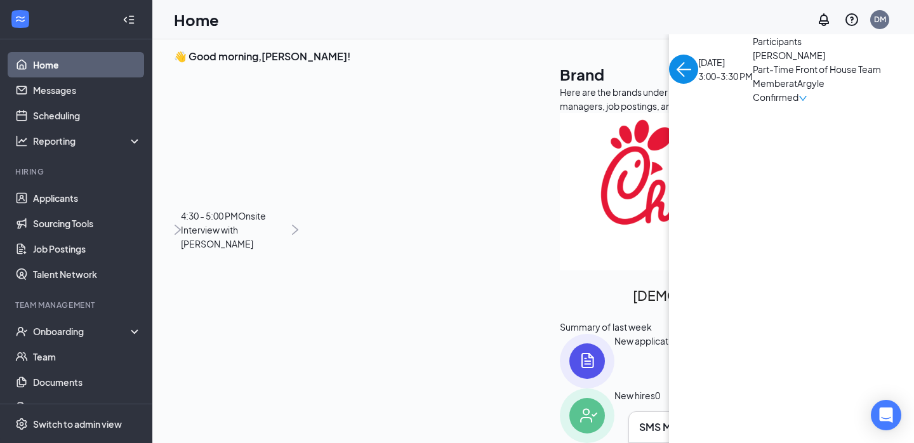
click at [753, 62] on span "Andrew Orocio" at bounding box center [819, 55] width 133 height 14
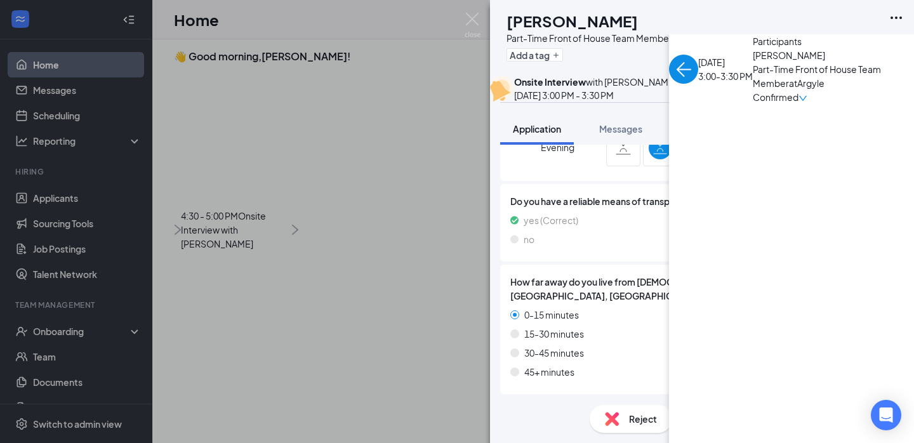
scroll to position [993, 0]
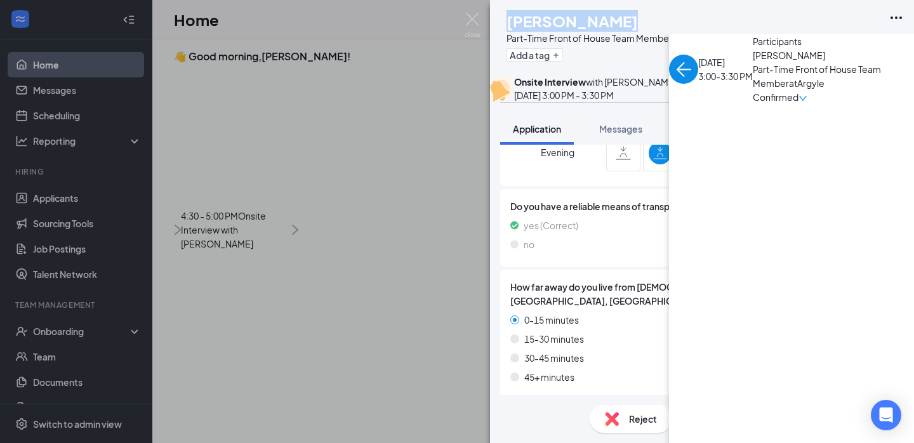
drag, startPoint x: 646, startPoint y: 25, endPoint x: 533, endPoint y: 27, distance: 113.6
click at [533, 27] on div "Andrew Orocio" at bounding box center [607, 21] width 201 height 22
copy h1 "Andrew Orocio"
click at [305, 137] on div "AO Andrew Orocio Part-Time Front of House Team Member at Argyle Add a tag Onsit…" at bounding box center [457, 221] width 914 height 443
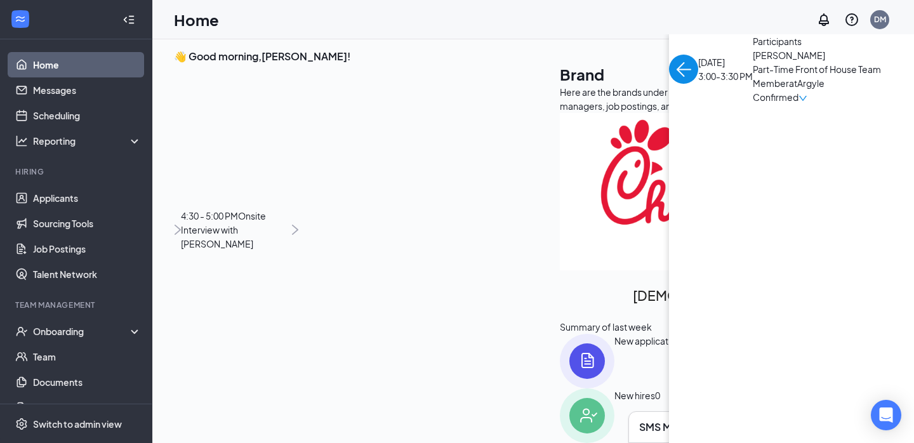
click at [753, 104] on div "Confirmed" at bounding box center [819, 97] width 133 height 14
click at [799, 103] on icon "down" at bounding box center [803, 98] width 9 height 9
click at [339, 248] on span "Mark complete" at bounding box center [320, 255] width 87 height 14
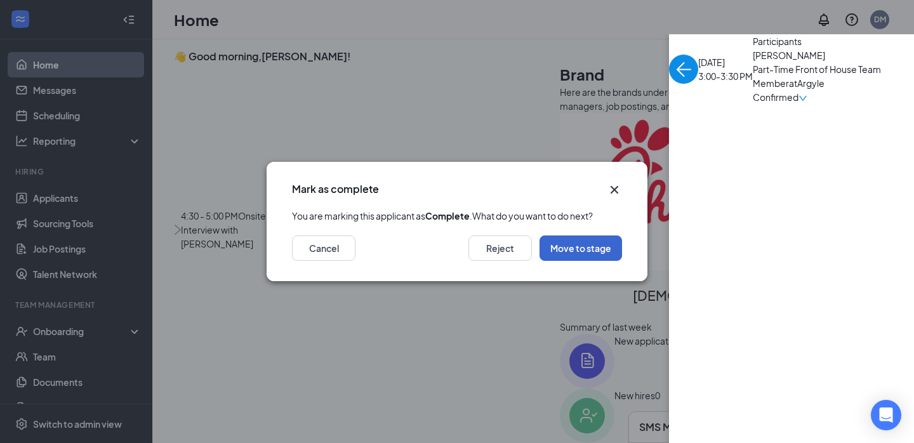
click at [572, 261] on button "Move to stage" at bounding box center [581, 248] width 83 height 25
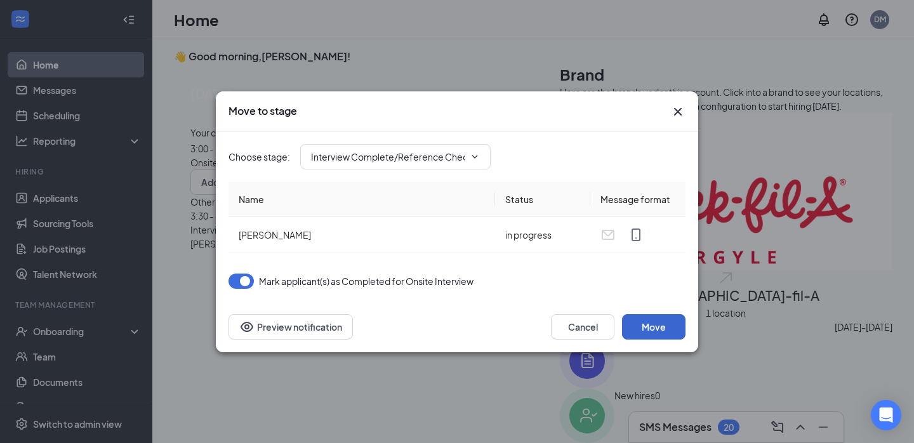
click at [637, 319] on button "Move" at bounding box center [653, 326] width 63 height 25
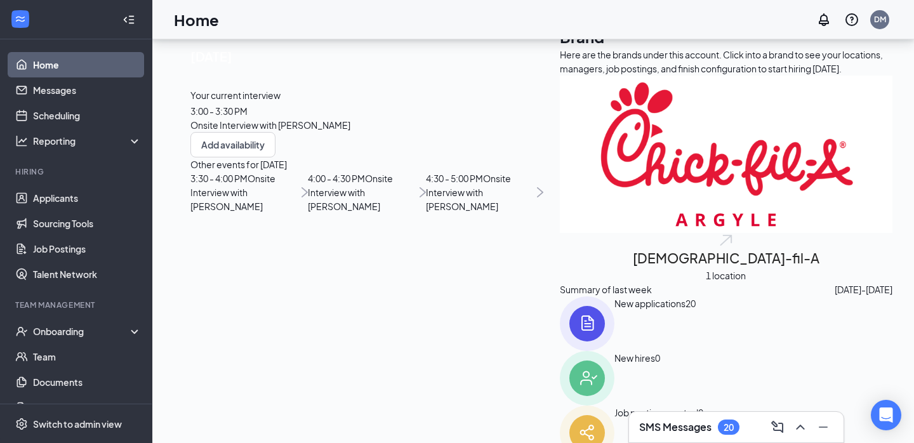
scroll to position [46, 0]
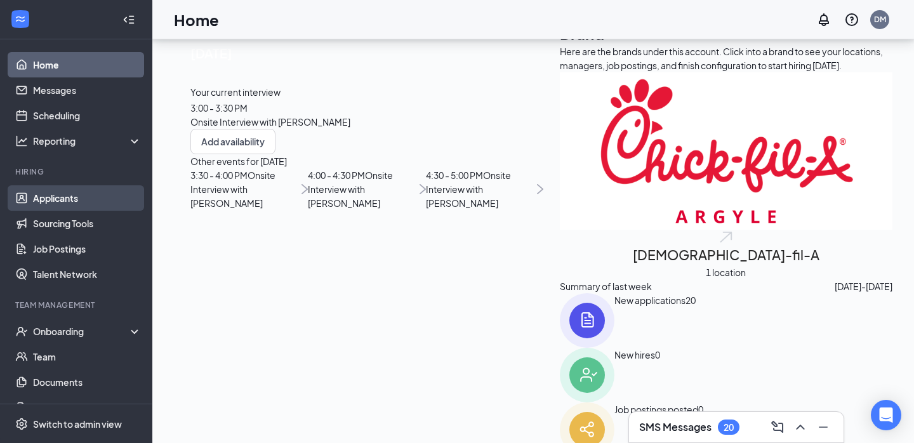
click at [67, 192] on link "Applicants" at bounding box center [87, 197] width 109 height 25
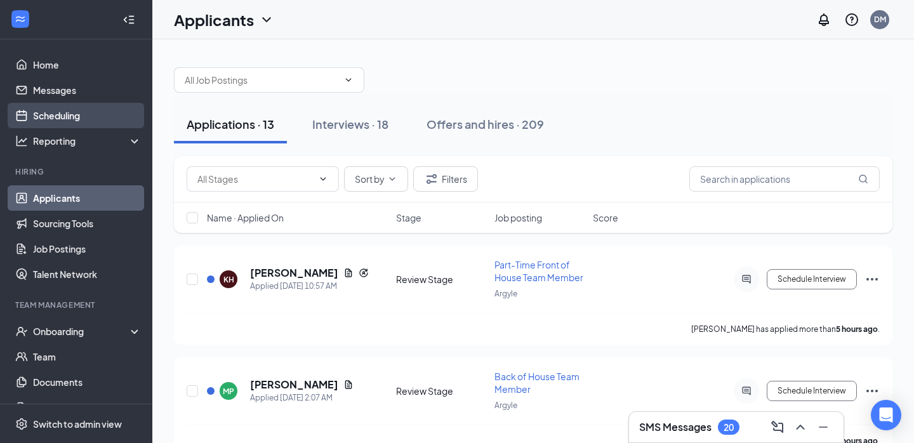
click at [75, 118] on link "Scheduling" at bounding box center [87, 115] width 109 height 25
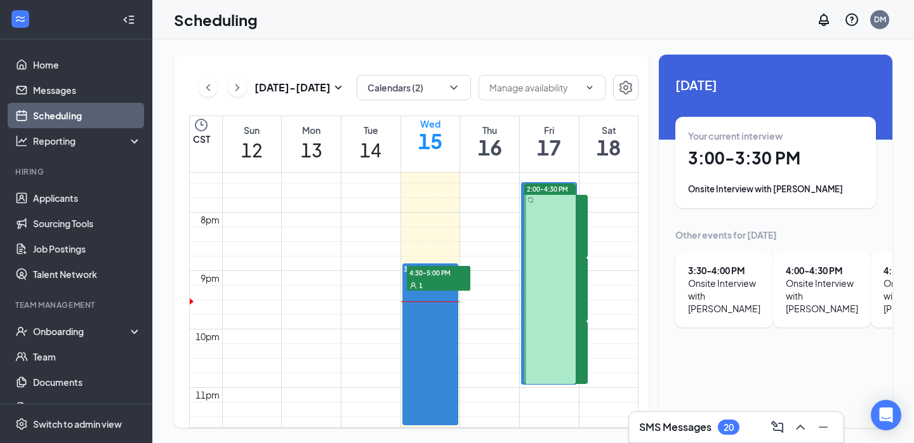
scroll to position [1127, 0]
click at [557, 347] on div "1" at bounding box center [555, 341] width 63 height 13
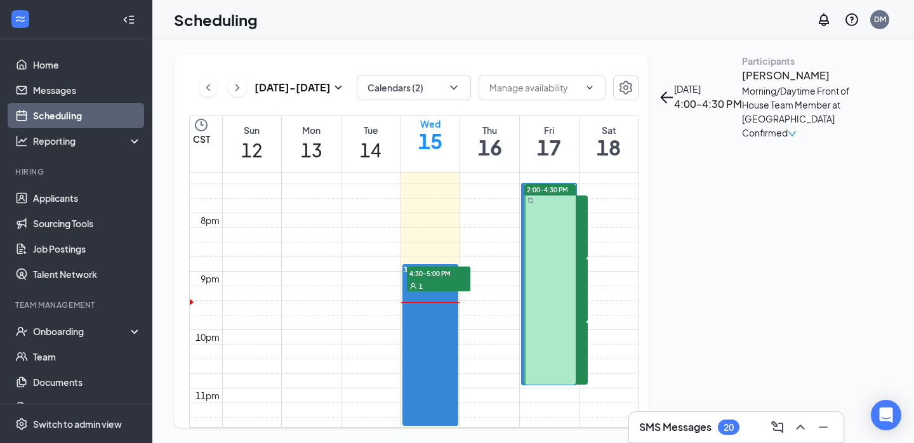
click at [565, 291] on div at bounding box center [549, 284] width 51 height 201
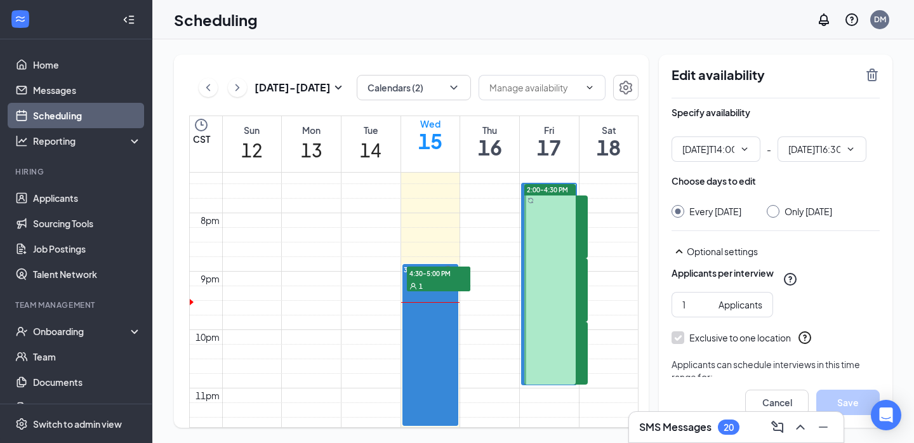
type input "02:00 PM"
click at [812, 152] on input "04:30 PM" at bounding box center [814, 149] width 52 height 14
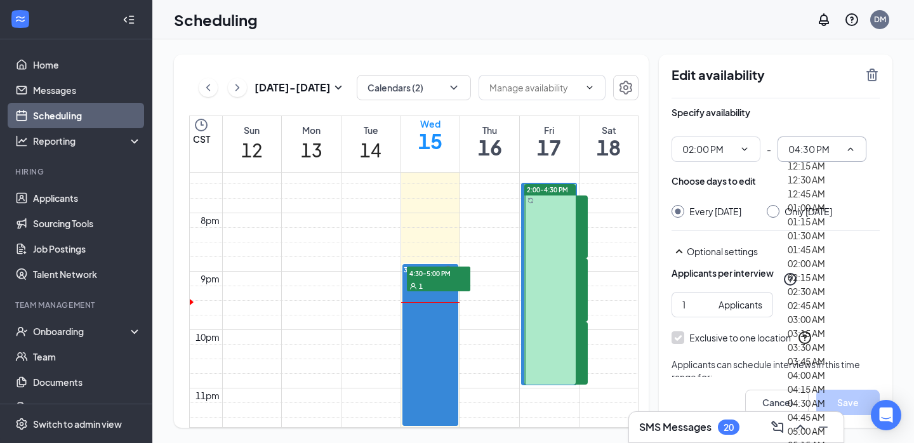
scroll to position [1678, 0]
type input "03:00 PM"
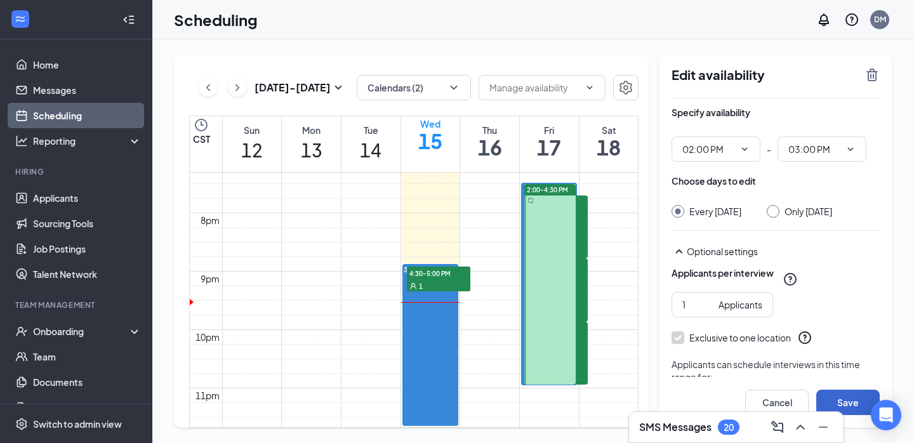
click at [851, 399] on button "Save" at bounding box center [847, 402] width 63 height 25
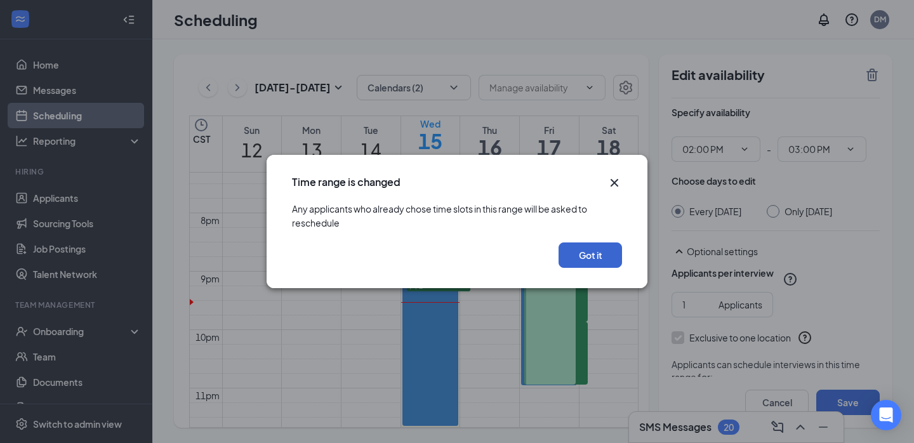
click at [600, 267] on button "Got it" at bounding box center [590, 254] width 63 height 25
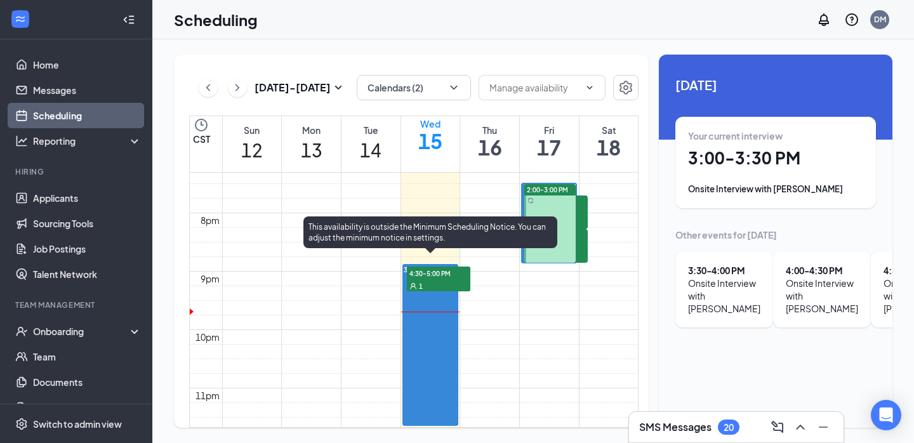
click at [432, 292] on div "1" at bounding box center [438, 285] width 63 height 13
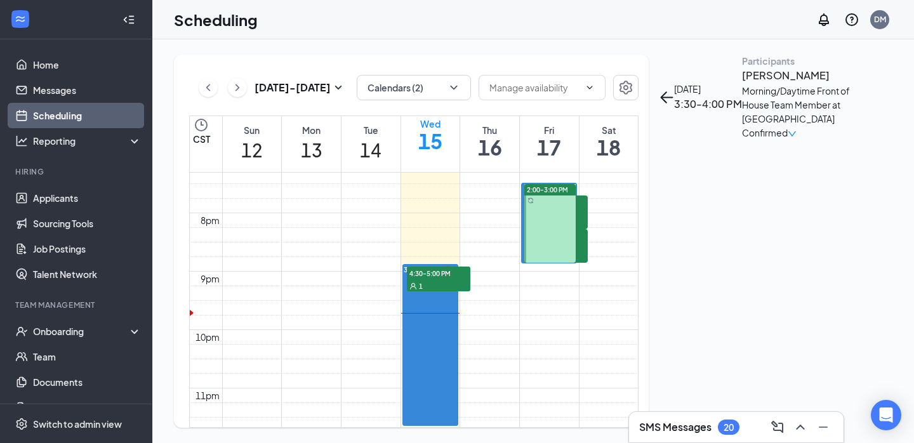
click at [742, 84] on h3 "Cali Daugherty" at bounding box center [808, 75] width 133 height 17
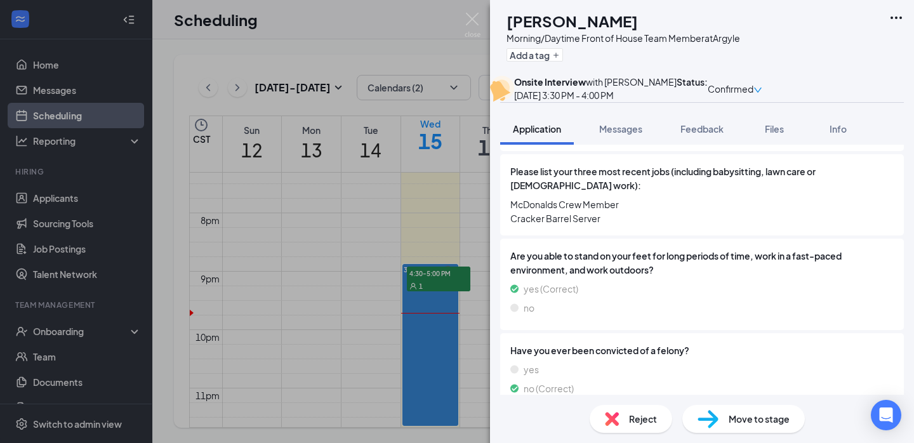
scroll to position [408, 0]
drag, startPoint x: 643, startPoint y: 18, endPoint x: 534, endPoint y: 20, distance: 108.6
click at [534, 20] on div "Cali Daugherty" at bounding box center [624, 21] width 234 height 22
copy h1 "Cali Daugherty"
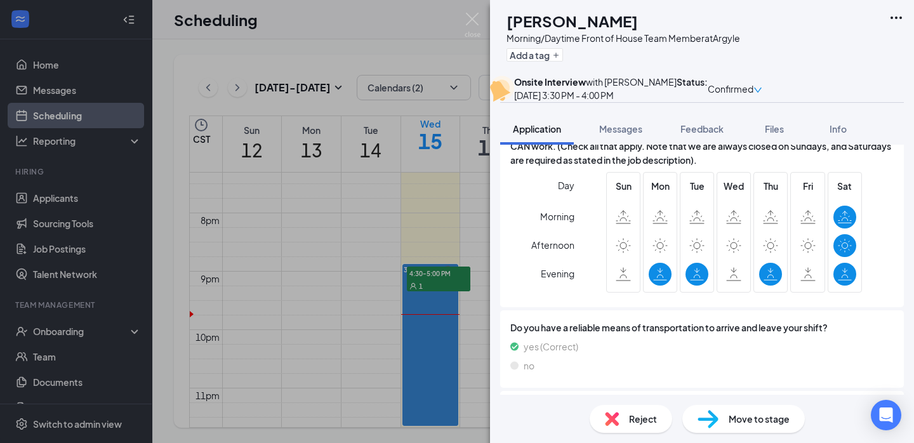
scroll to position [952, 0]
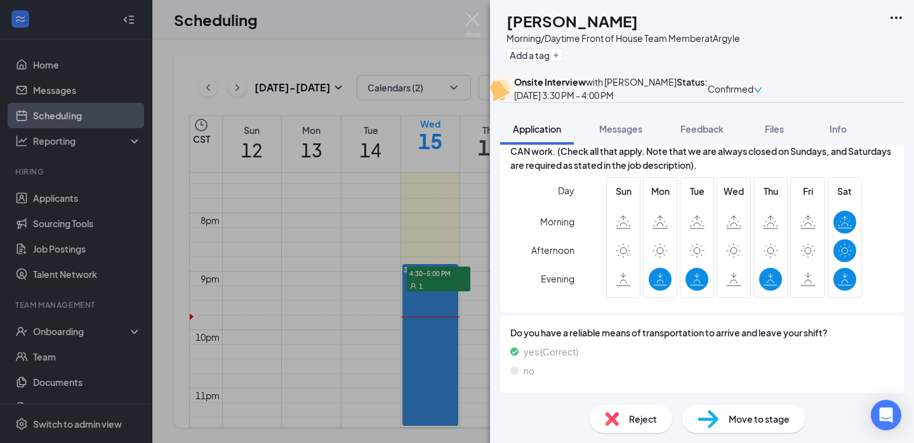
click at [740, 52] on div "Add a tag" at bounding box center [624, 54] width 234 height 21
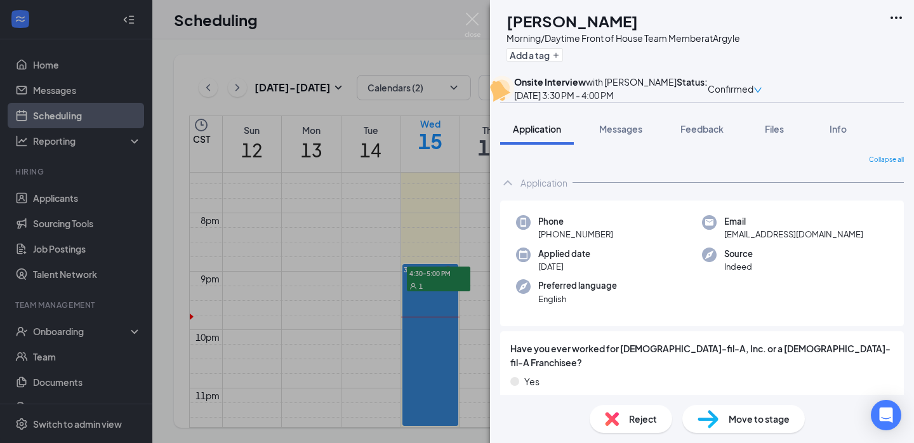
scroll to position [0, 0]
click at [411, 168] on div "CD Cali Daugherty Morning/Daytime Front of House Team Member at Argyle Add a ta…" at bounding box center [457, 221] width 914 height 443
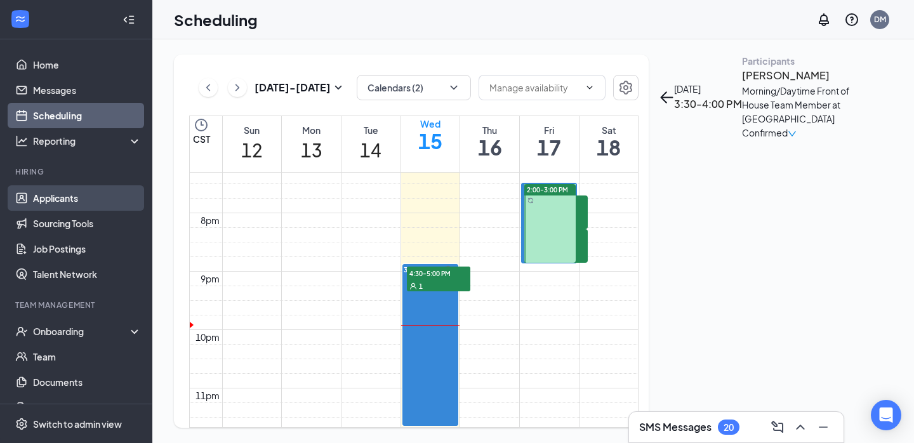
click at [80, 197] on link "Applicants" at bounding box center [87, 197] width 109 height 25
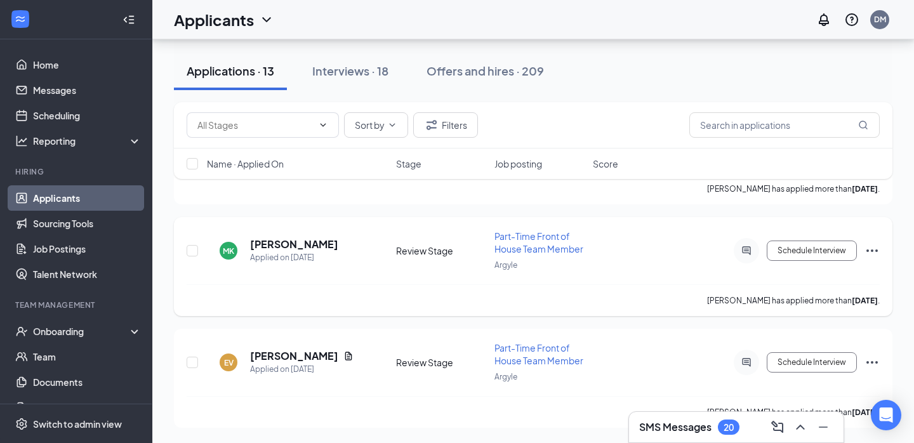
scroll to position [1258, 0]
click at [356, 84] on button "Interviews · 18" at bounding box center [351, 71] width 102 height 38
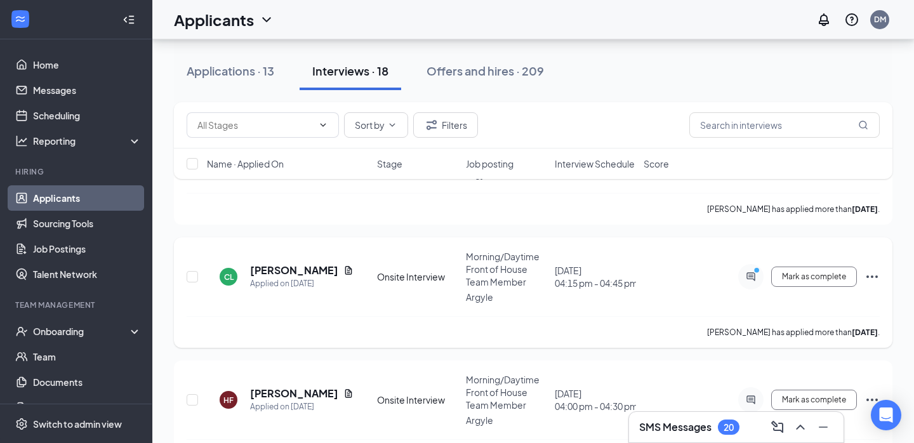
scroll to position [375, 0]
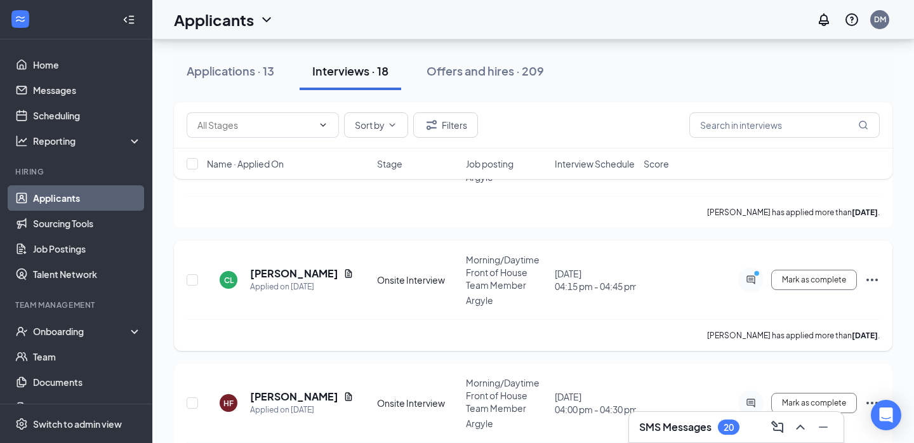
click at [868, 272] on icon "Ellipses" at bounding box center [872, 279] width 15 height 15
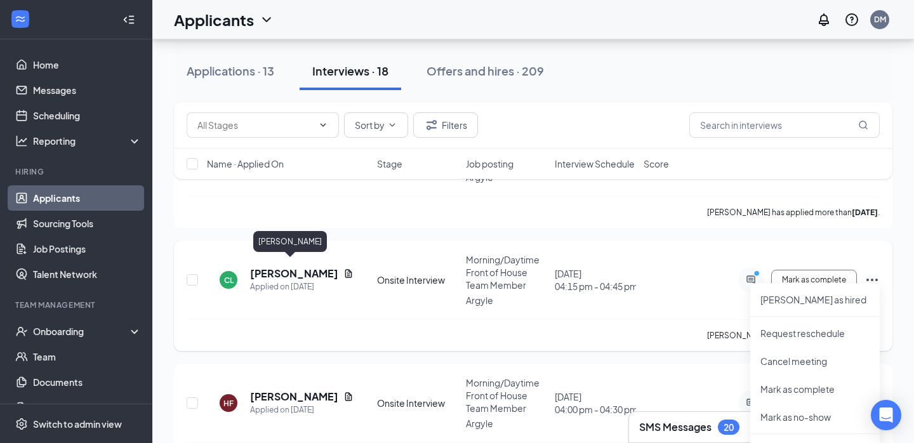
click at [296, 271] on h5 "cinthya lara" at bounding box center [294, 274] width 88 height 14
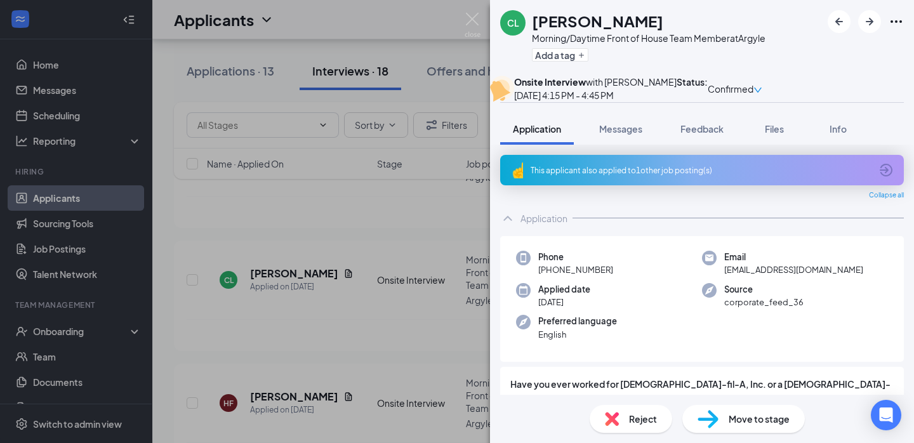
click at [555, 17] on h1 "cinthya lara" at bounding box center [597, 21] width 131 height 22
click at [898, 22] on icon "Ellipses" at bounding box center [896, 21] width 15 height 15
click at [733, 30] on div "cinthya lara" at bounding box center [649, 21] width 234 height 22
click at [896, 24] on icon "Ellipses" at bounding box center [896, 21] width 15 height 15
click at [839, 48] on link "View full application" at bounding box center [800, 44] width 82 height 14
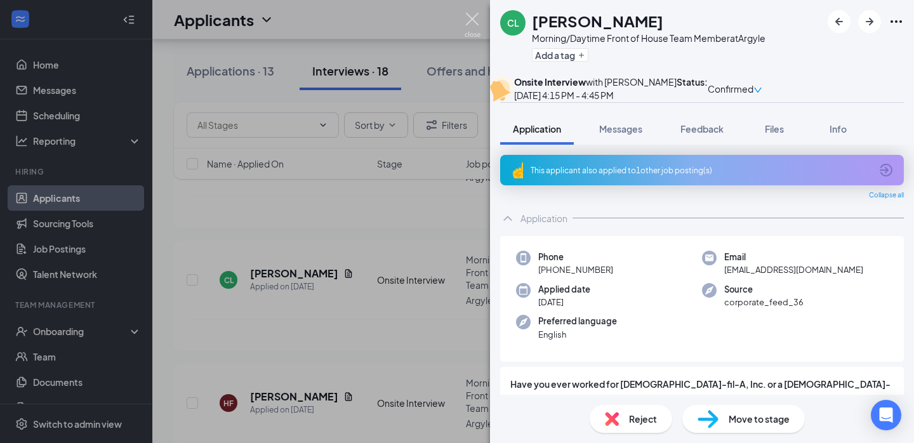
click at [468, 23] on img at bounding box center [473, 25] width 16 height 25
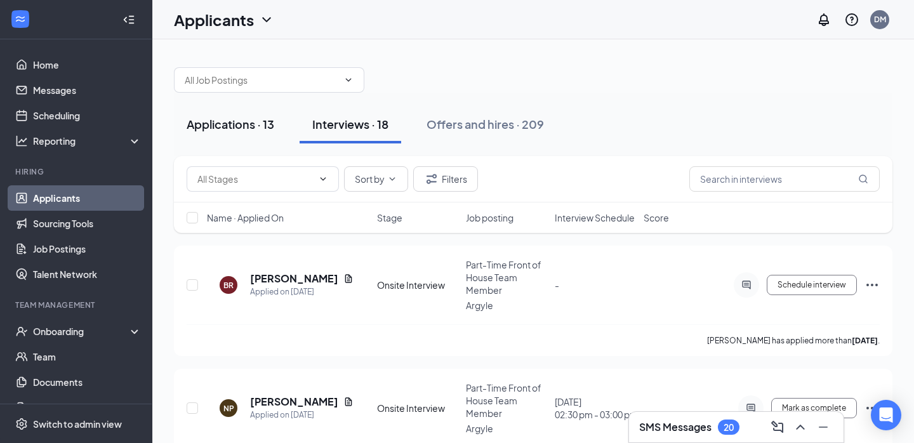
click at [234, 124] on div "Applications · 13" at bounding box center [231, 124] width 88 height 16
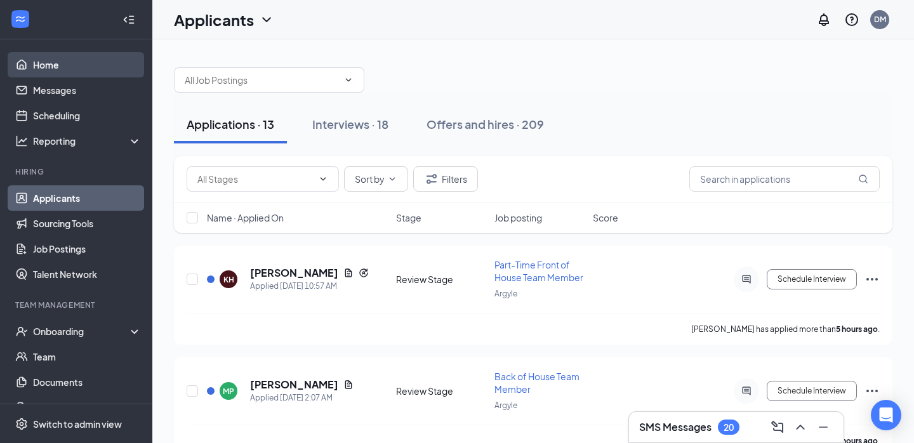
click at [109, 65] on link "Home" at bounding box center [87, 64] width 109 height 25
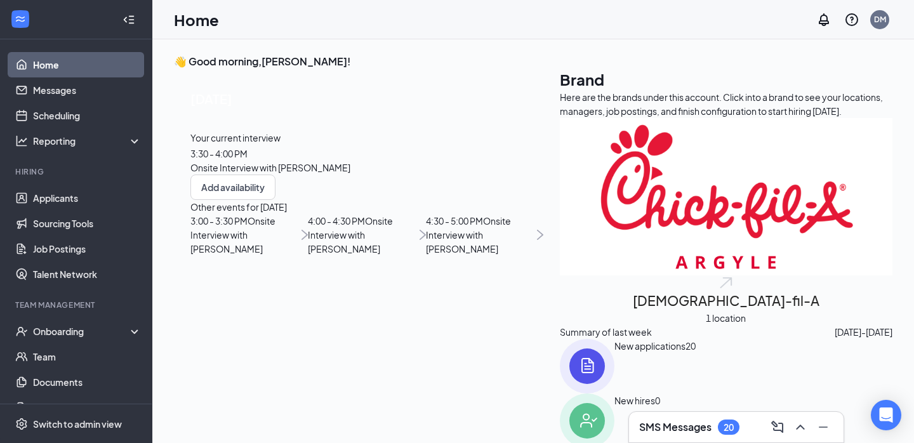
click at [361, 175] on div "Your current interview 3:30 - 4:00 PM Onsite Interview with Cali Daugherty" at bounding box center [366, 153] width 353 height 44
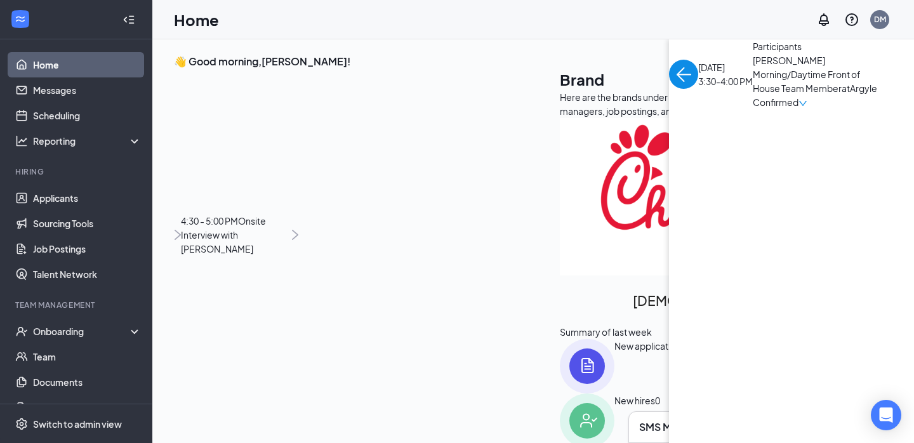
scroll to position [5, 0]
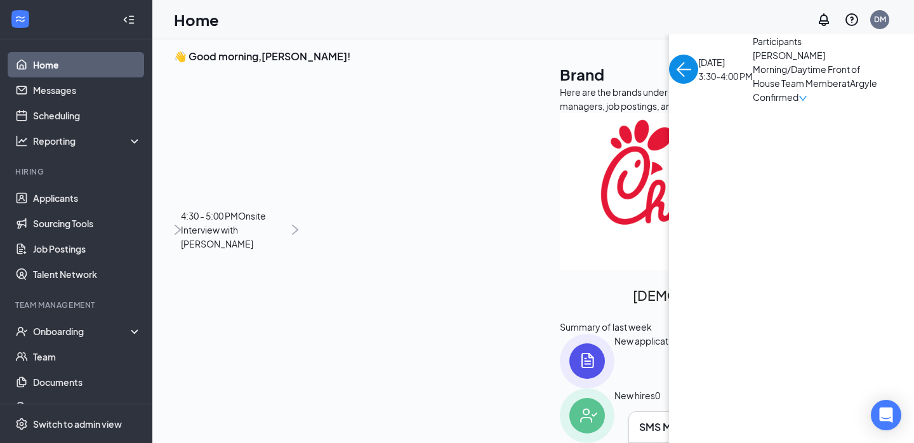
click at [753, 104] on div "Confirmed" at bounding box center [780, 97] width 55 height 14
click at [340, 248] on span "Mark complete" at bounding box center [320, 255] width 87 height 14
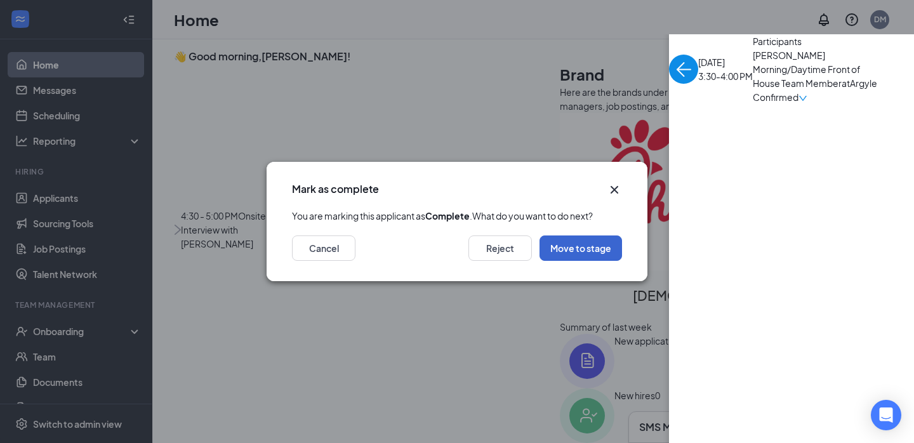
click at [592, 261] on button "Move to stage" at bounding box center [581, 248] width 83 height 25
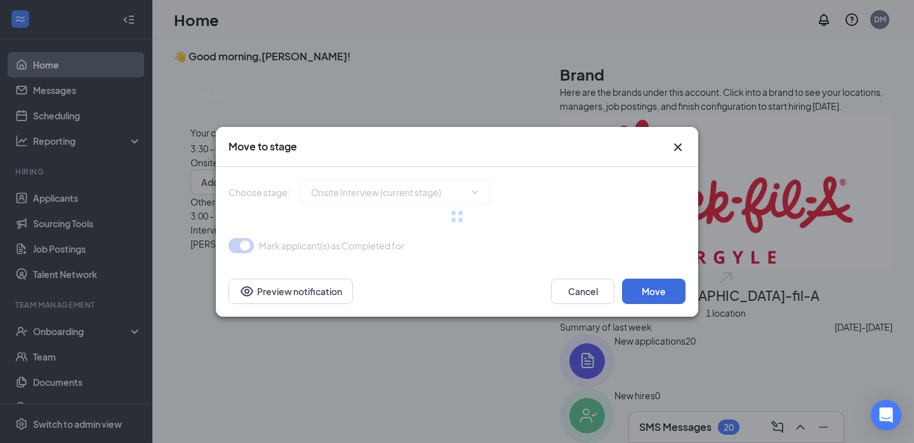
type input "Interview Complete/Reference Check (next stage)"
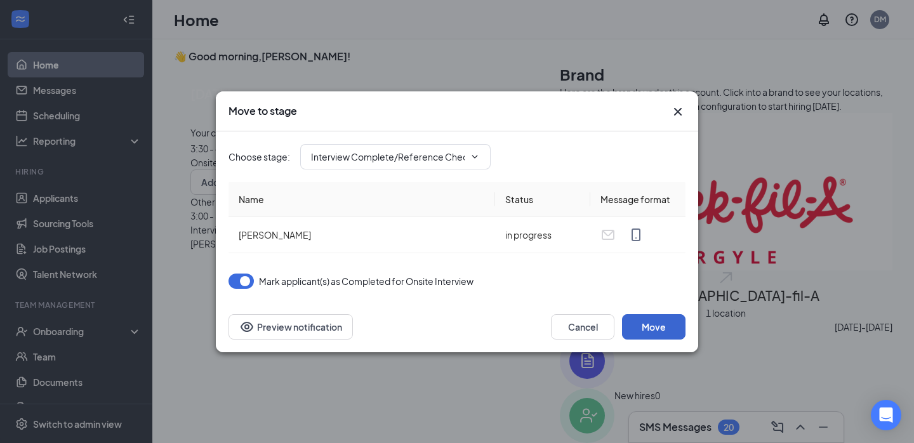
click at [671, 333] on button "Move" at bounding box center [653, 326] width 63 height 25
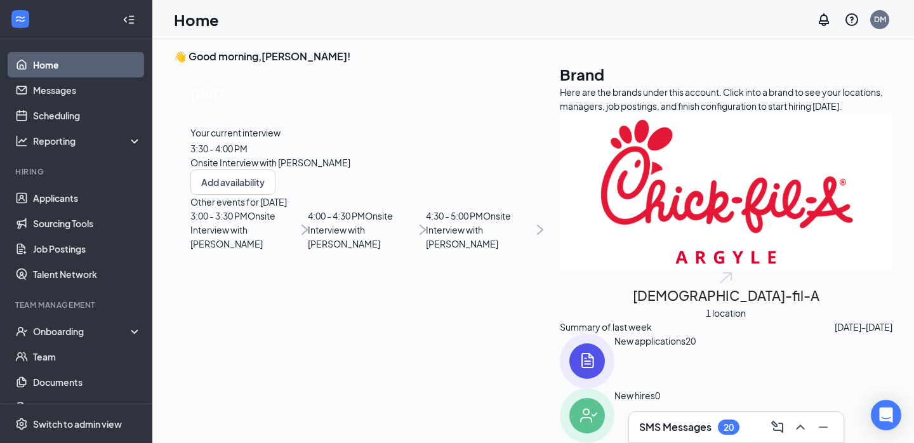
scroll to position [64, 0]
click at [330, 249] on span "Onsite Interview with [PERSON_NAME]" at bounding box center [350, 229] width 85 height 39
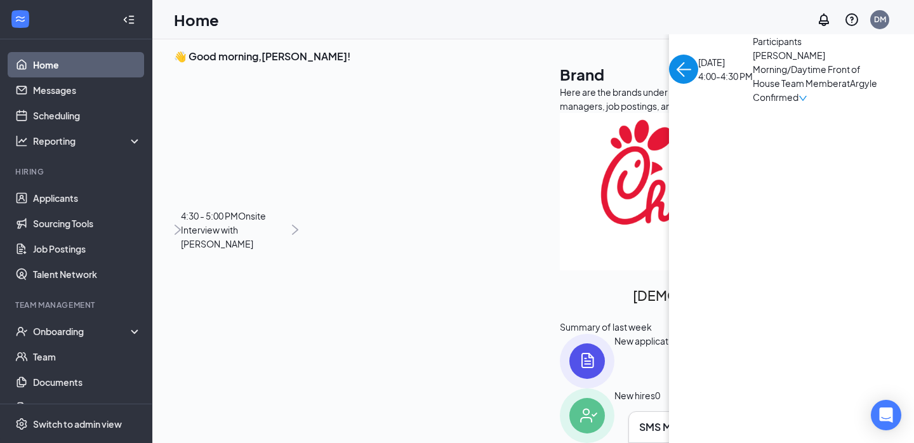
click at [753, 62] on span "[PERSON_NAME]" at bounding box center [819, 55] width 133 height 14
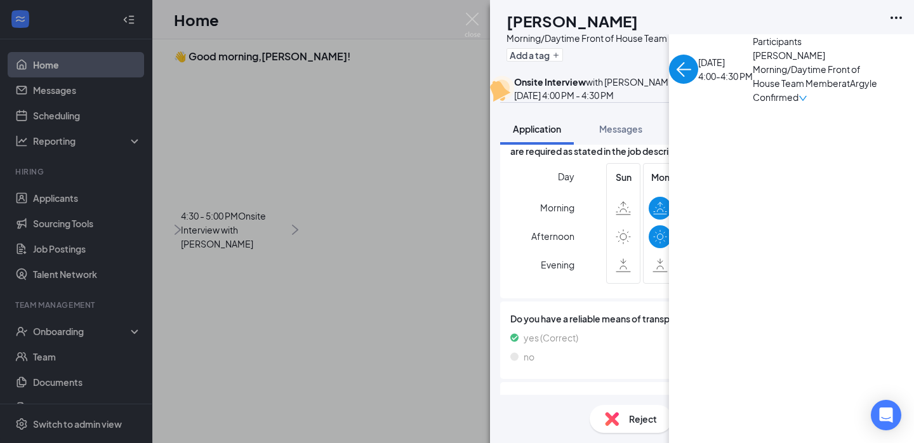
scroll to position [979, 0]
click at [350, 250] on div "HF Heath Fromme Morning/Daytime Front of House Team Member at Argyle Add a tag …" at bounding box center [457, 221] width 914 height 443
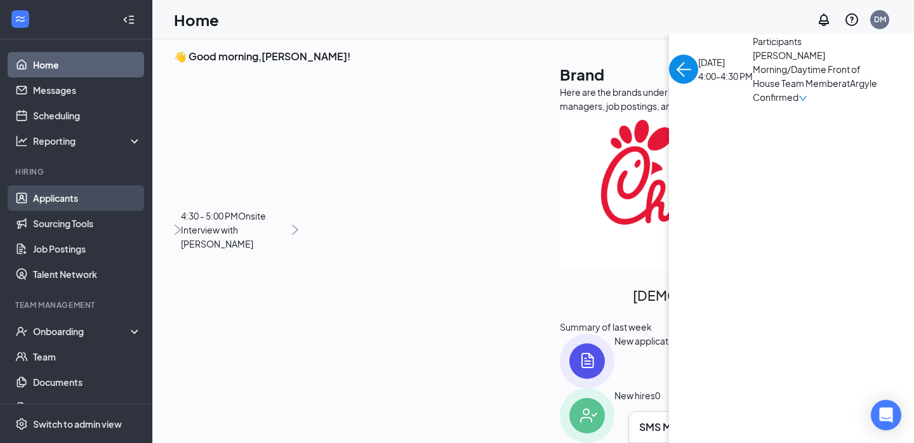
click at [77, 196] on link "Applicants" at bounding box center [87, 197] width 109 height 25
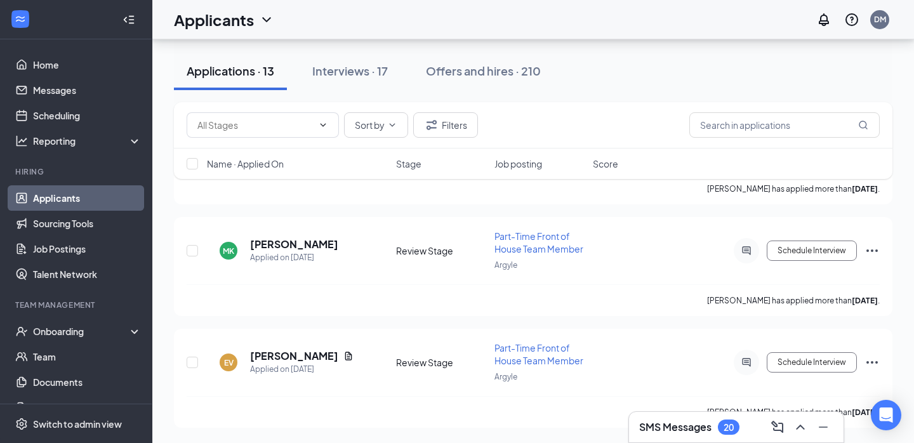
scroll to position [1258, 0]
click at [310, 355] on h5 "[PERSON_NAME]" at bounding box center [294, 356] width 88 height 14
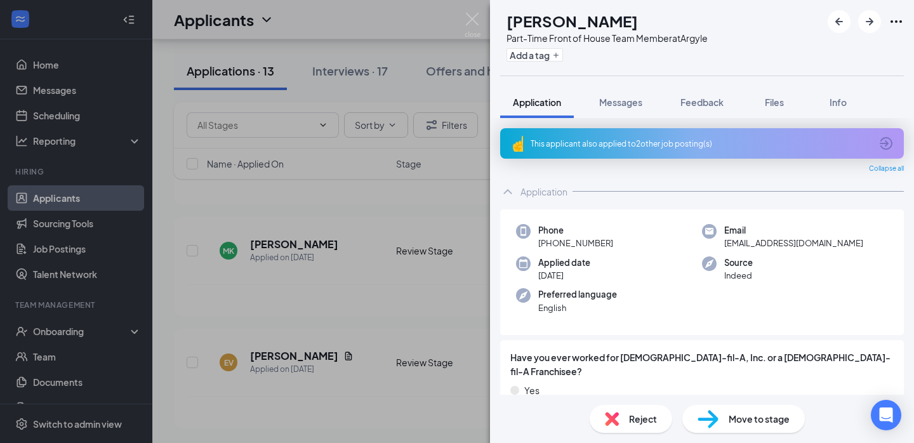
click at [411, 368] on div "EV Elijah Vasseur Part-Time Front of House Team Member at Argyle Add a tag Appl…" at bounding box center [457, 221] width 914 height 443
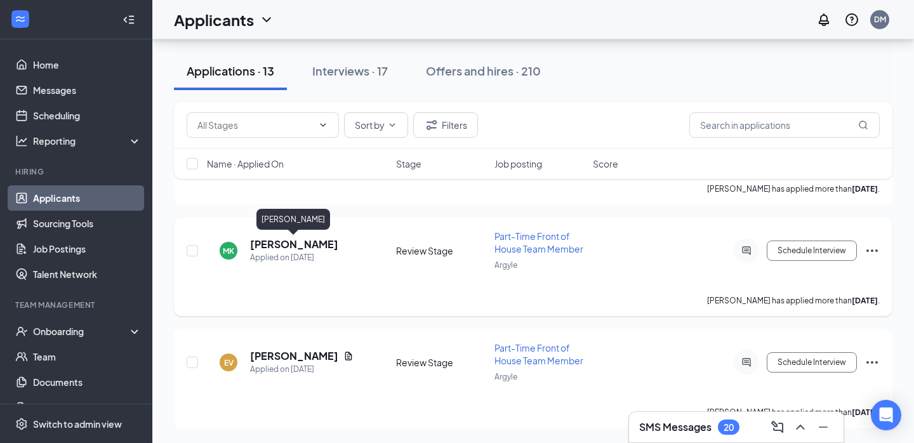
click at [317, 244] on h5 "[PERSON_NAME]" at bounding box center [294, 244] width 88 height 14
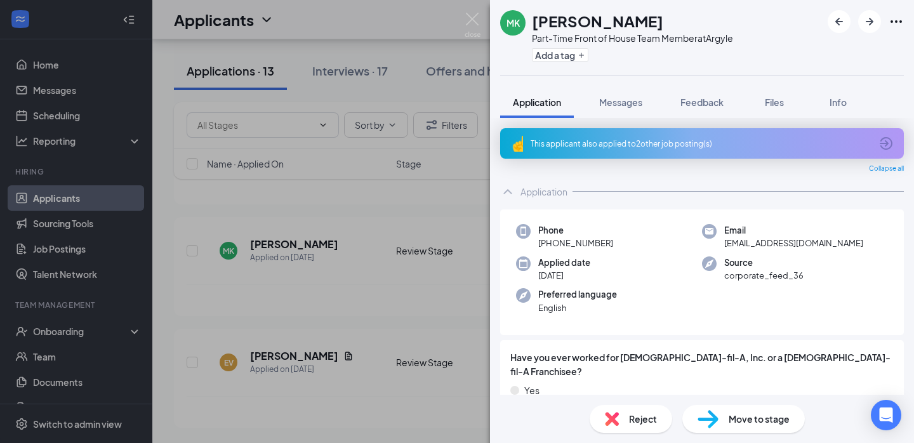
click at [656, 145] on div "This applicant also applied to 2 other job posting(s)" at bounding box center [701, 143] width 340 height 11
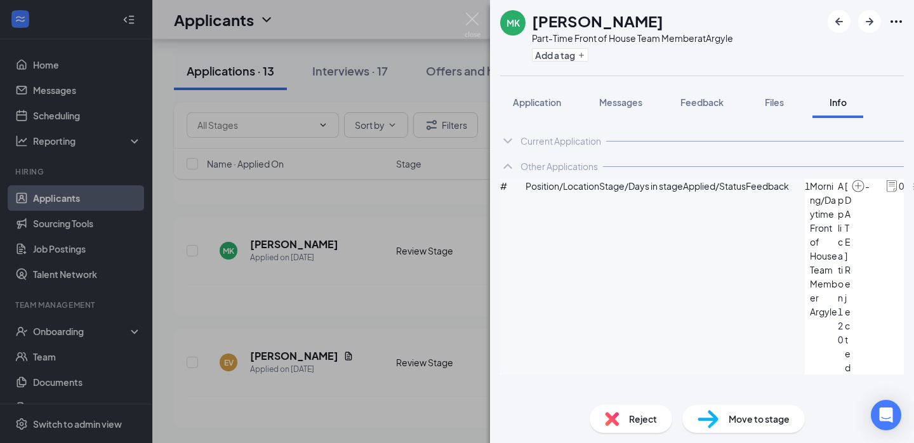
click at [371, 260] on div "MK Morgan Kempton Part-Time Front of House Team Member at Argyle Add a tag Appl…" at bounding box center [457, 221] width 914 height 443
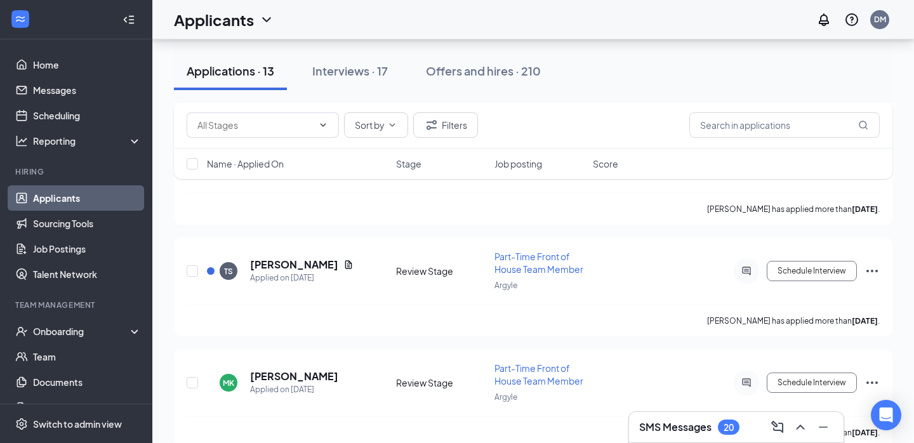
scroll to position [1117, 0]
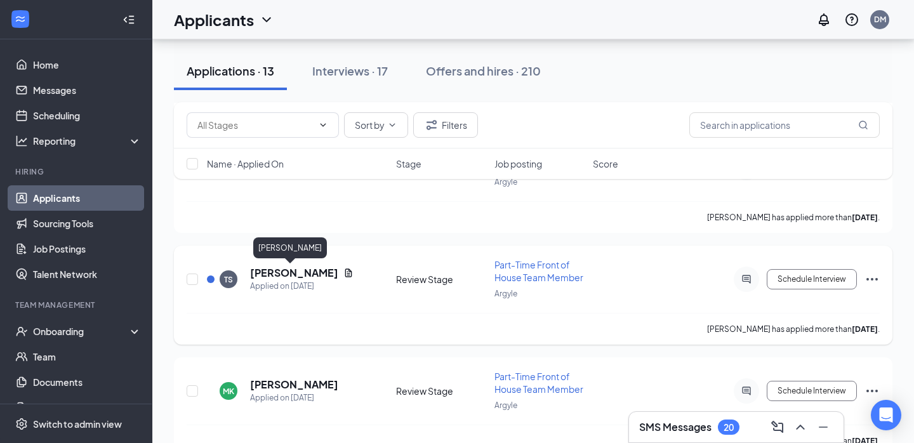
click at [295, 274] on h5 "Tamia Smith" at bounding box center [294, 273] width 88 height 14
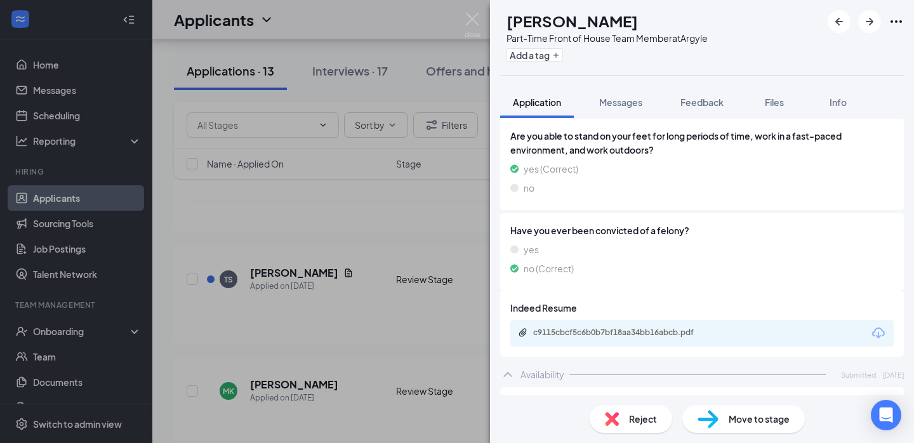
scroll to position [517, 0]
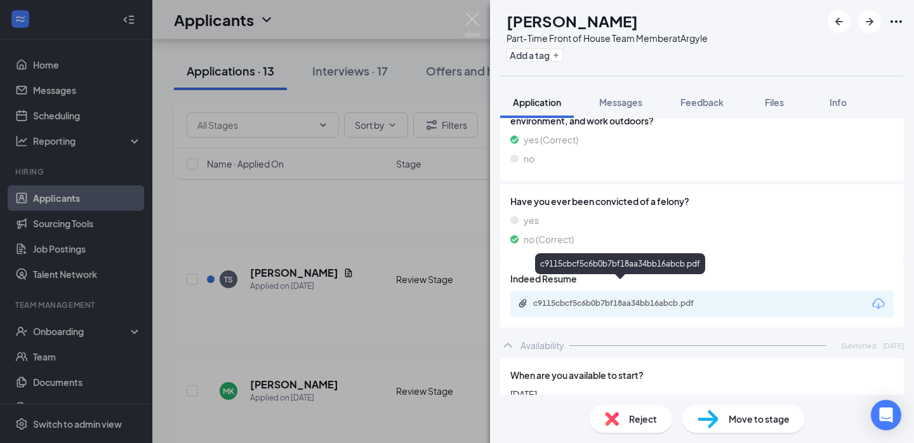
click at [641, 298] on div "c9115cbcf5c6b0b7bf18aa34bb16abcb.pdf" at bounding box center [622, 303] width 178 height 10
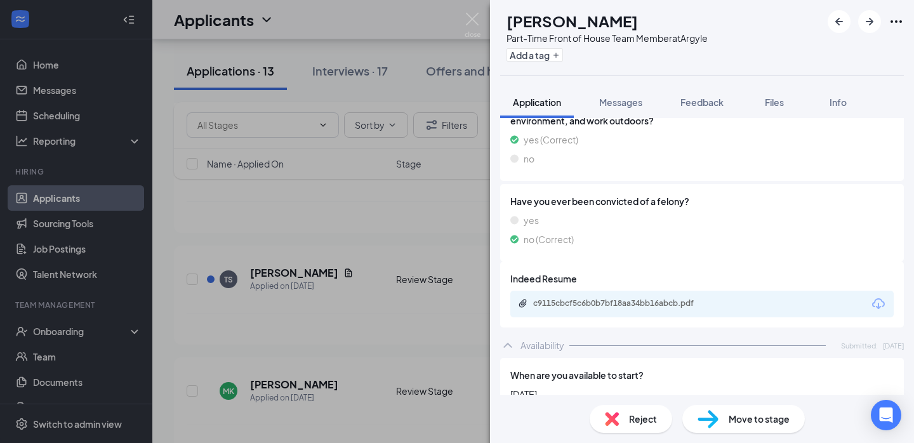
click at [736, 417] on span "Move to stage" at bounding box center [759, 419] width 61 height 14
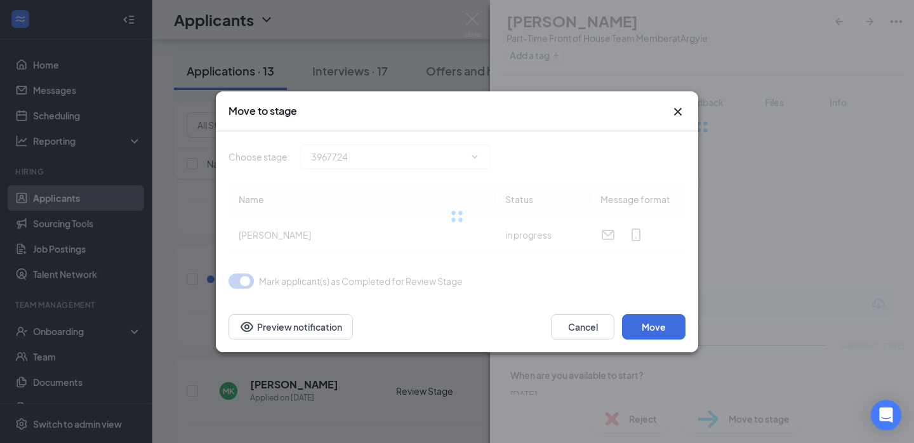
type input "Onsite Interview (next stage)"
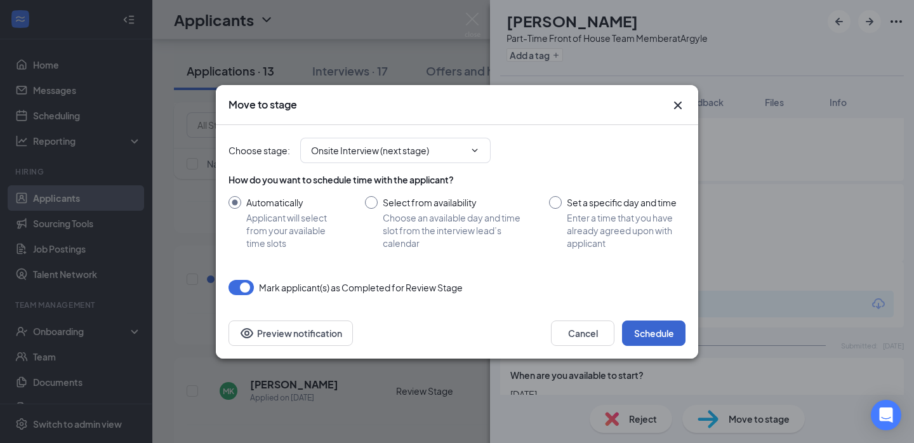
click at [656, 326] on button "Schedule" at bounding box center [653, 333] width 63 height 25
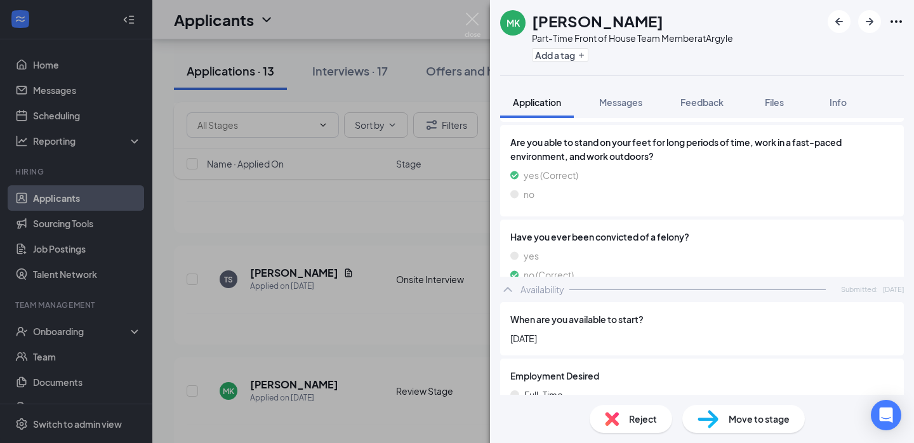
click at [331, 313] on div "MK Morgan Kempton Part-Time Front of House Team Member at Argyle Add a tag Appl…" at bounding box center [457, 221] width 914 height 443
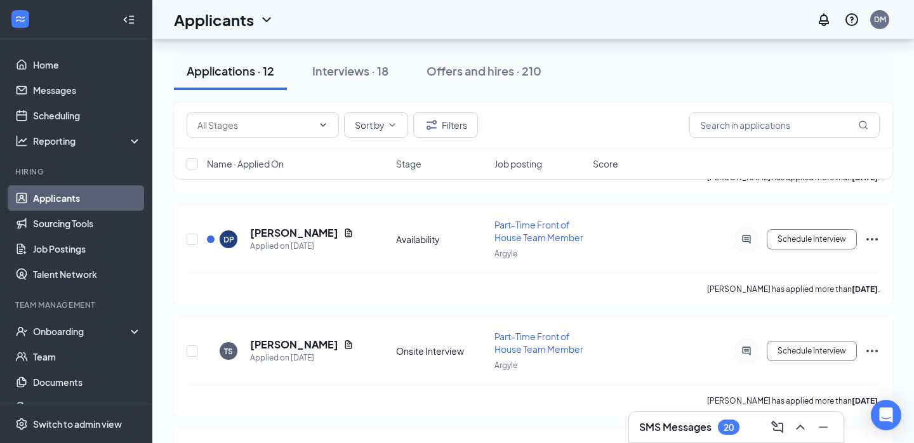
scroll to position [1012, 0]
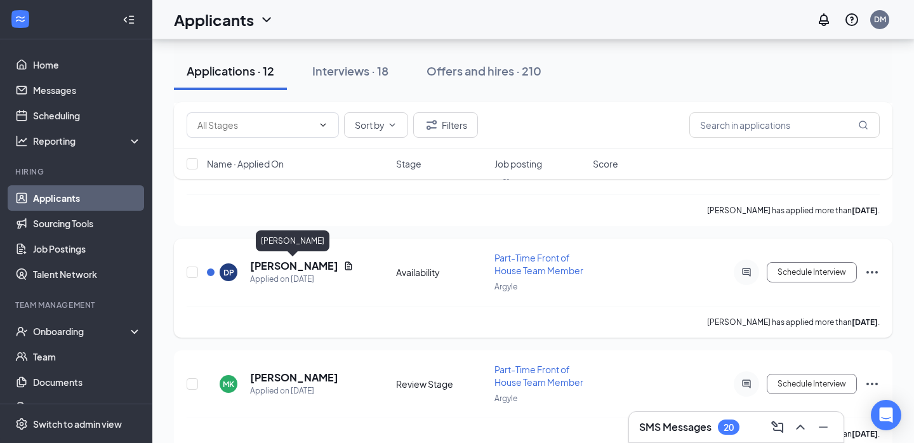
click at [308, 268] on h5 "[PERSON_NAME]" at bounding box center [294, 266] width 88 height 14
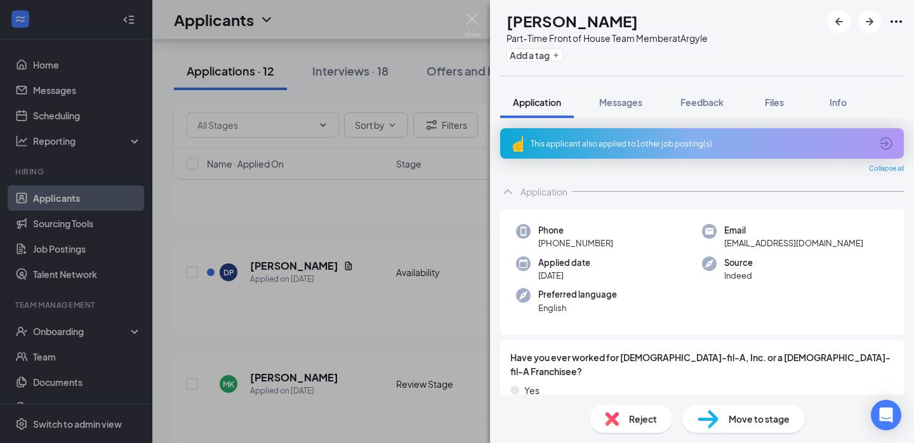
click at [347, 311] on div "DP Divya Pachikara Part-Time Front of House Team Member at Argyle Add a tag App…" at bounding box center [457, 221] width 914 height 443
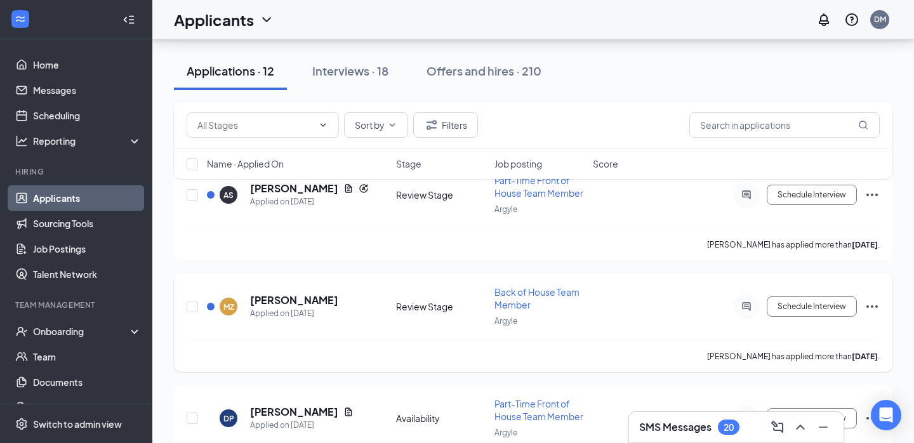
scroll to position [865, 0]
click at [295, 303] on h5 "Miriam Zahn" at bounding box center [294, 302] width 88 height 14
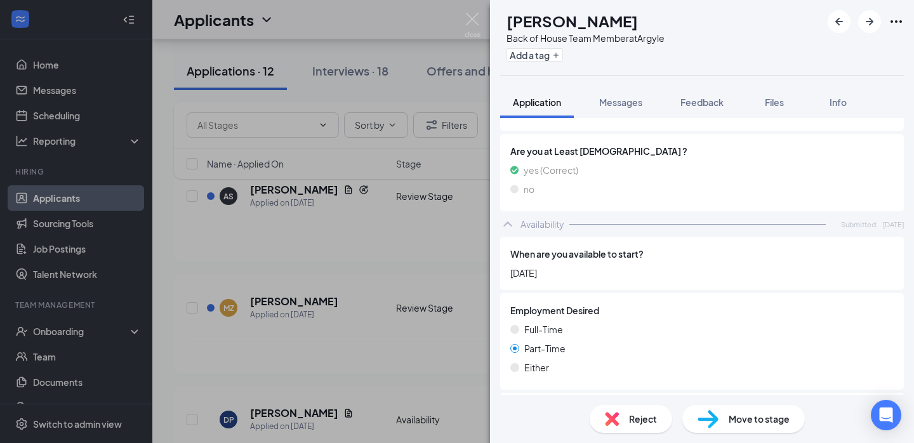
scroll to position [740, 0]
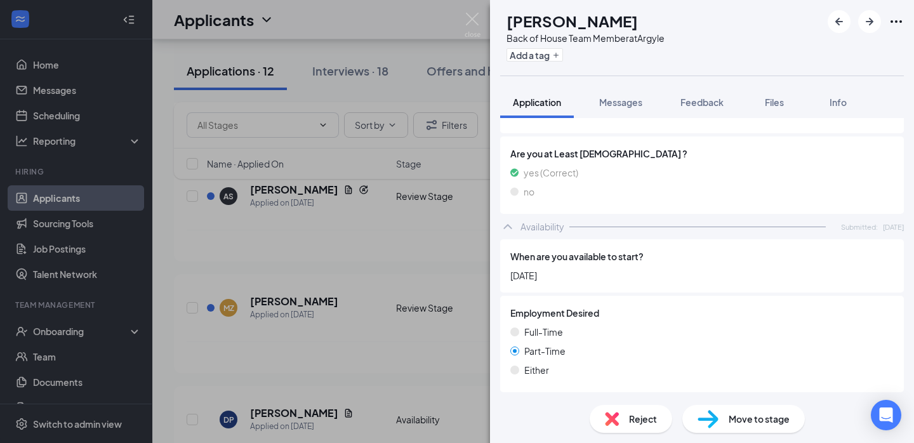
click at [606, 427] on div "Reject" at bounding box center [631, 419] width 83 height 28
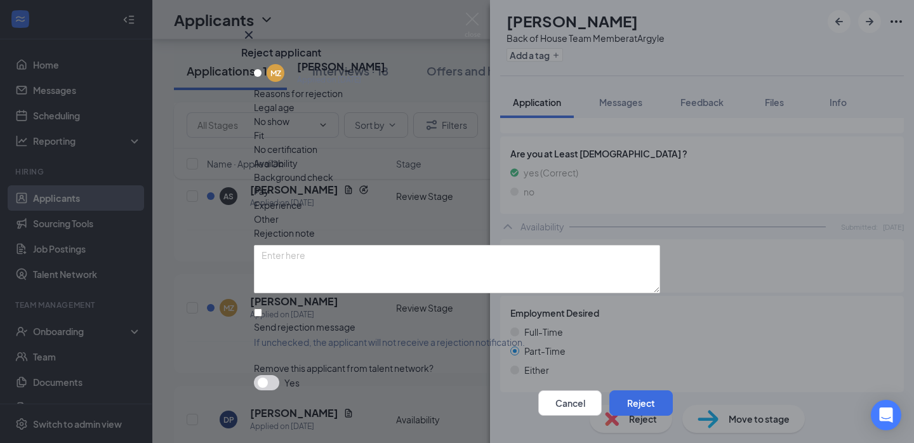
click at [298, 156] on span "Availability" at bounding box center [276, 163] width 44 height 14
click at [289, 321] on div "Send rejection message" at bounding box center [457, 327] width 406 height 13
click at [262, 309] on input "Send rejection message If unchecked, the applicant will not receive a rejection…" at bounding box center [258, 313] width 8 height 8
checkbox input "true"
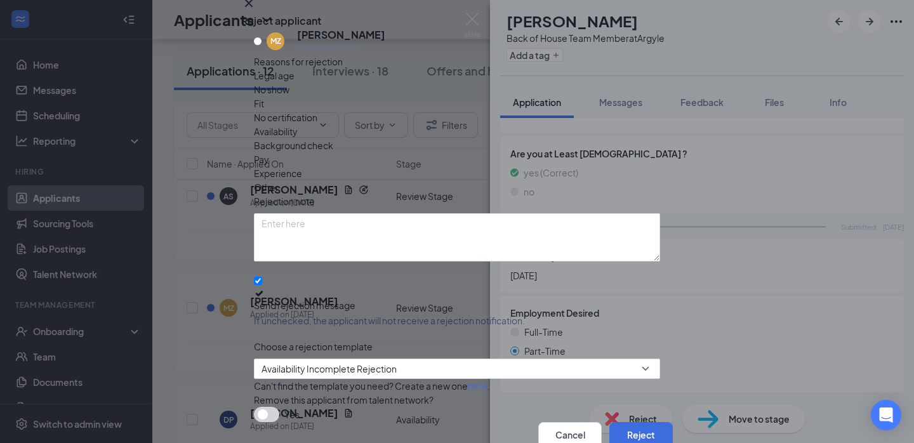
scroll to position [50, 0]
click at [312, 359] on span "Availability Incomplete Rejection" at bounding box center [329, 368] width 135 height 19
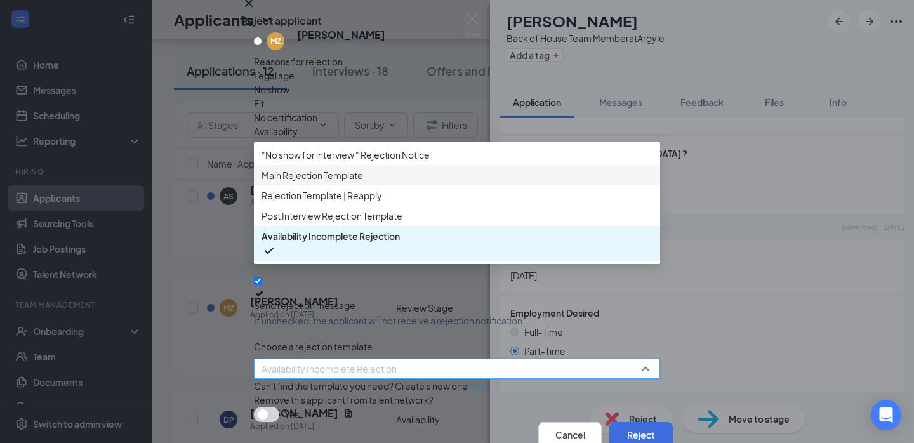
click at [326, 182] on span "Main Rejection Template" at bounding box center [313, 175] width 102 height 14
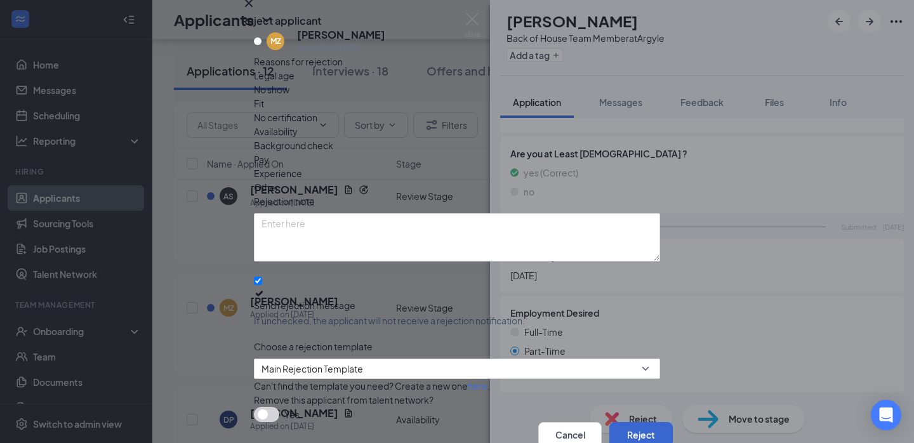
click at [621, 422] on button "Reject" at bounding box center [640, 434] width 63 height 25
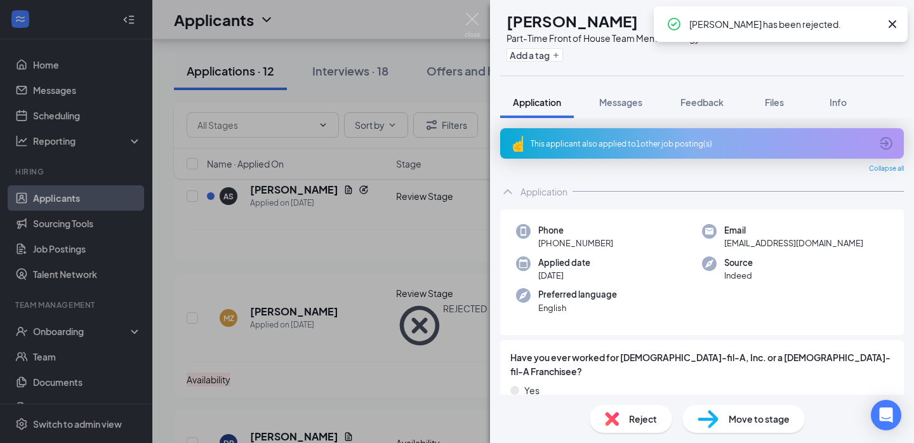
click at [316, 340] on div "DP Divya Pachikara Part-Time Front of House Team Member at Argyle Add a tag App…" at bounding box center [457, 221] width 914 height 443
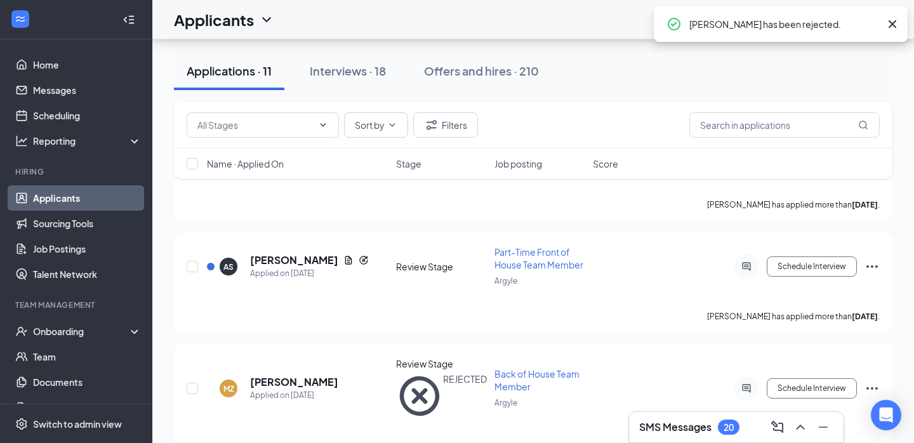
scroll to position [755, 0]
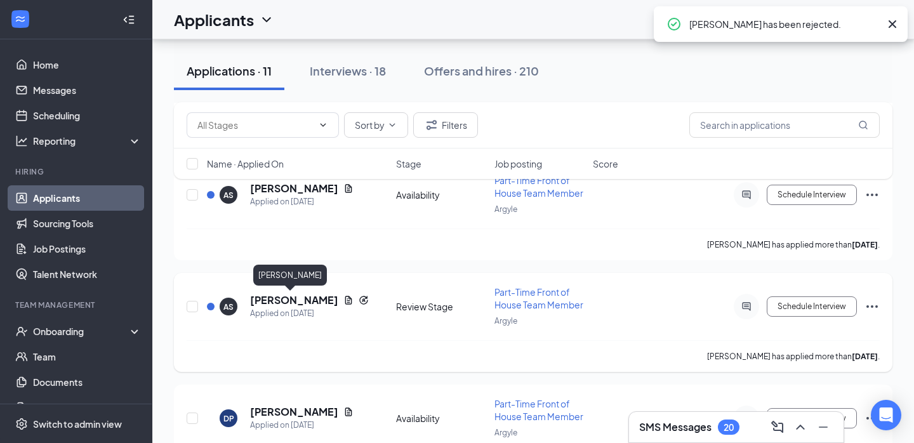
click at [302, 300] on h5 "Angela Song" at bounding box center [294, 300] width 88 height 14
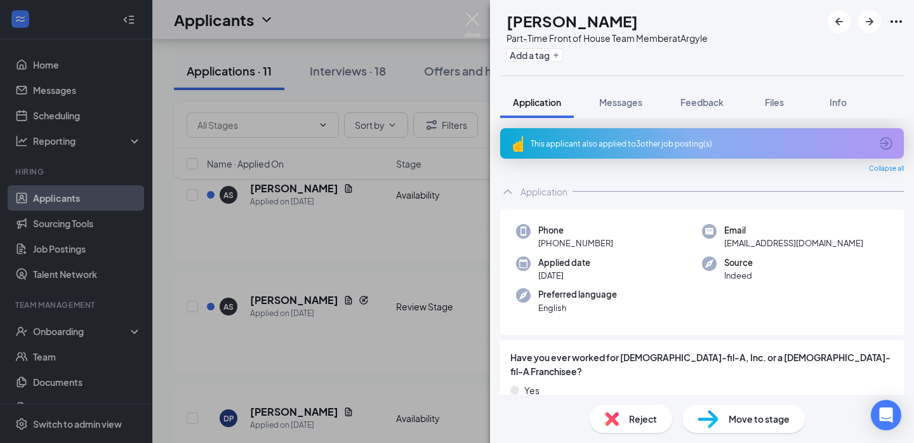
click at [615, 147] on div "This applicant also applied to 3 other job posting(s)" at bounding box center [701, 143] width 340 height 11
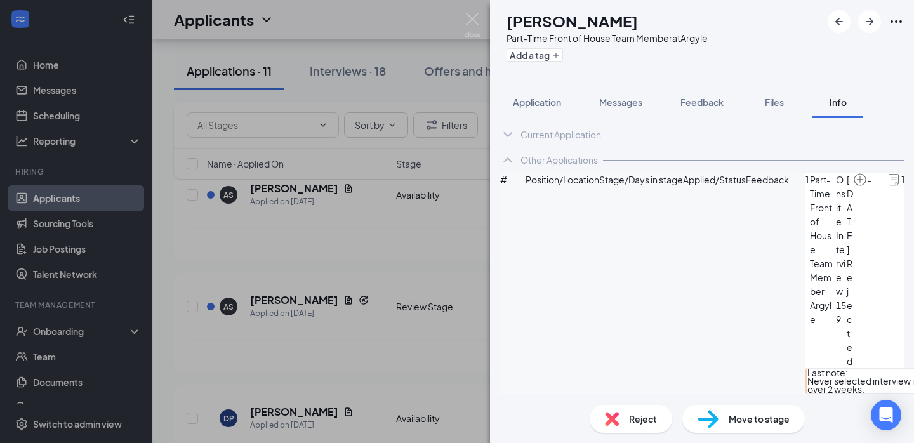
scroll to position [32, 0]
click at [615, 420] on img at bounding box center [612, 419] width 14 height 14
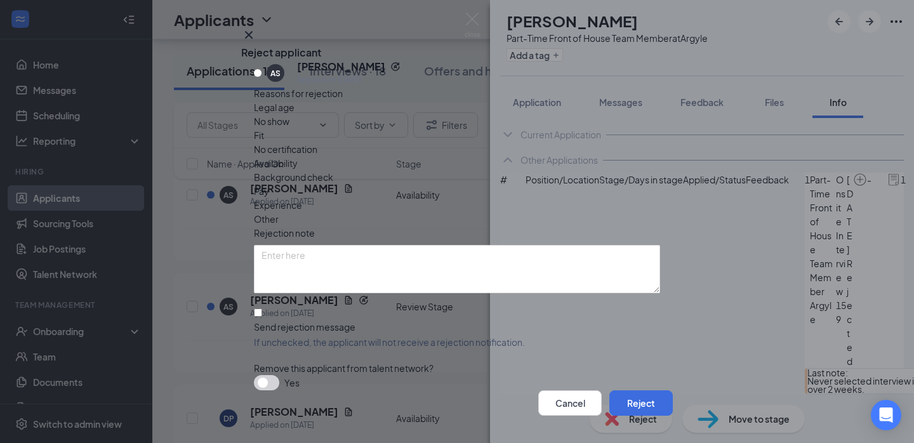
click at [402, 142] on div "Fit" at bounding box center [457, 135] width 406 height 14
click at [311, 267] on textarea at bounding box center [457, 269] width 406 height 48
click at [298, 161] on span "Availability" at bounding box center [276, 163] width 44 height 14
click at [278, 321] on div "Send rejection message" at bounding box center [457, 327] width 406 height 13
click at [262, 309] on input "Send rejection message If unchecked, the applicant will not receive a rejection…" at bounding box center [258, 313] width 8 height 8
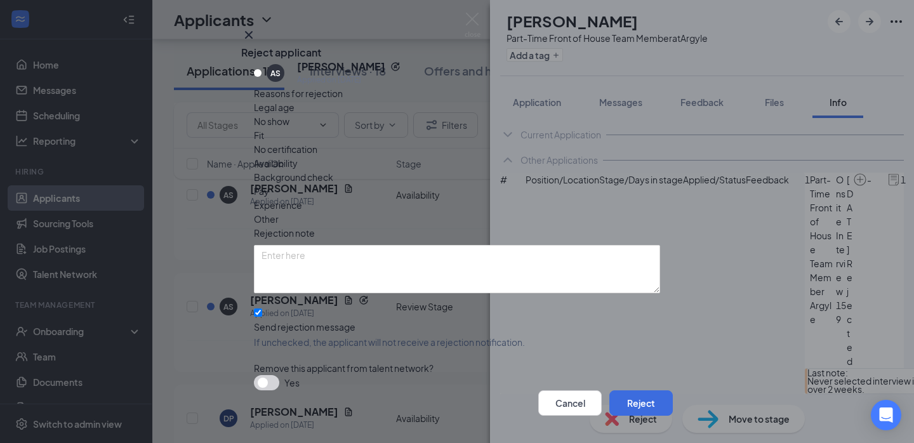
checkbox input "true"
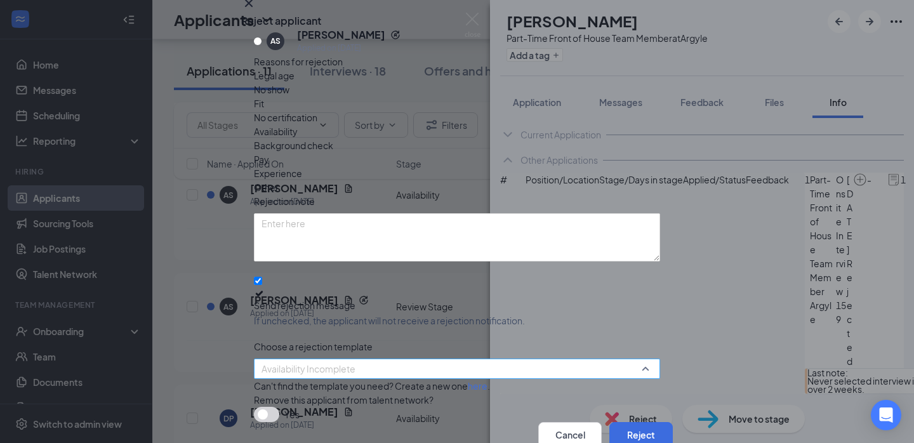
scroll to position [97, 0]
click at [371, 359] on span "Availability Incomplete" at bounding box center [452, 376] width 380 height 34
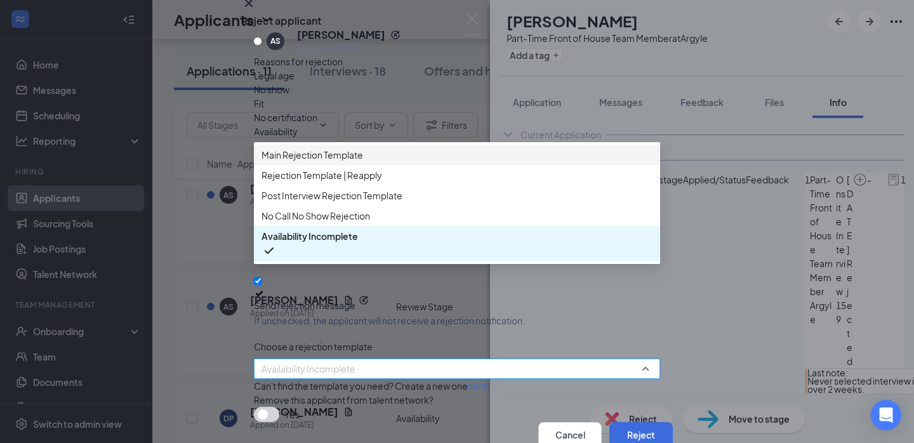
click at [387, 145] on div "Main Rejection Template" at bounding box center [457, 155] width 406 height 20
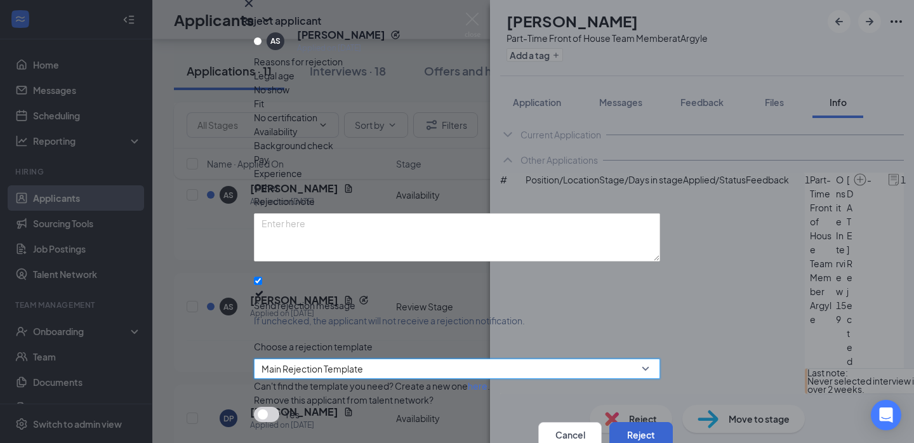
click at [625, 422] on button "Reject" at bounding box center [640, 434] width 63 height 25
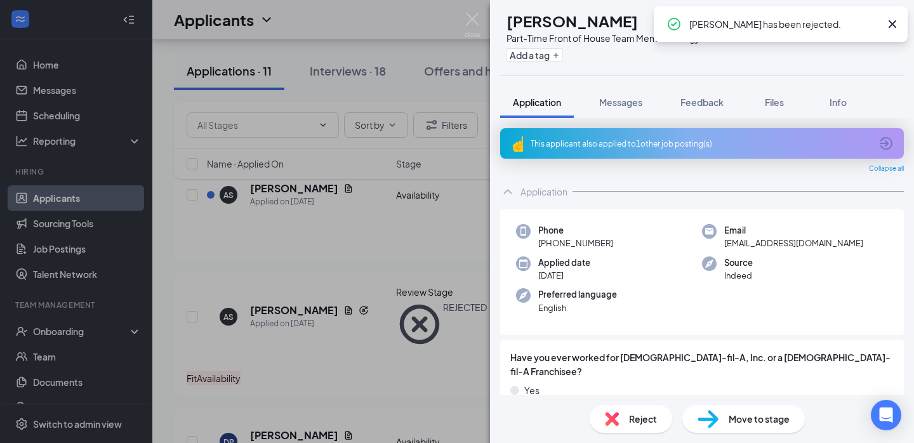
click at [352, 342] on div "DP Divya Pachikara Part-Time Front of House Team Member at Argyle Add a tag App…" at bounding box center [457, 221] width 914 height 443
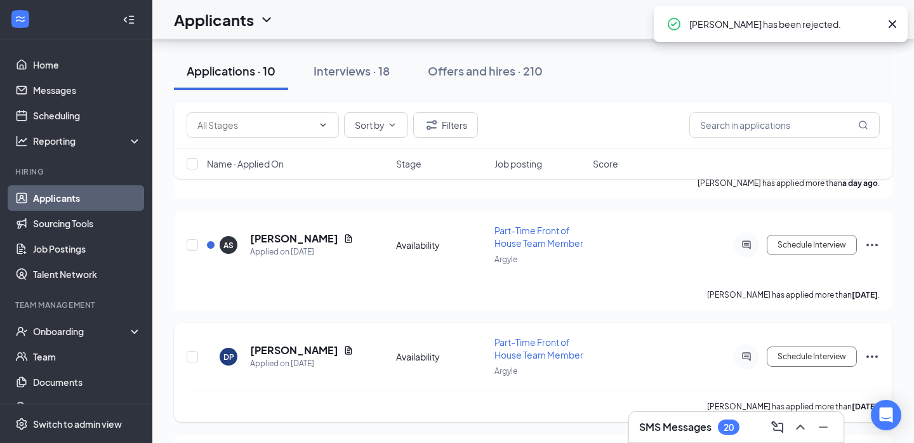
scroll to position [681, 0]
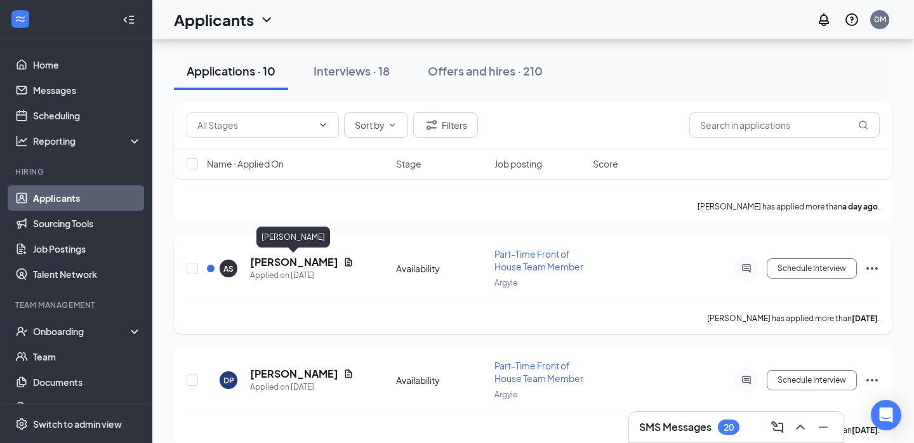
click at [308, 262] on h5 "[PERSON_NAME]" at bounding box center [294, 262] width 88 height 14
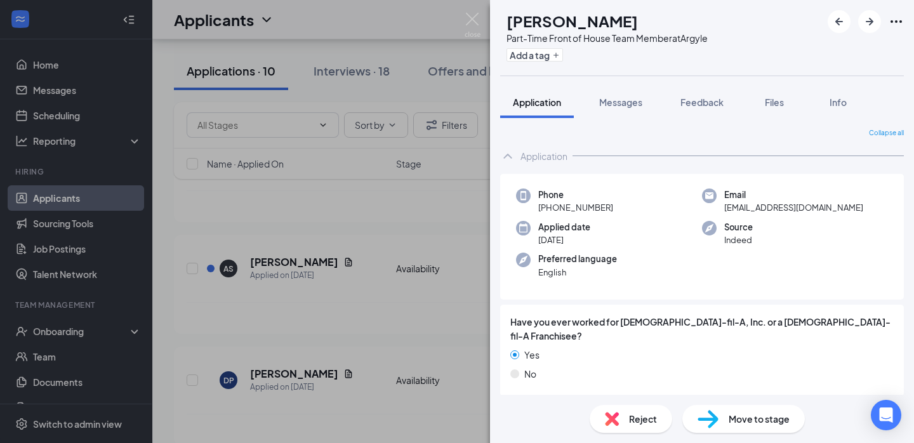
click at [313, 290] on div "AS Alaysia Sterrett Part-Time Front of House Team Member at Argyle Add a tag Ap…" at bounding box center [457, 221] width 914 height 443
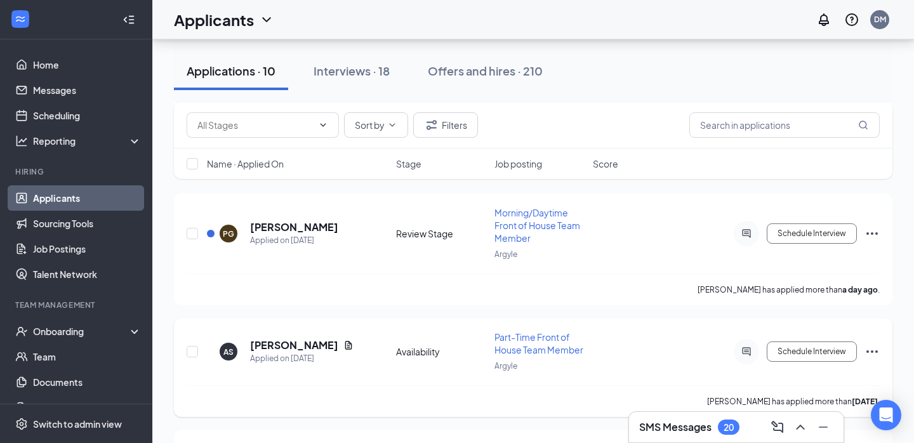
scroll to position [593, 0]
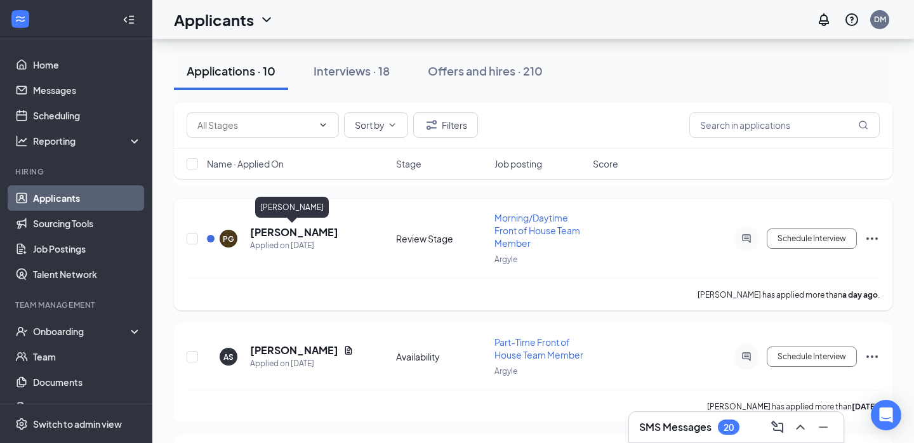
click at [305, 233] on h5 "Perla Gonzalez" at bounding box center [294, 232] width 88 height 14
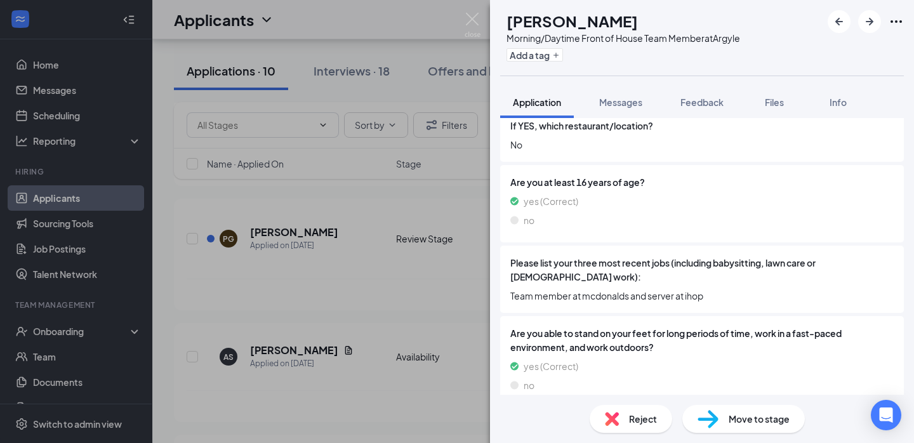
scroll to position [304, 0]
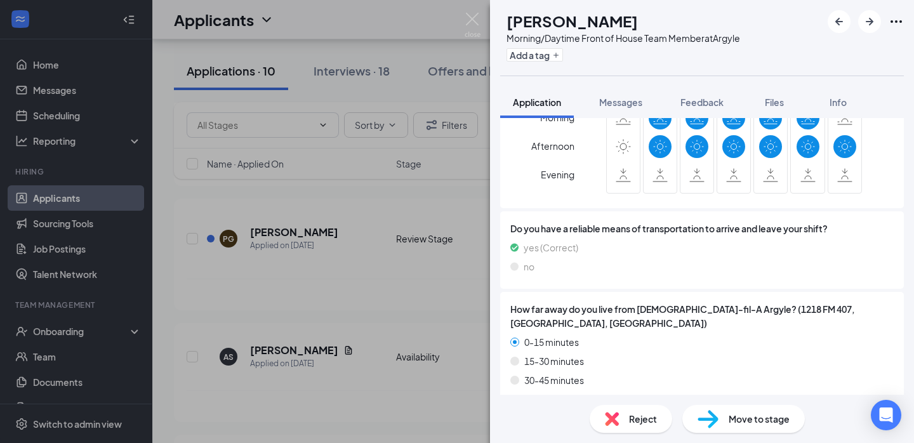
click at [730, 420] on span "Move to stage" at bounding box center [759, 419] width 61 height 14
type input "Onsite Interview (next stage)"
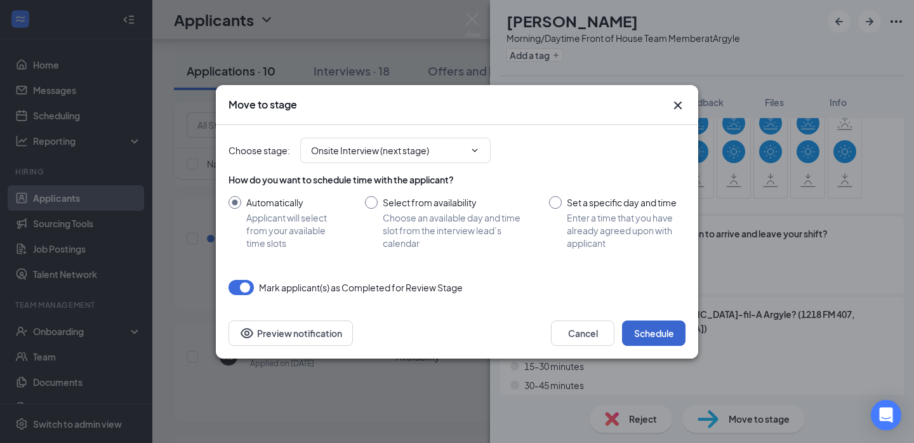
click at [658, 332] on button "Schedule" at bounding box center [653, 333] width 63 height 25
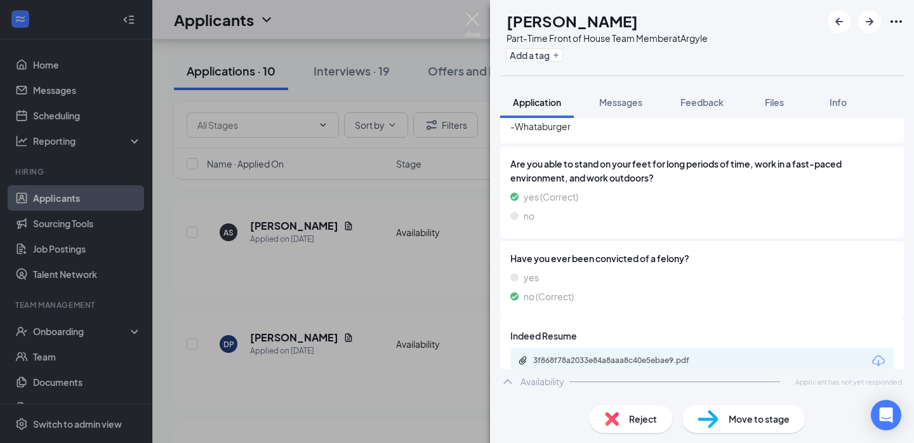
scroll to position [488, 0]
click at [367, 264] on div "AS Alaysia Sterrett Part-Time Front of House Team Member at Argyle Add a tag Ap…" at bounding box center [457, 221] width 914 height 443
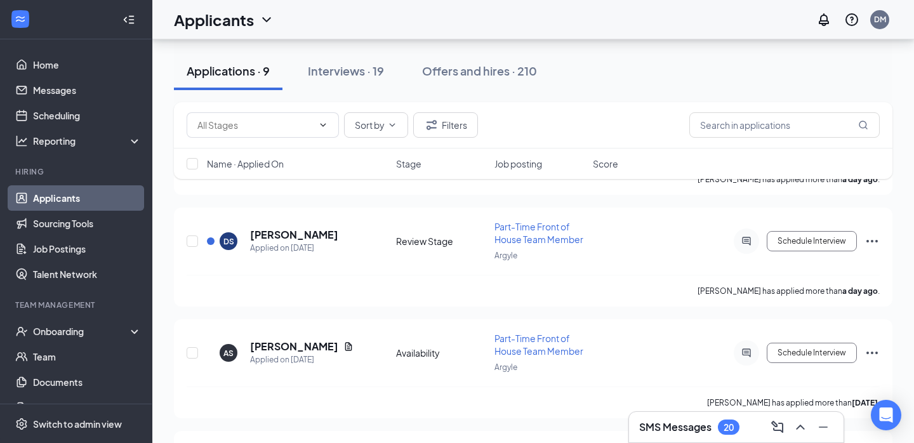
scroll to position [404, 0]
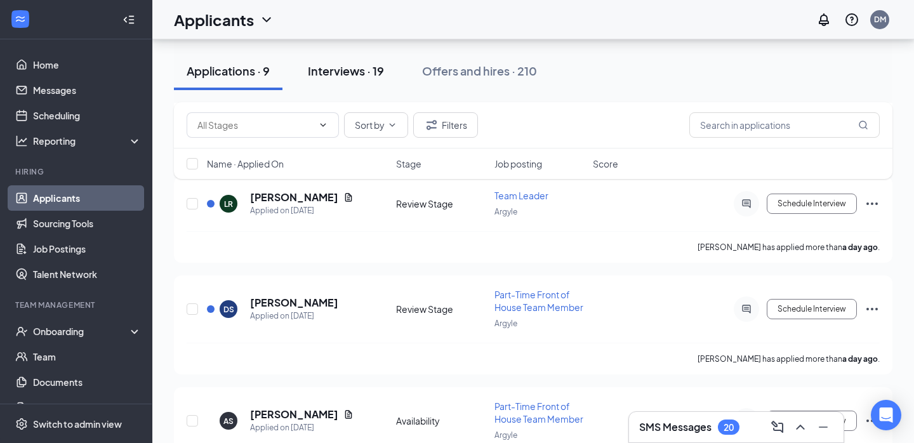
click at [326, 76] on div "Interviews · 19" at bounding box center [346, 71] width 76 height 16
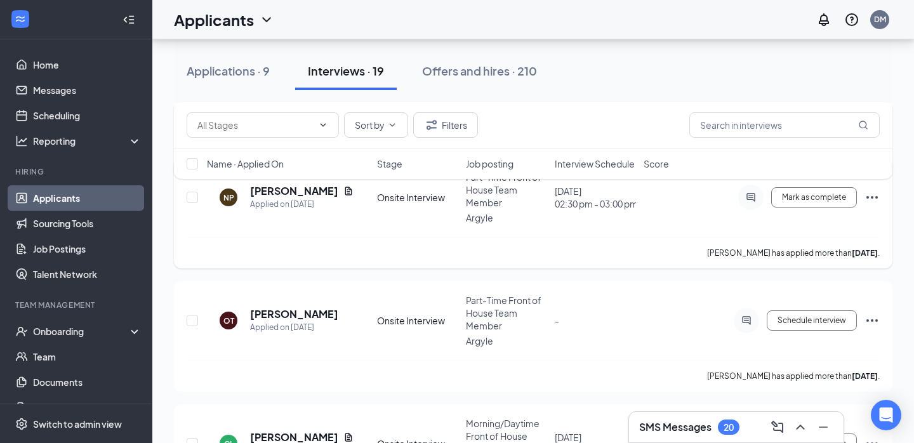
scroll to position [479, 0]
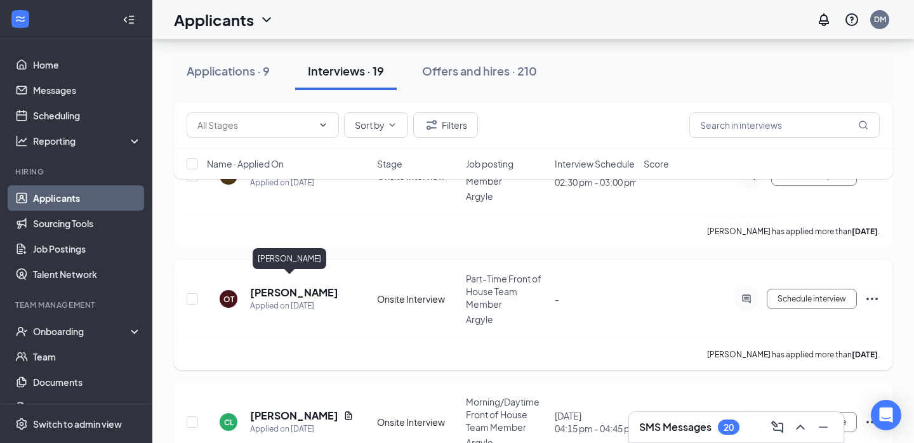
click at [280, 287] on h5 "olivia tovar" at bounding box center [294, 293] width 88 height 14
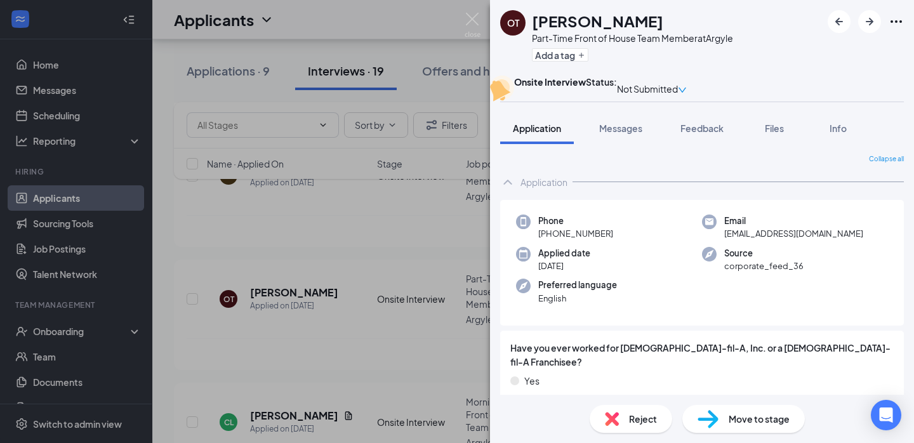
click at [554, 23] on h1 "olivia tovar" at bounding box center [597, 21] width 131 height 22
click at [894, 27] on icon "Ellipses" at bounding box center [896, 21] width 15 height 15
click at [833, 51] on link "View full application" at bounding box center [800, 44] width 82 height 14
click at [410, 239] on div "OT olivia tovar Part-Time Front of House Team Member at Argyle Add a tag Onsite…" at bounding box center [457, 221] width 914 height 443
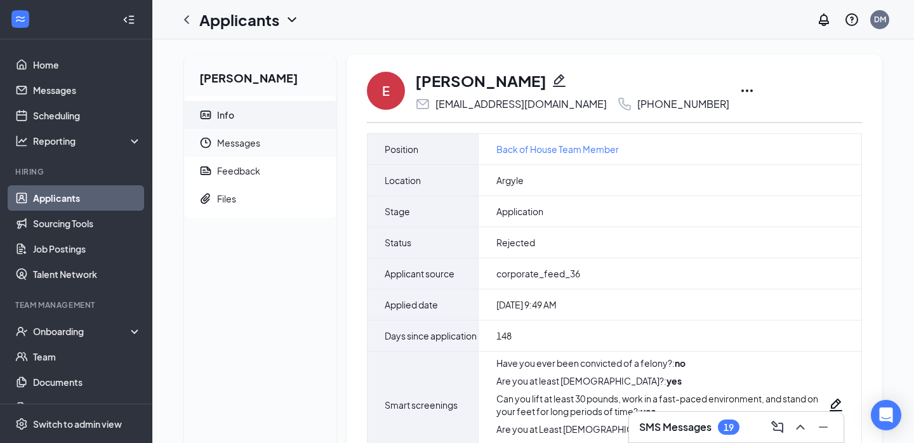
click at [305, 149] on span "Messages" at bounding box center [271, 143] width 109 height 28
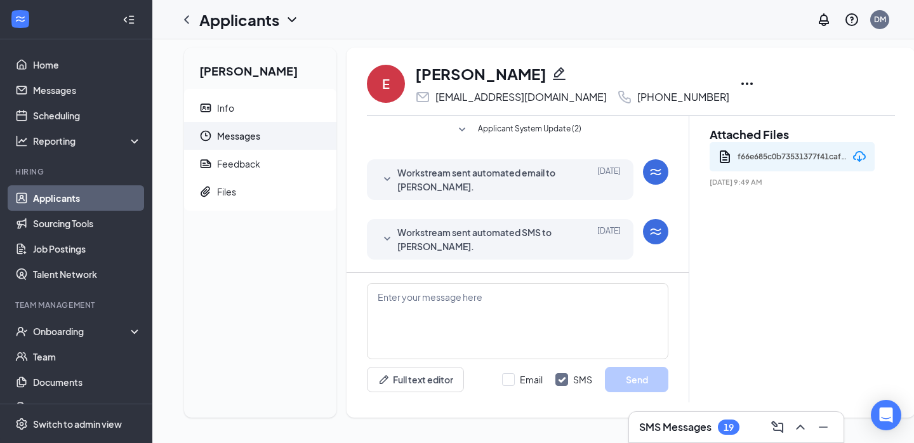
scroll to position [7, 0]
click at [392, 178] on icon "SmallChevronDown" at bounding box center [387, 179] width 15 height 15
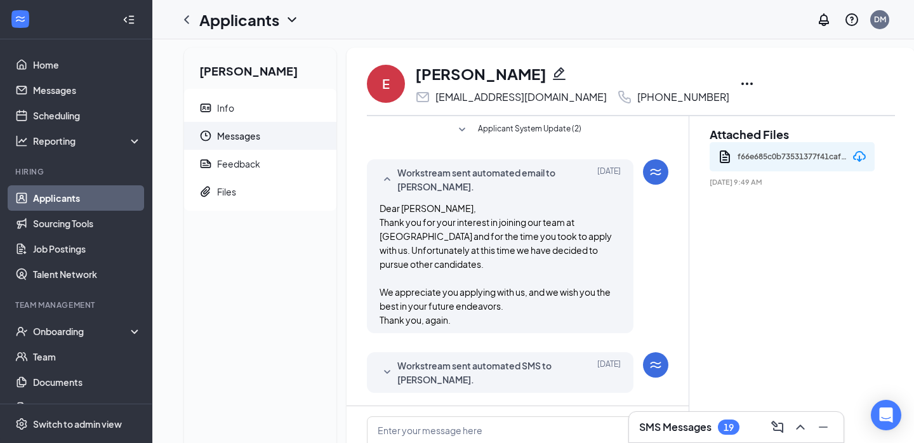
click at [394, 365] on icon "SmallChevronDown" at bounding box center [387, 372] width 15 height 15
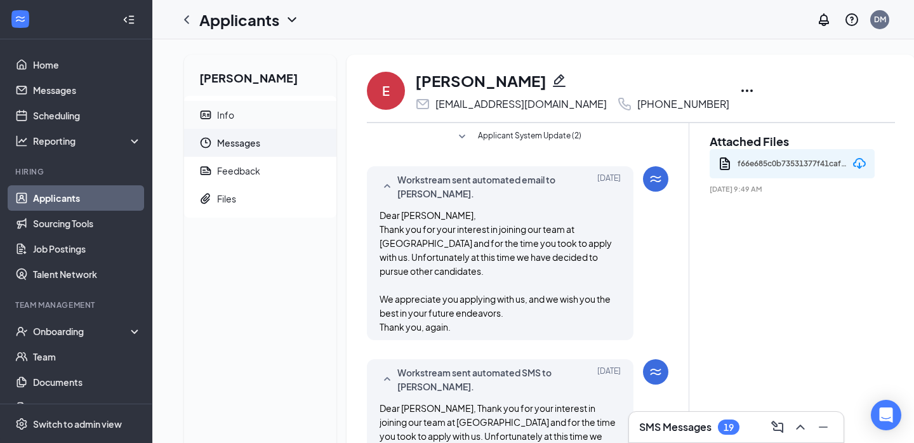
scroll to position [0, 0]
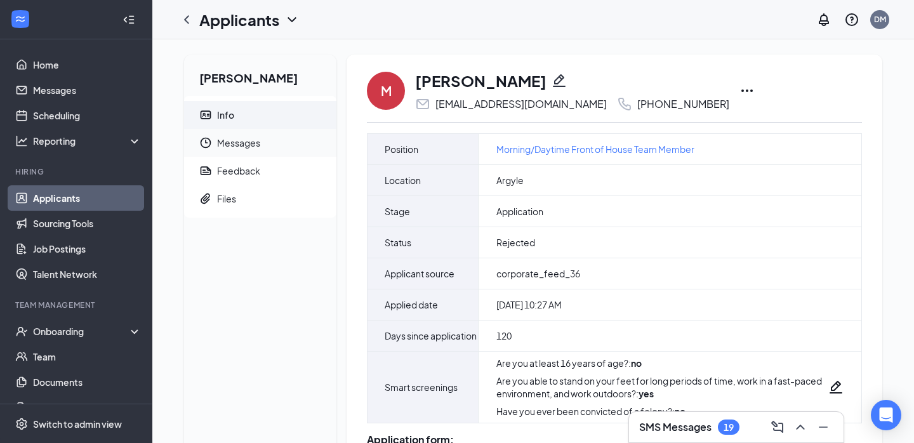
click at [248, 138] on span "Messages" at bounding box center [271, 143] width 109 height 28
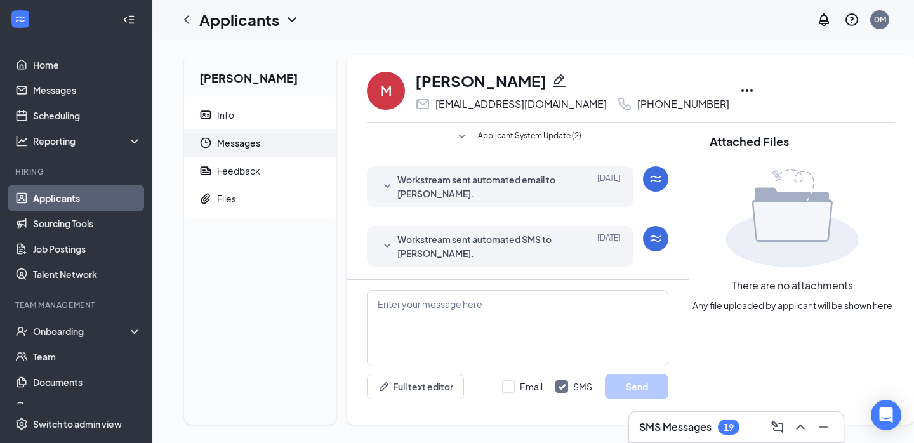
click at [391, 180] on icon "SmallChevronDown" at bounding box center [387, 186] width 15 height 15
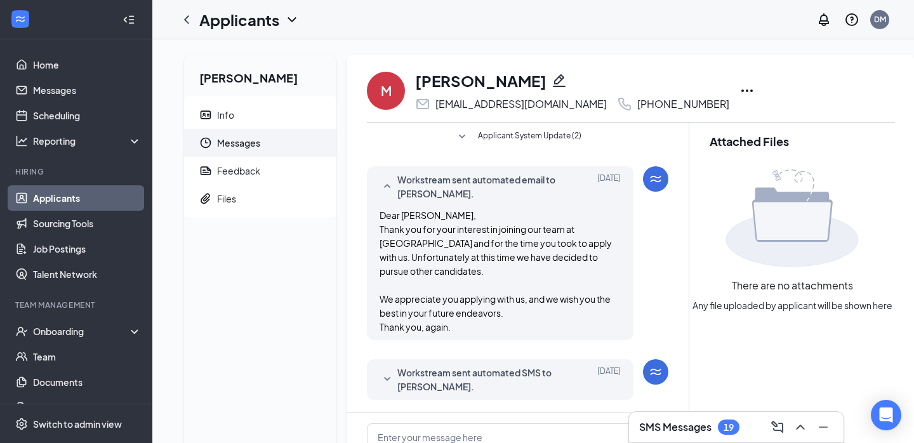
click at [384, 372] on icon "SmallChevronDown" at bounding box center [387, 379] width 15 height 15
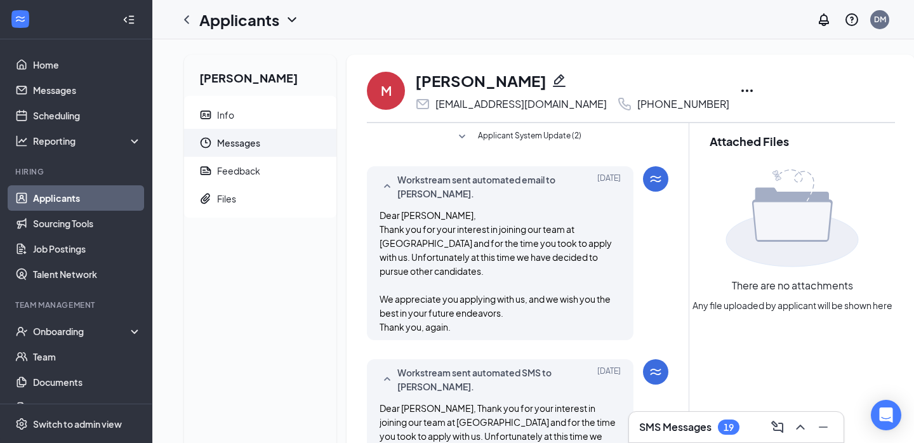
click at [503, 138] on span "Applicant System Update (2)" at bounding box center [529, 136] width 103 height 15
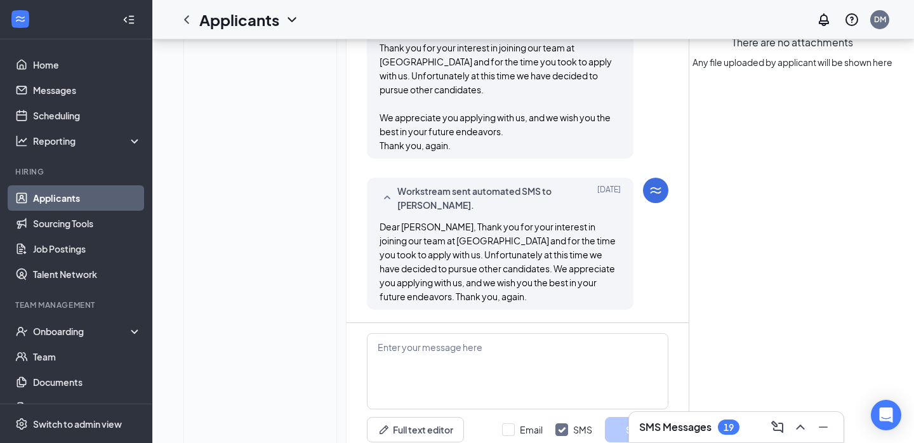
scroll to position [279, 0]
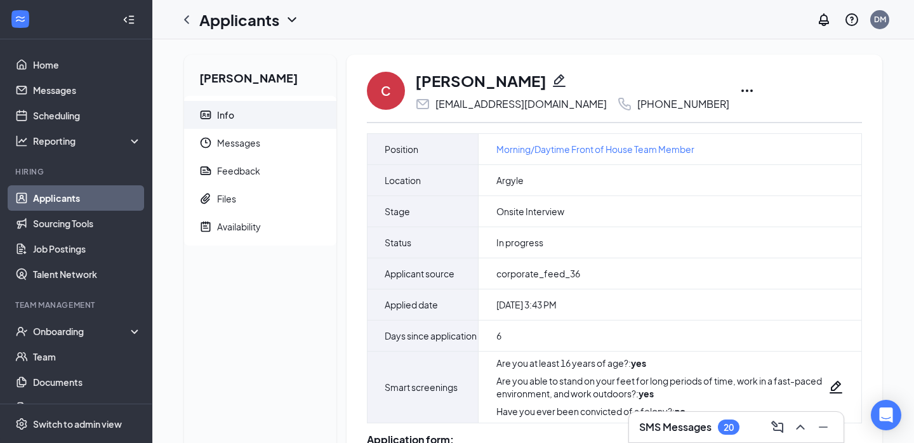
click at [552, 81] on icon "Pencil" at bounding box center [559, 80] width 15 height 15
type input "[PHONE_NUMBER]"
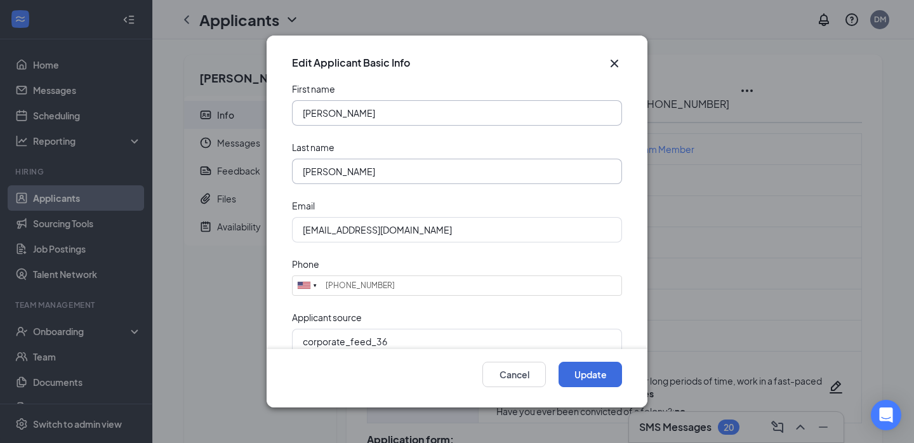
type input "[PERSON_NAME]"
click at [584, 373] on button "Update" at bounding box center [590, 374] width 63 height 25
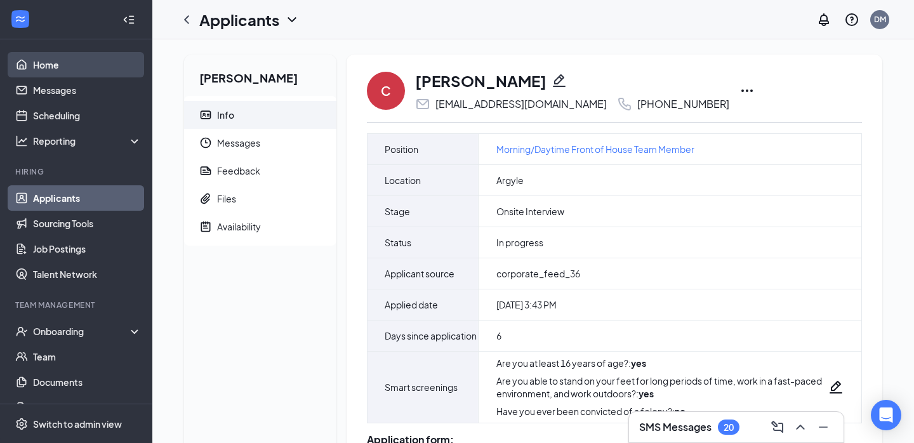
click at [67, 62] on link "Home" at bounding box center [87, 64] width 109 height 25
click at [552, 80] on icon "Pencil" at bounding box center [559, 80] width 15 height 15
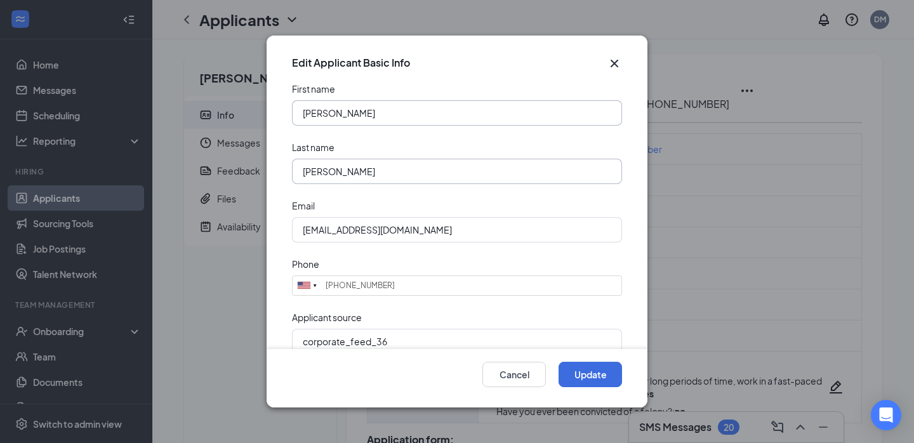
type input "[PERSON_NAME]"
type input "Tovar"
click at [591, 381] on button "Update" at bounding box center [590, 374] width 63 height 25
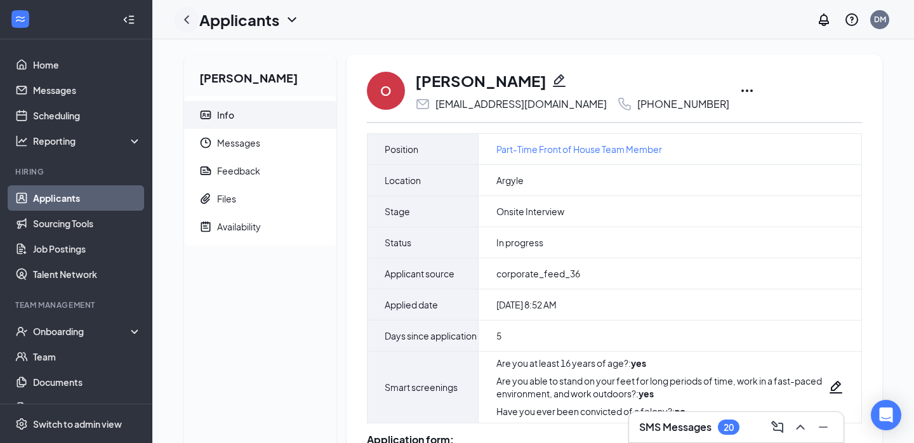
click at [187, 21] on icon "ChevronLeft" at bounding box center [186, 19] width 5 height 8
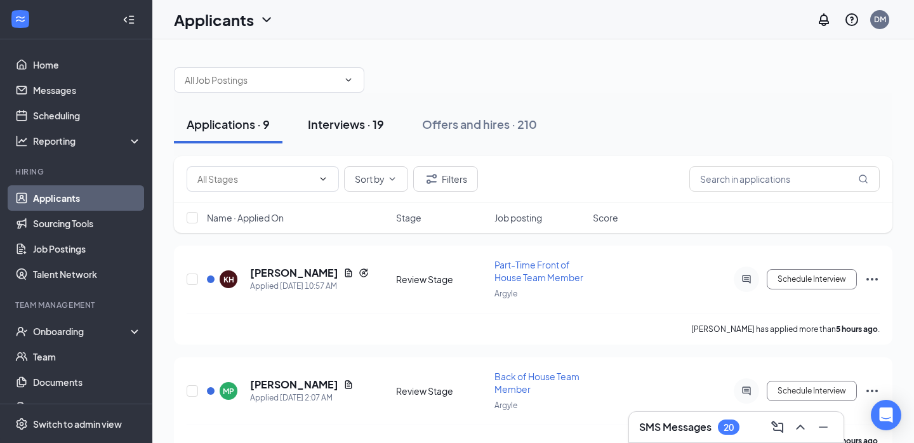
click at [344, 123] on div "Interviews · 19" at bounding box center [346, 124] width 76 height 16
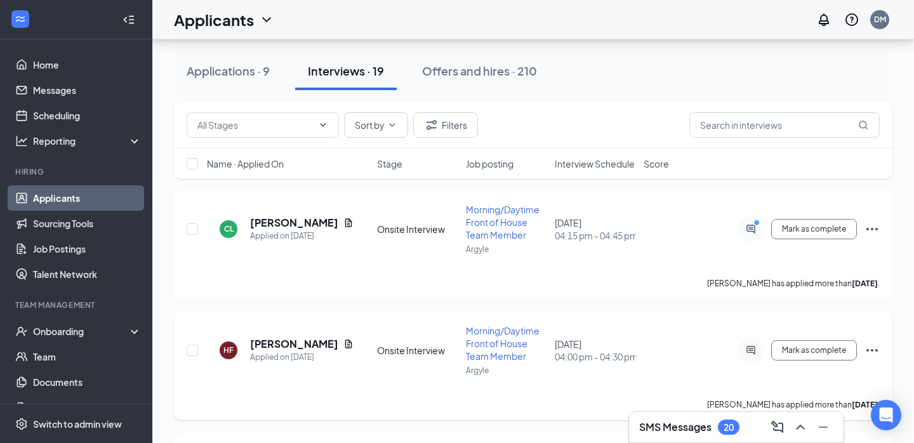
scroll to position [643, 0]
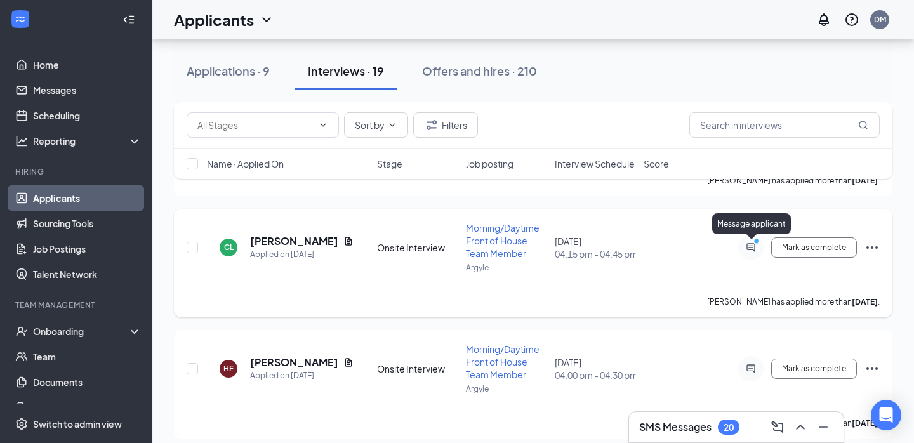
click at [757, 242] on circle "PrimaryDot" at bounding box center [756, 240] width 6 height 6
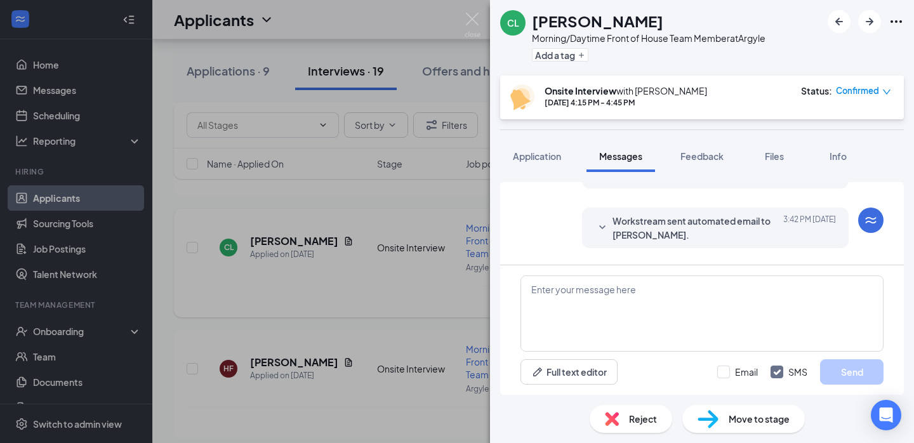
scroll to position [279, 0]
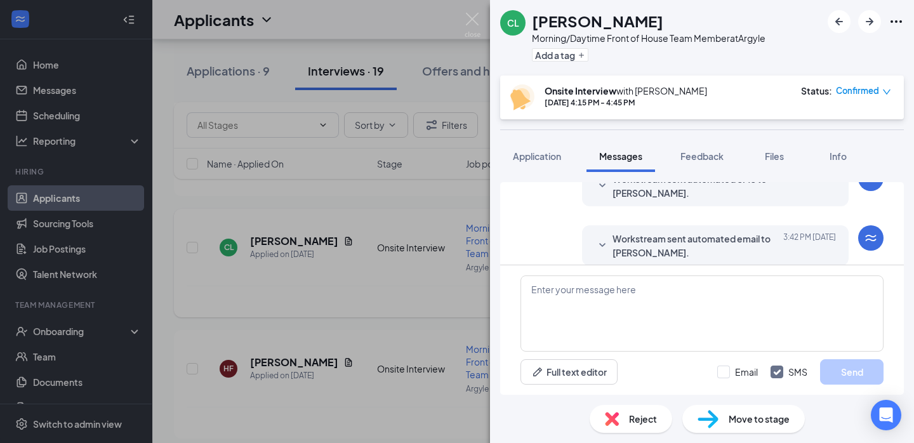
click at [463, 306] on div "CL Cinthya Lara Morning/Daytime Front of House Team Member at Argyle Add a tag …" at bounding box center [457, 221] width 914 height 443
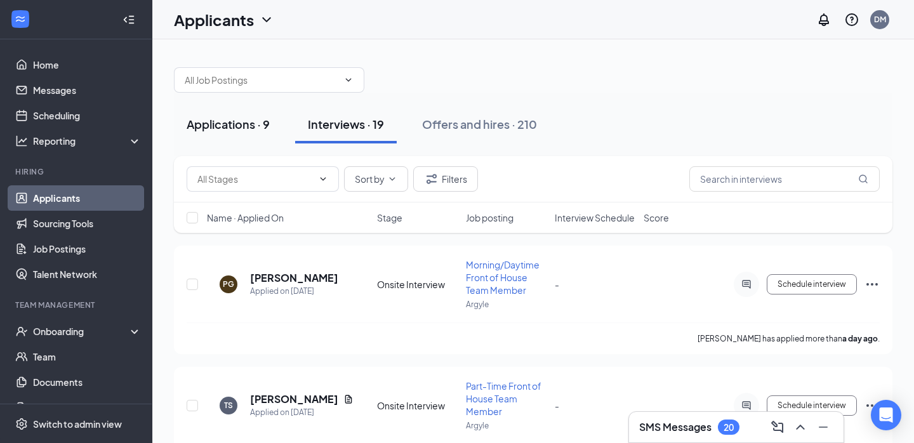
click at [227, 120] on div "Applications · 9" at bounding box center [228, 124] width 83 height 16
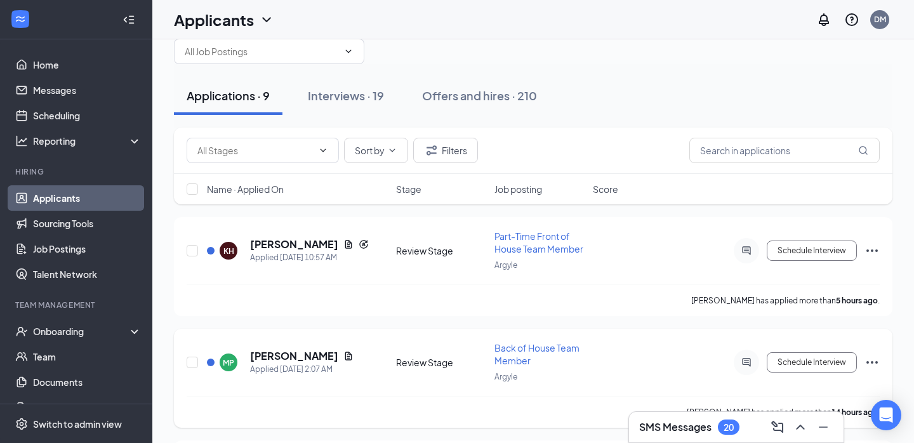
scroll to position [23, 0]
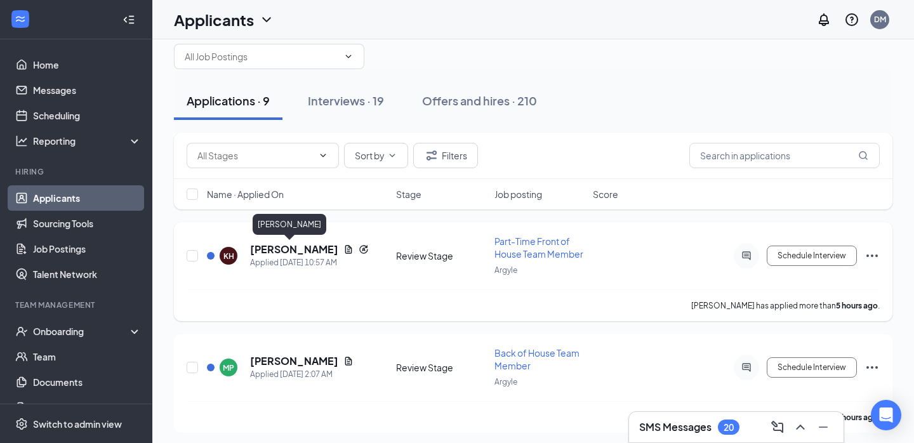
click at [266, 248] on h5 "Kaden Horn" at bounding box center [294, 249] width 88 height 14
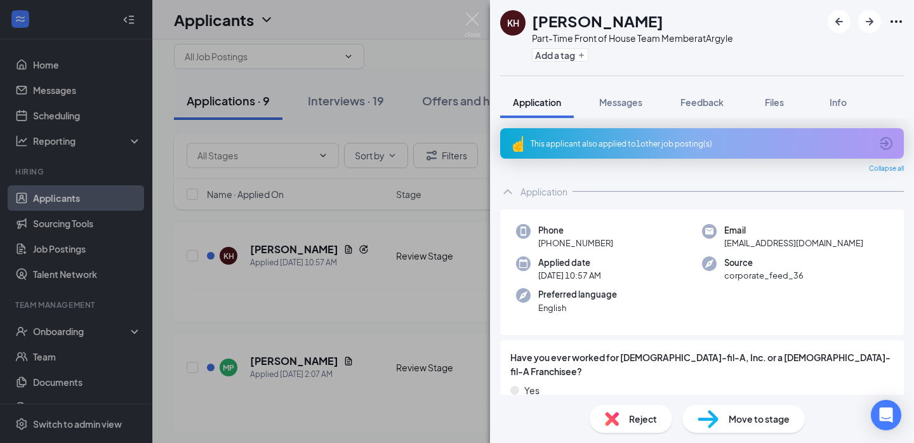
click at [639, 137] on div "This applicant also applied to 1 other job posting(s)" at bounding box center [702, 143] width 404 height 30
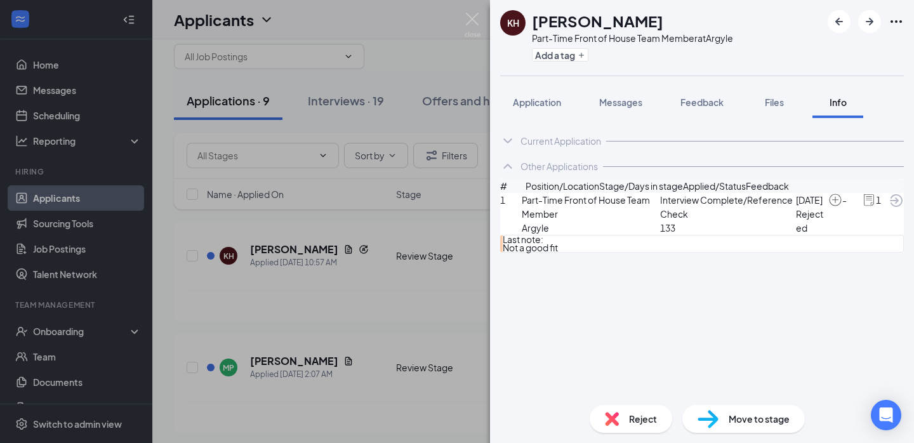
click at [625, 425] on div "Reject" at bounding box center [631, 419] width 83 height 28
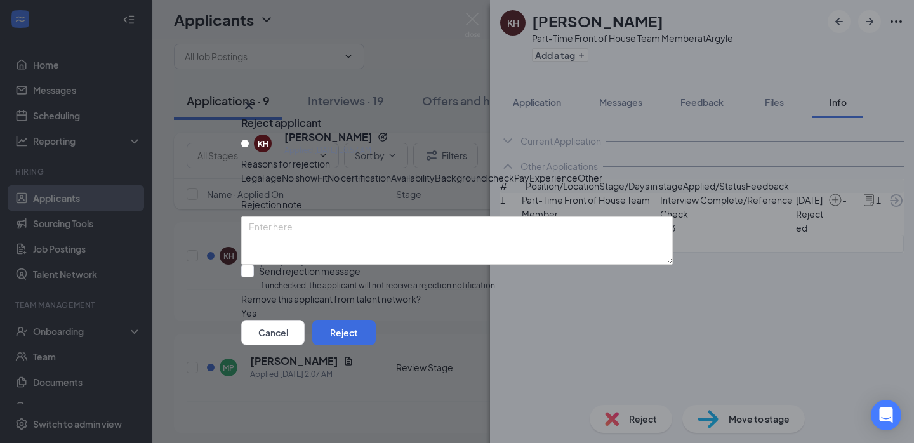
click at [435, 171] on span "Availability" at bounding box center [413, 178] width 44 height 14
click at [267, 291] on label "Send rejection message If unchecked, the applicant will not receive a rejection…" at bounding box center [369, 278] width 256 height 27
click at [267, 291] on input "Send rejection message If unchecked, the applicant will not receive a rejection…" at bounding box center [369, 278] width 256 height 27
checkbox input "true"
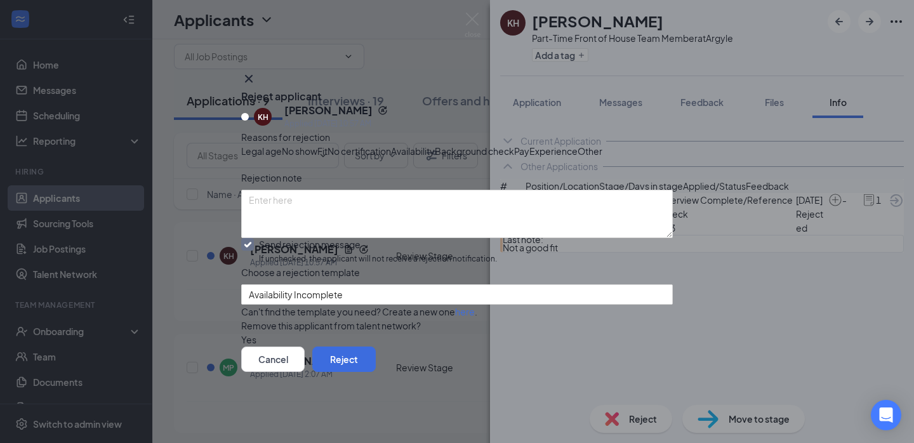
scroll to position [44, 0]
click at [387, 319] on span "Availability Incomplete" at bounding box center [451, 302] width 405 height 34
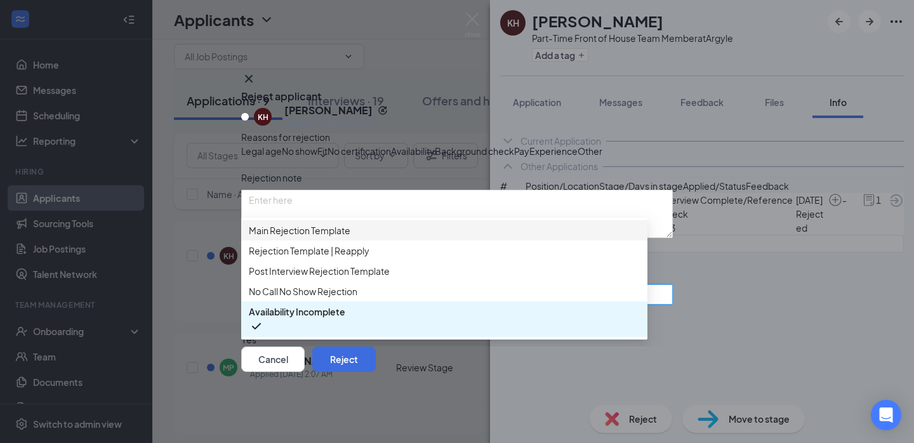
click at [350, 223] on span "Main Rejection Template" at bounding box center [300, 230] width 102 height 14
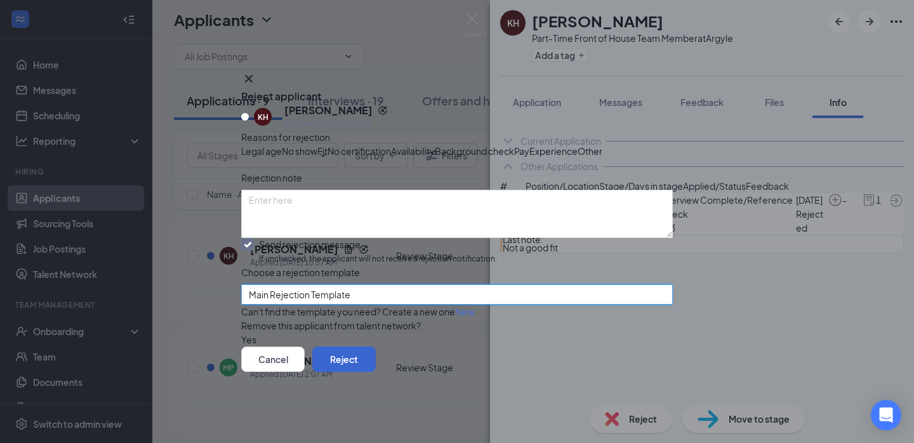
scroll to position [97, 0]
click at [376, 372] on button "Reject" at bounding box center [343, 359] width 63 height 25
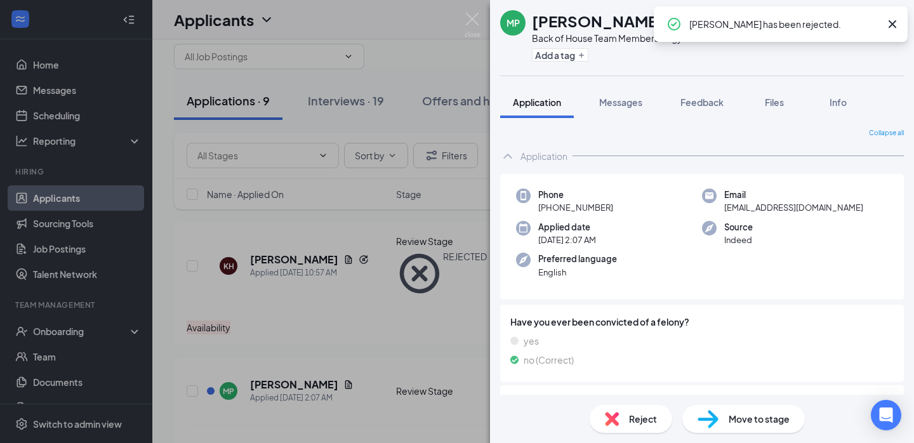
click at [342, 278] on div "MP Manoja Pears Back of House Team Member at Argyle Add a tag Application Messa…" at bounding box center [457, 221] width 914 height 443
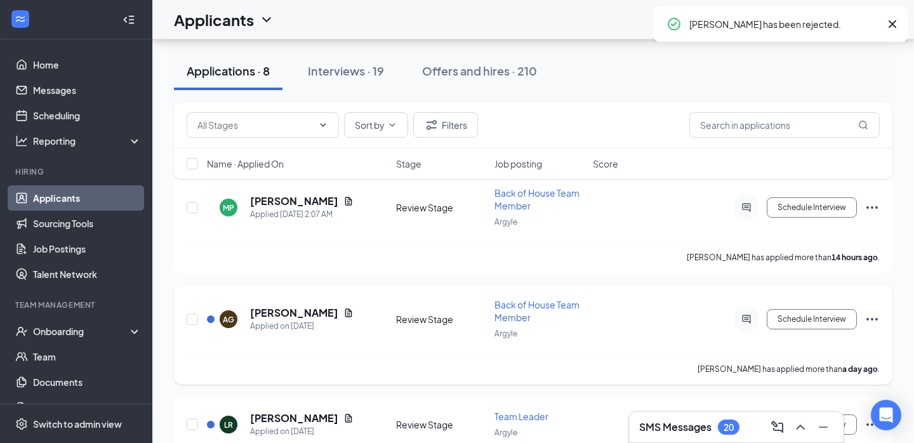
scroll to position [72, 0]
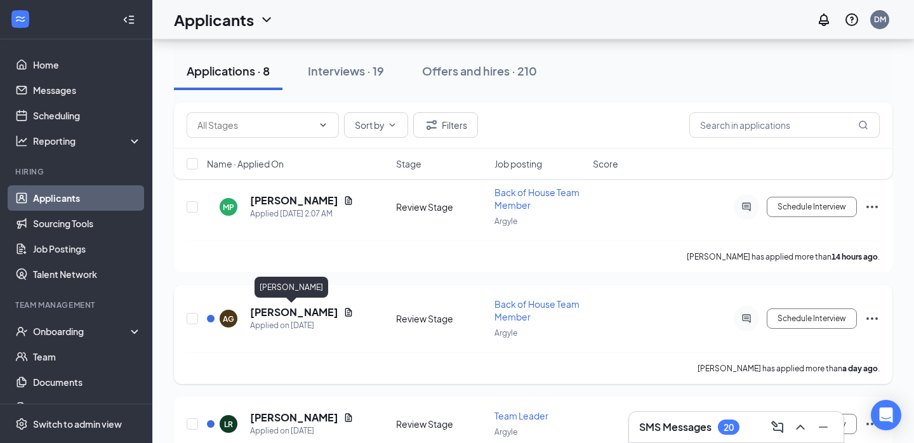
click at [295, 309] on h5 "Angela Garcia" at bounding box center [294, 312] width 88 height 14
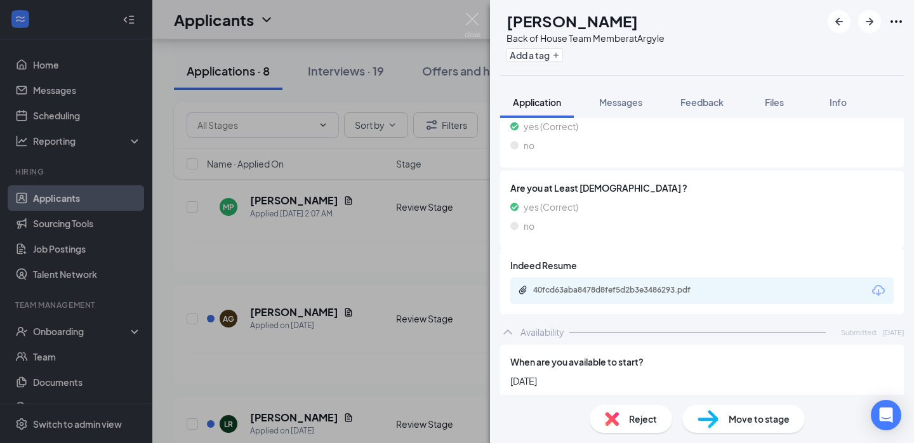
scroll to position [703, 0]
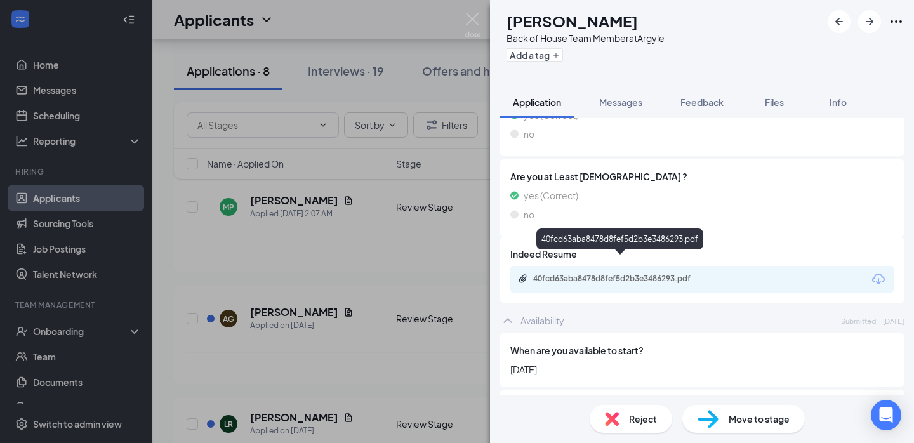
click at [637, 274] on div "40fcd63aba8478d8fef5d2b3e3486293.pdf" at bounding box center [622, 279] width 178 height 10
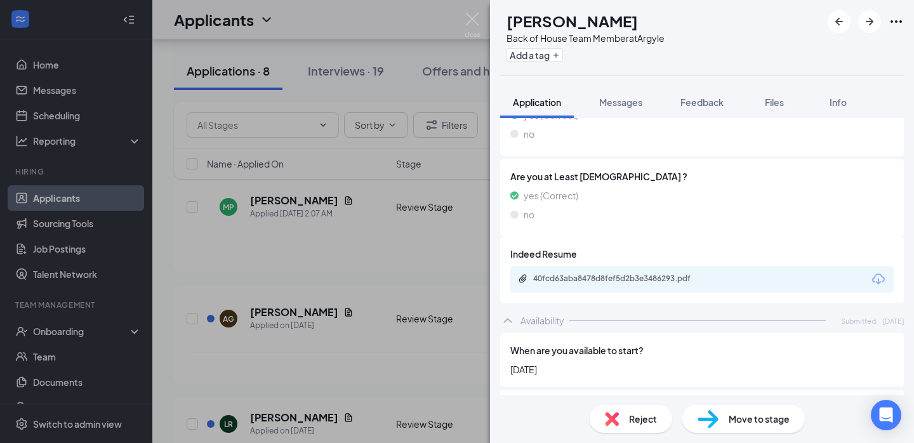
click at [786, 423] on span "Move to stage" at bounding box center [759, 419] width 61 height 14
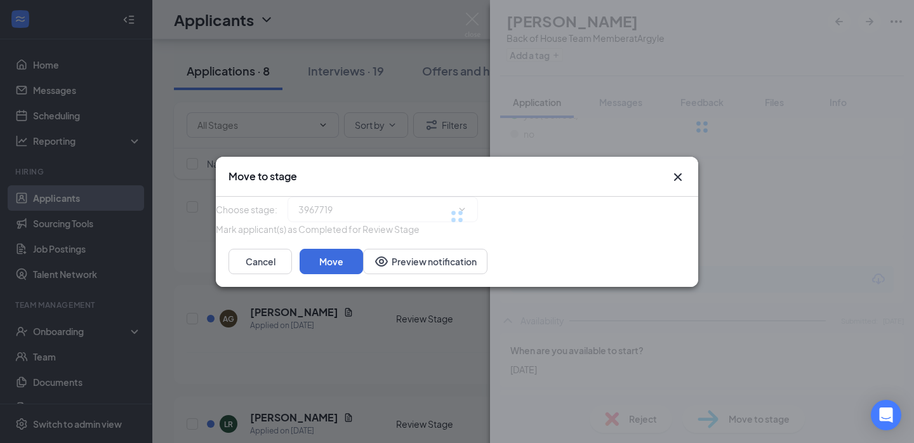
type input "Onsite Interview (next stage)"
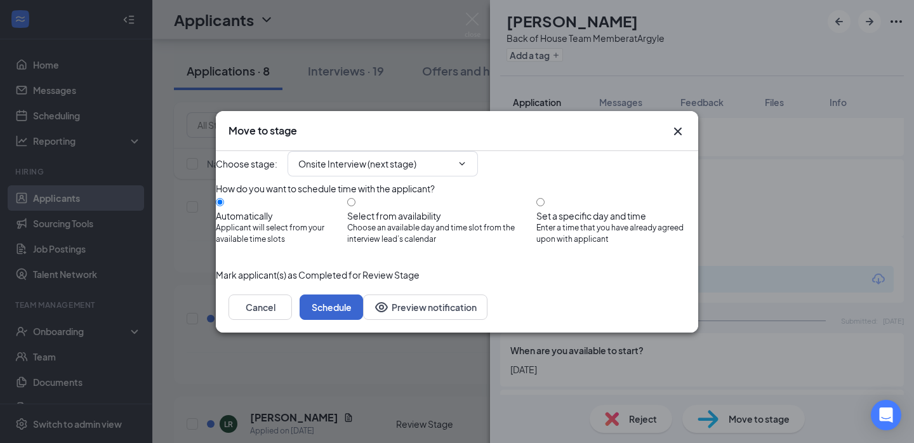
click at [363, 320] on button "Schedule" at bounding box center [331, 307] width 63 height 25
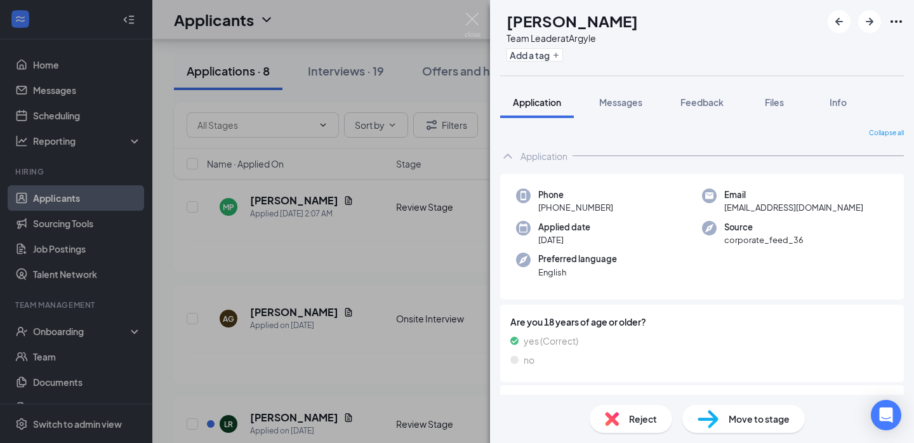
click at [357, 317] on div "LR Leah Rurak Team Leader at Argyle Add a tag Application Messages Feedback Fil…" at bounding box center [457, 221] width 914 height 443
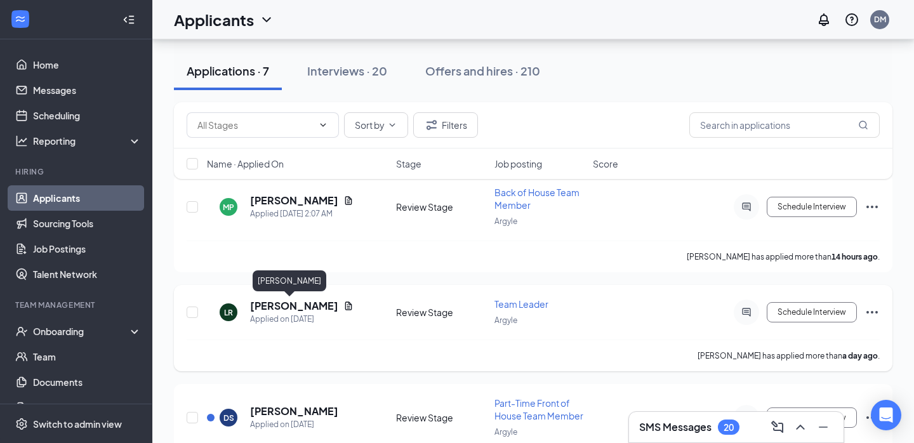
click at [275, 306] on h5 "[PERSON_NAME]" at bounding box center [294, 306] width 88 height 14
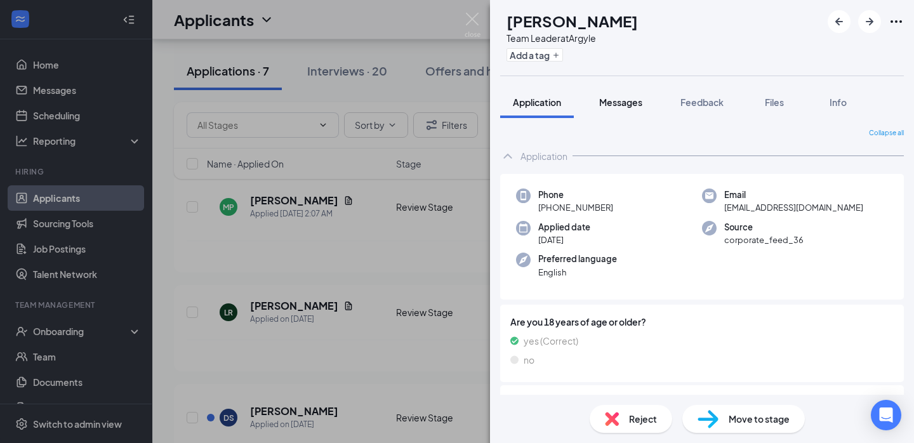
click at [621, 108] on div "Messages" at bounding box center [620, 102] width 43 height 13
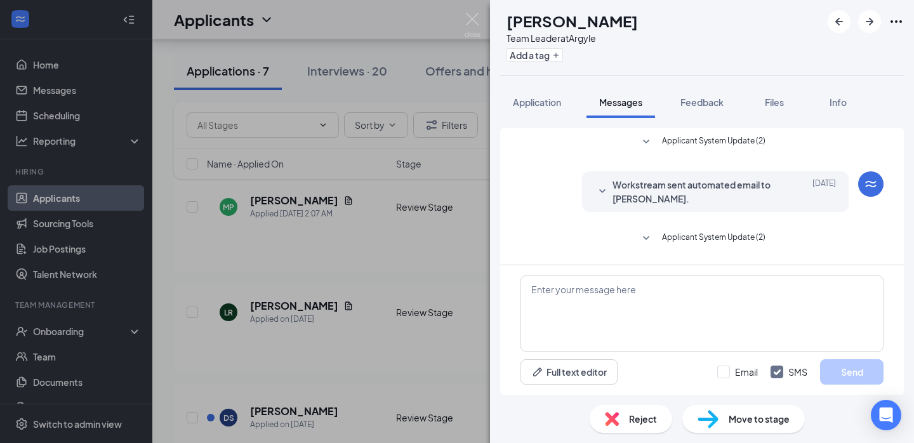
scroll to position [116, 0]
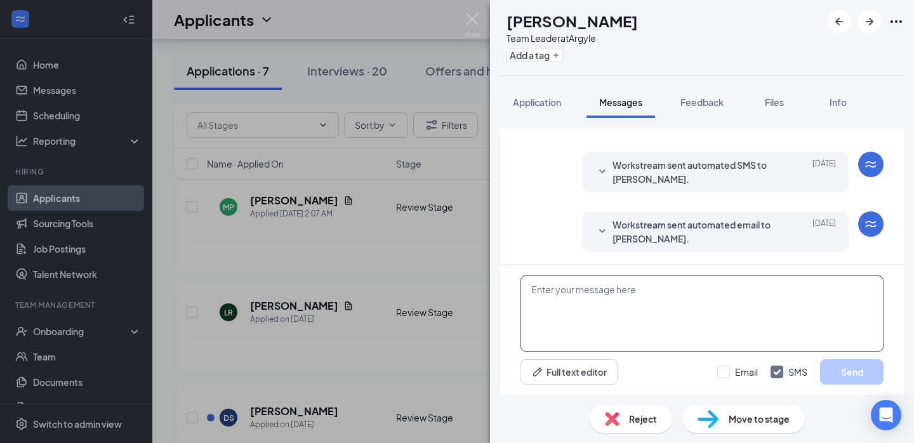
click at [602, 306] on textarea at bounding box center [702, 313] width 363 height 76
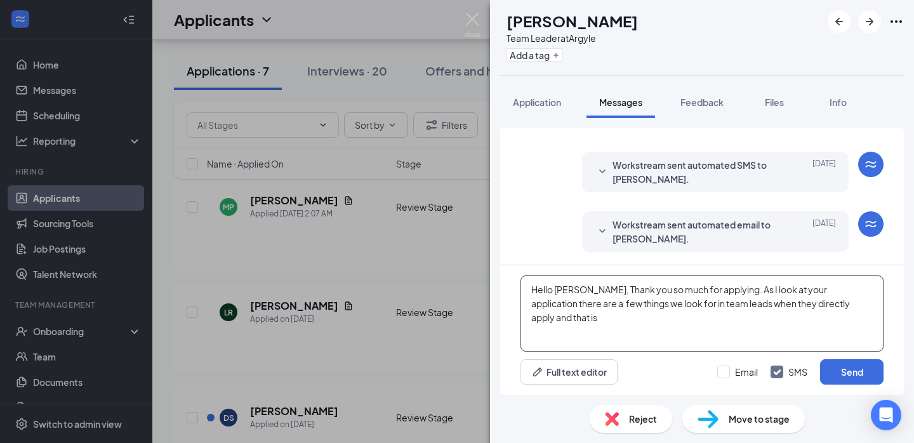
click at [582, 291] on textarea "Hello Leah, Thank you so much for applying. As I look at your application there…" at bounding box center [702, 313] width 363 height 76
click at [580, 291] on textarea "Hello Leah, Thank you so much for applying. As I look at your application there…" at bounding box center [702, 313] width 363 height 76
type textarea "Hello Leah, Thank you so much for applying. As I look at your application there…"
click at [839, 303] on textarea "Hello Leah, Thank you so much for applying. As I look at your application there…" at bounding box center [702, 313] width 363 height 76
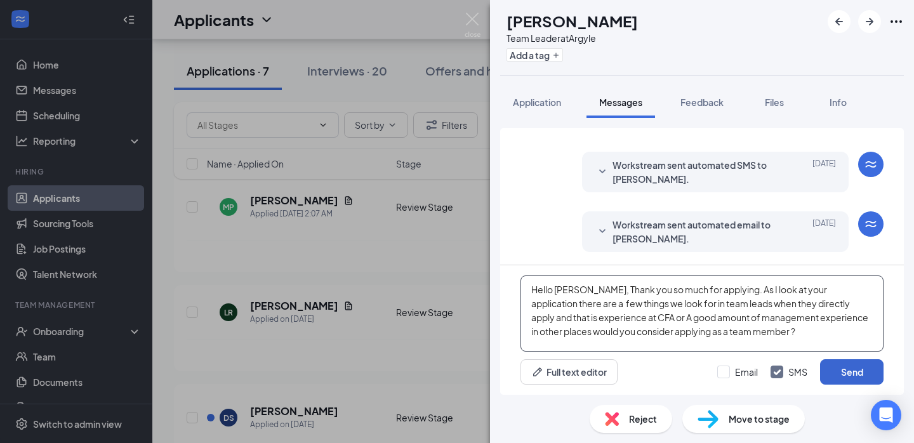
type textarea "Hello Leah, Thank you so much for applying. As I look at your application there…"
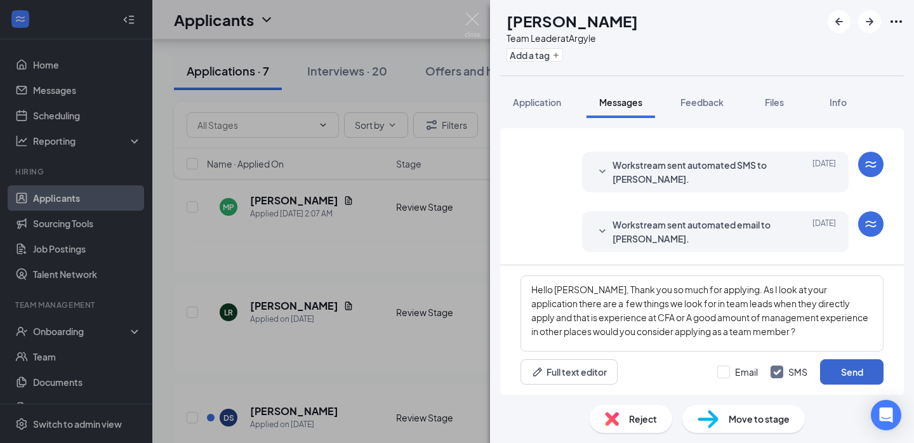
click at [858, 370] on button "Send" at bounding box center [851, 371] width 63 height 25
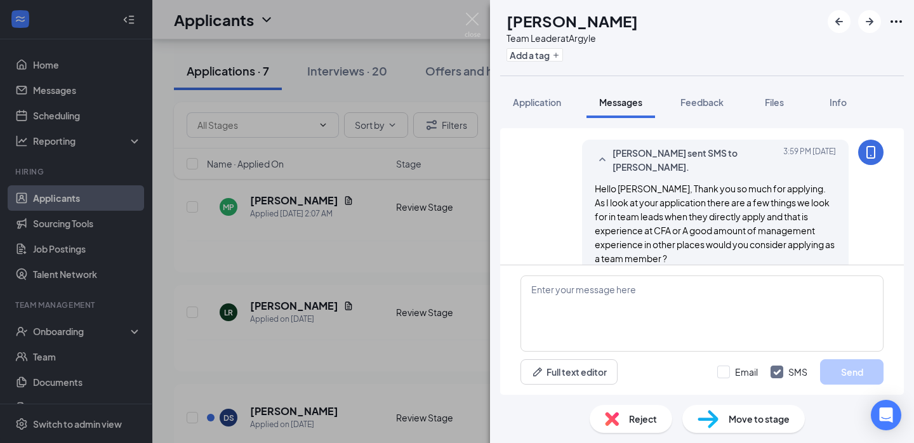
scroll to position [267, 0]
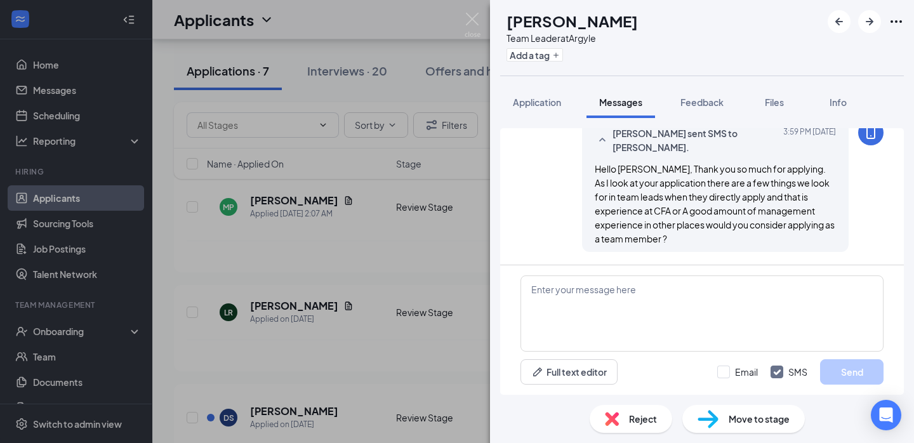
click at [369, 296] on div "LR Leah Rurak Team Leader at Argyle Add a tag Application Messages Feedback Fil…" at bounding box center [457, 221] width 914 height 443
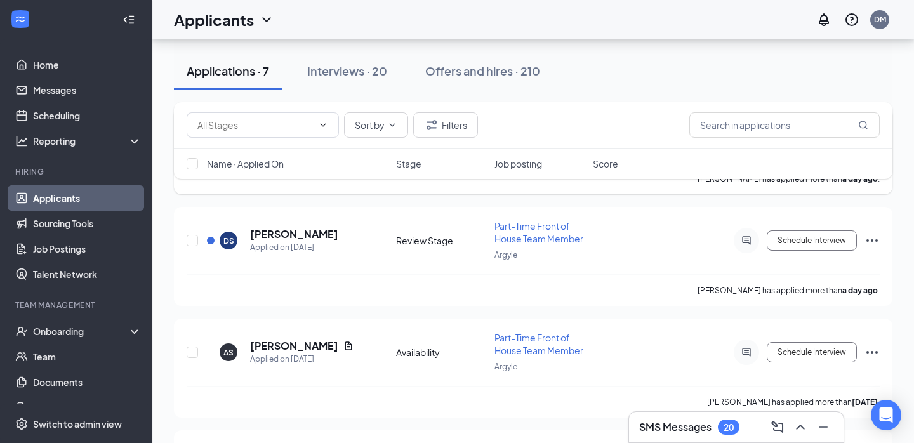
scroll to position [251, 0]
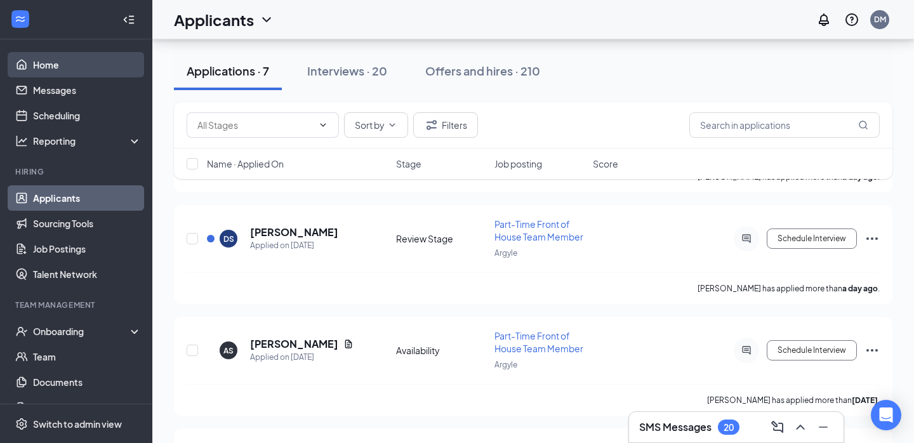
click at [102, 64] on link "Home" at bounding box center [87, 64] width 109 height 25
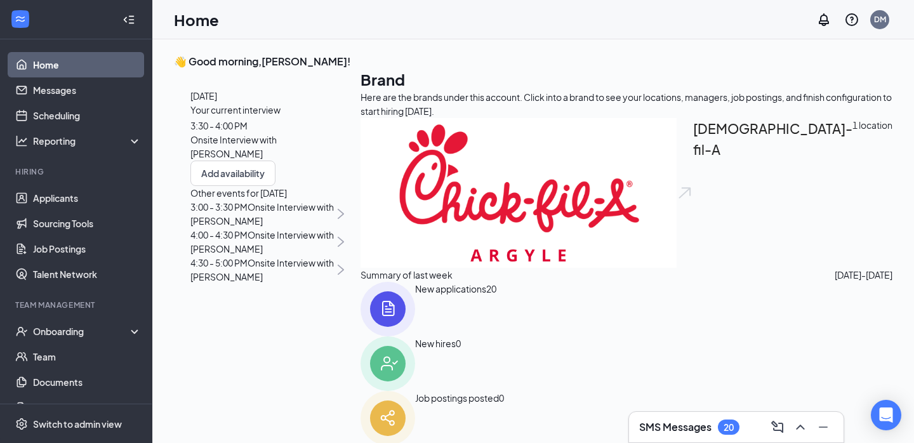
click at [344, 161] on div "Your current interview 3:30 - 4:00 PM Onsite Interview with Cali Daugherty" at bounding box center [267, 132] width 154 height 58
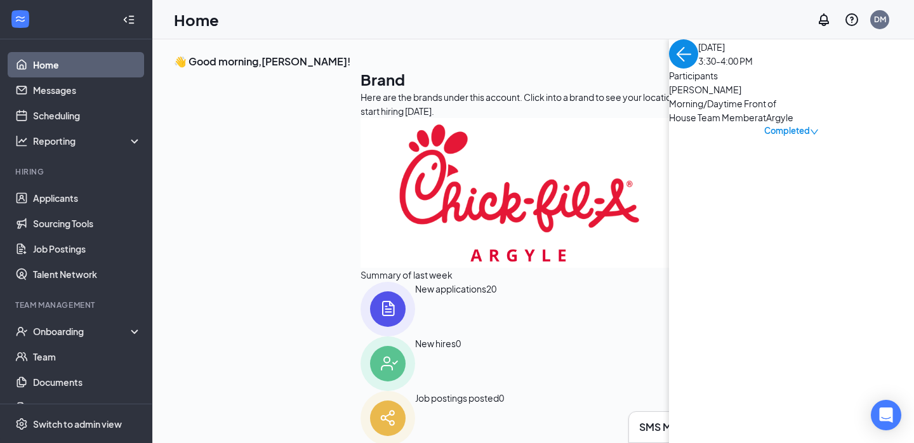
scroll to position [5, 0]
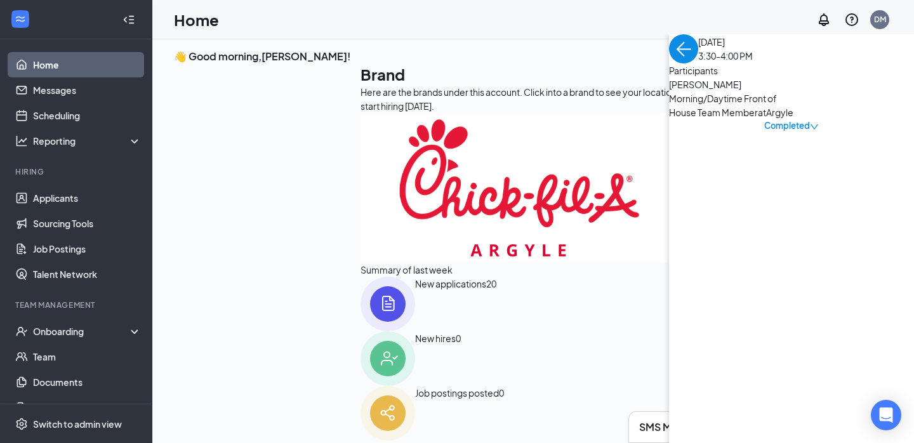
click at [669, 63] on img "back-button" at bounding box center [683, 48] width 29 height 29
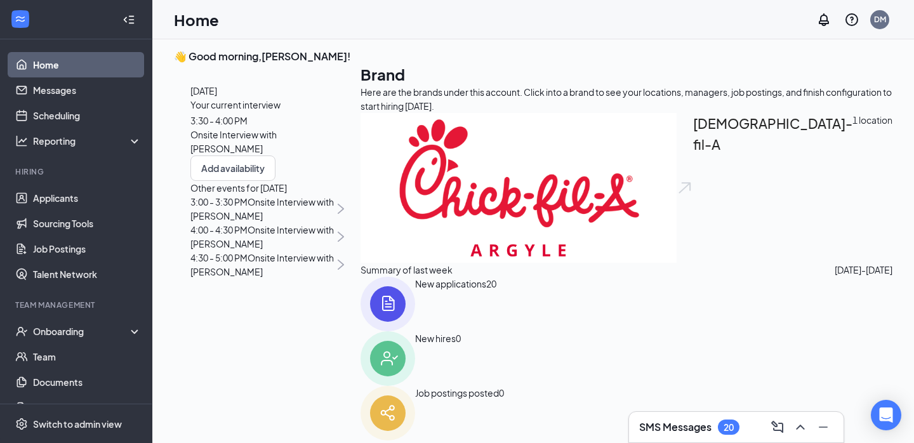
scroll to position [62, 0]
click at [273, 249] on span "Onsite Interview with [PERSON_NAME]" at bounding box center [261, 236] width 143 height 25
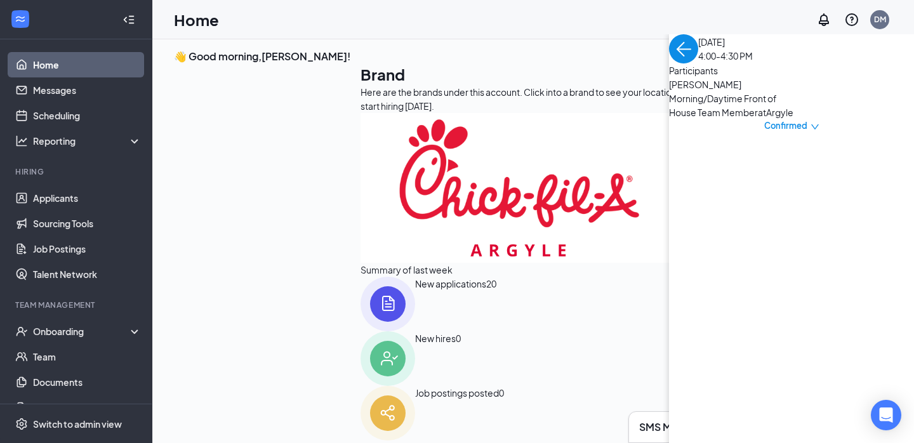
scroll to position [0, 0]
click at [669, 91] on span "[PERSON_NAME]" at bounding box center [735, 84] width 133 height 14
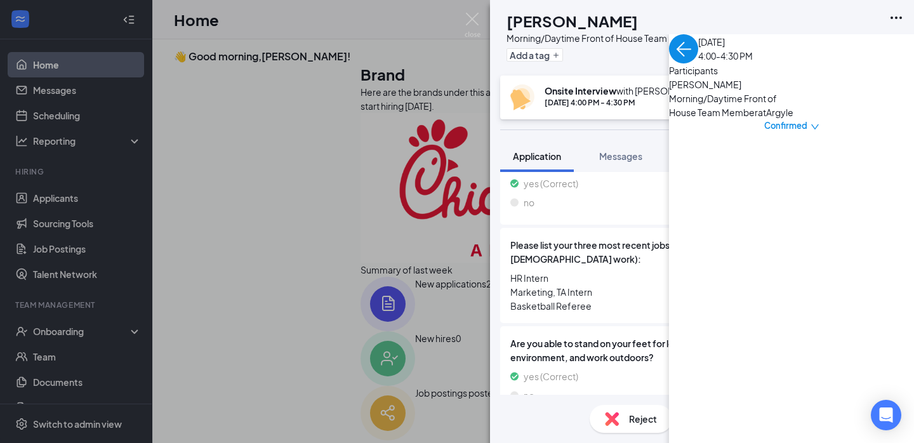
scroll to position [364, 0]
click at [895, 15] on icon "Ellipses" at bounding box center [896, 17] width 15 height 15
click at [830, 44] on link "View full application" at bounding box center [827, 47] width 137 height 13
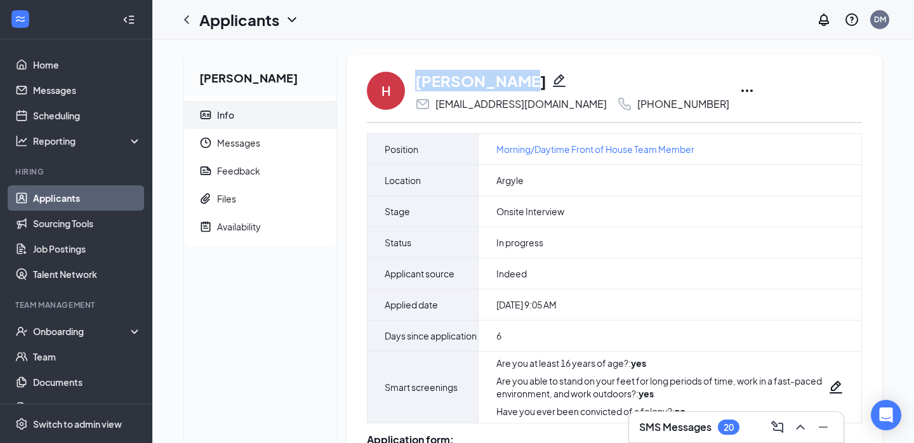
drag, startPoint x: 522, startPoint y: 84, endPoint x: 399, endPoint y: 83, distance: 123.2
click at [399, 83] on div "H [PERSON_NAME] [EMAIL_ADDRESS][DOMAIN_NAME] [PHONE_NUMBER]" at bounding box center [614, 91] width 495 height 42
copy div "[PERSON_NAME]"
click at [191, 20] on icon "ChevronLeft" at bounding box center [186, 19] width 15 height 15
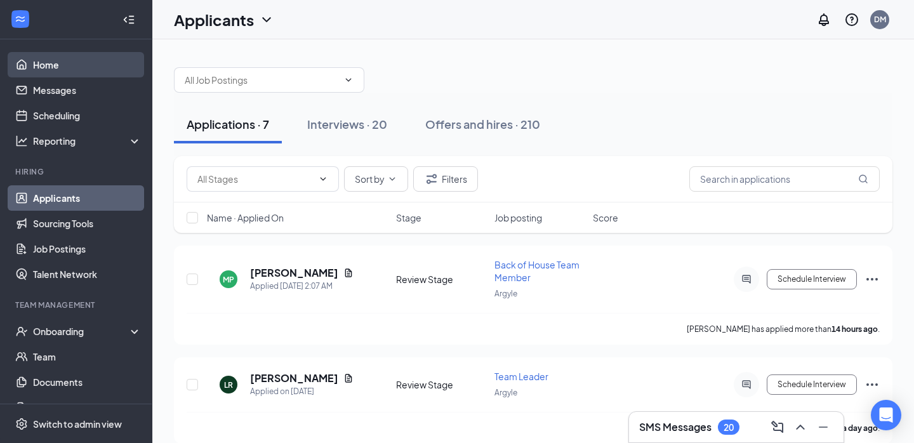
click at [64, 69] on link "Home" at bounding box center [87, 64] width 109 height 25
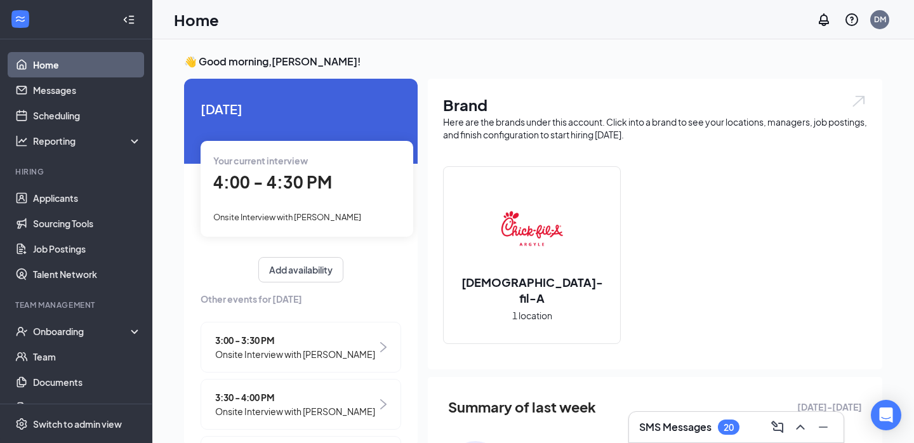
click at [365, 206] on div "Your current interview 4:00 - 4:30 PM Onsite Interview with [PERSON_NAME]" at bounding box center [307, 188] width 213 height 95
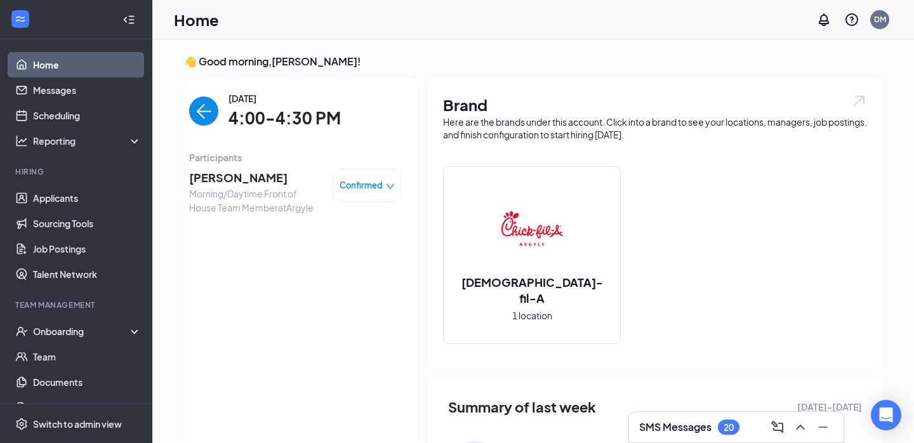
scroll to position [5, 0]
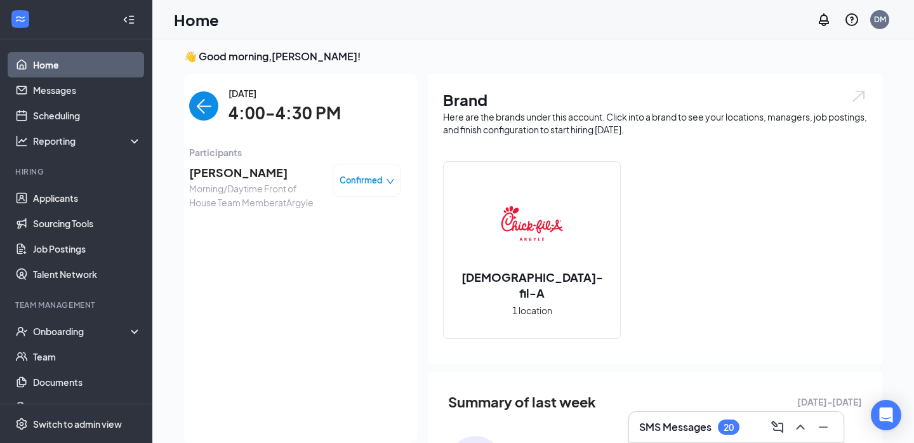
click at [361, 181] on span "Confirmed" at bounding box center [361, 180] width 43 height 13
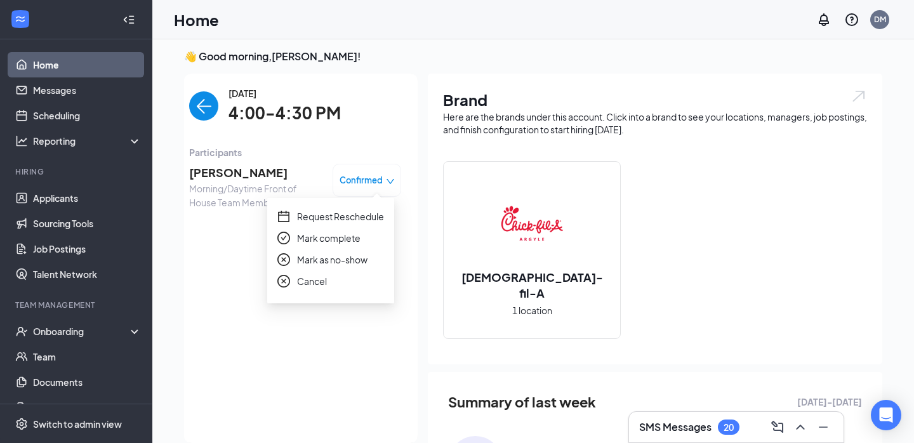
click at [317, 239] on span "Mark complete" at bounding box center [328, 238] width 63 height 14
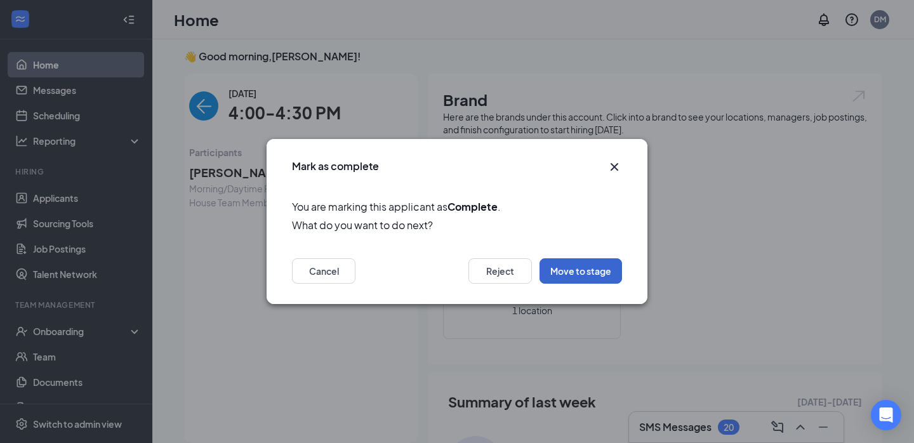
click at [559, 274] on button "Move to stage" at bounding box center [581, 270] width 83 height 25
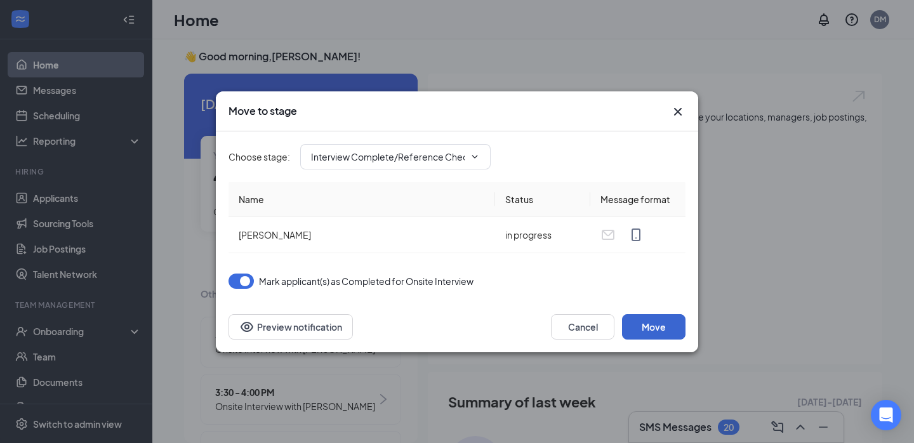
click at [640, 322] on button "Move" at bounding box center [653, 326] width 63 height 25
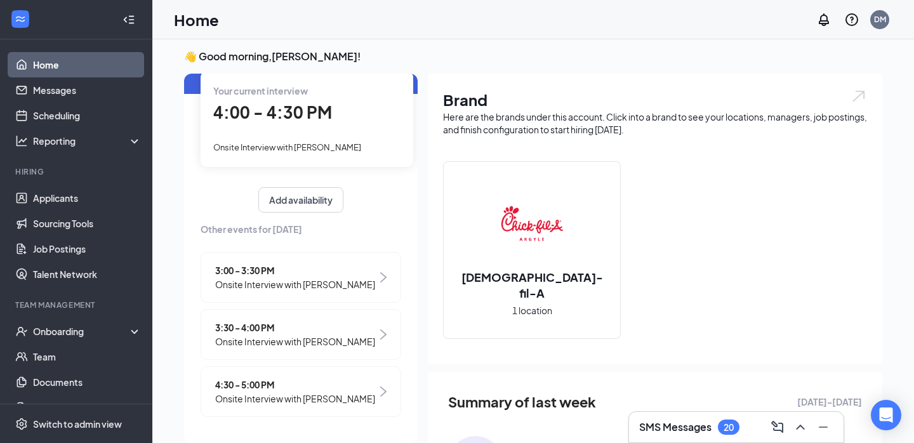
scroll to position [64, 0]
click at [335, 386] on span "4:30 - 5:00 PM" at bounding box center [295, 385] width 160 height 14
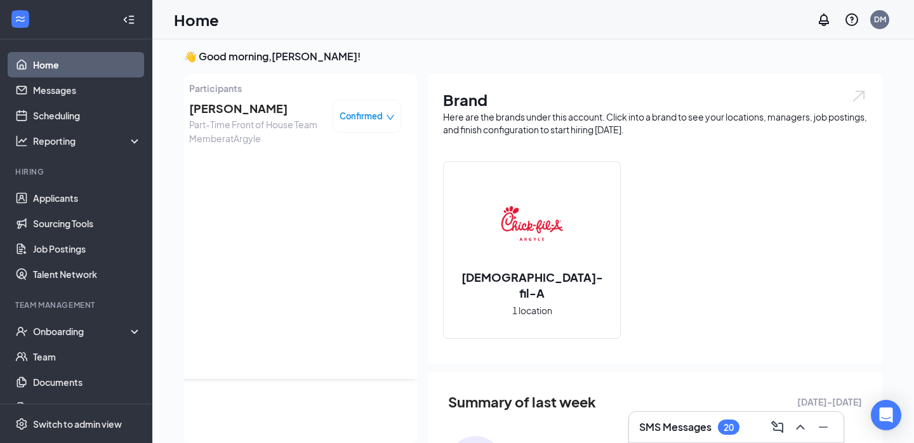
scroll to position [0, 0]
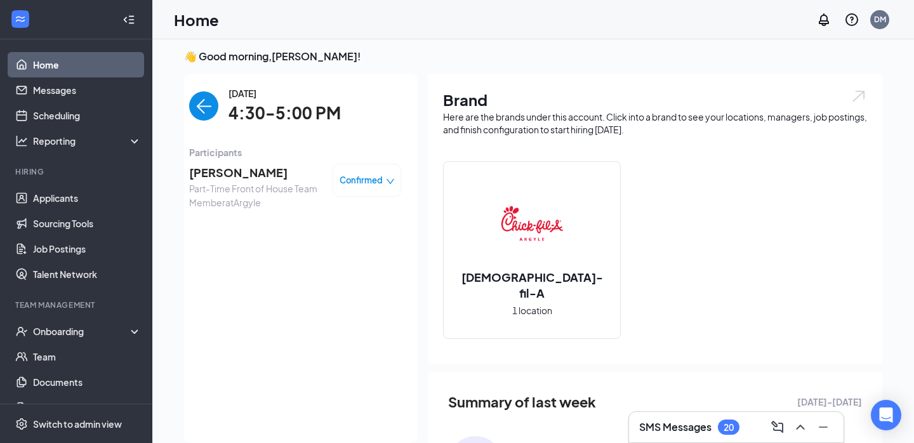
click at [257, 168] on span "[PERSON_NAME]" at bounding box center [255, 173] width 133 height 18
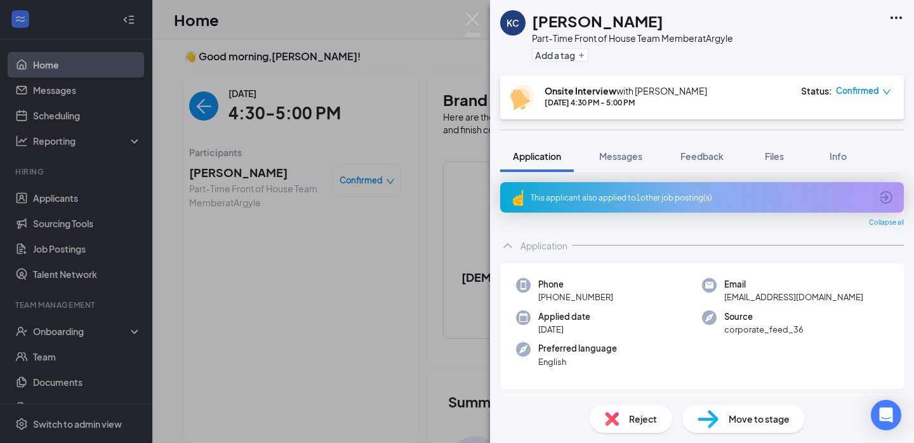
drag, startPoint x: 641, startPoint y: 20, endPoint x: 534, endPoint y: 18, distance: 107.3
click at [533, 18] on div "[PERSON_NAME]" at bounding box center [632, 21] width 201 height 22
copy h1 "[PERSON_NAME]"
click at [636, 265] on div "Phone [PHONE_NUMBER] Email [EMAIL_ADDRESS][DOMAIN_NAME] Applied date [DATE] Sou…" at bounding box center [702, 326] width 404 height 126
click at [391, 177] on div "KC [PERSON_NAME] Part-Time Front of House Team Member at Argyle Add a tag Onsit…" at bounding box center [457, 221] width 914 height 443
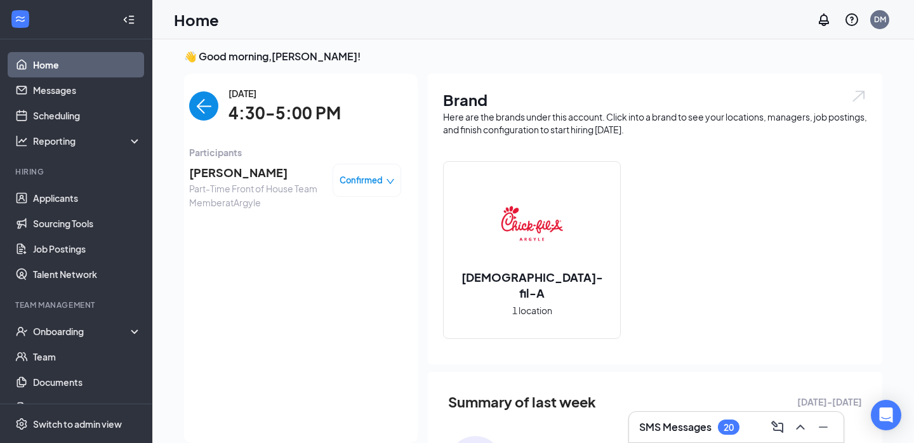
click at [388, 180] on icon "down" at bounding box center [391, 181] width 8 height 5
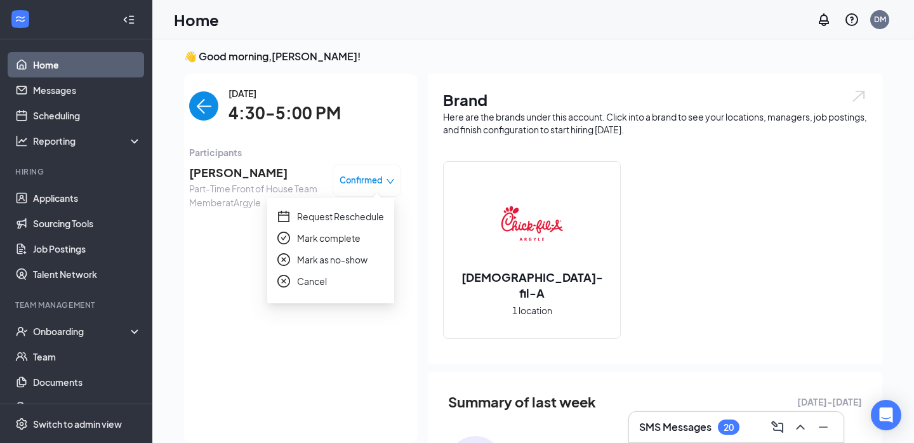
click at [321, 244] on span "Mark complete" at bounding box center [328, 238] width 63 height 14
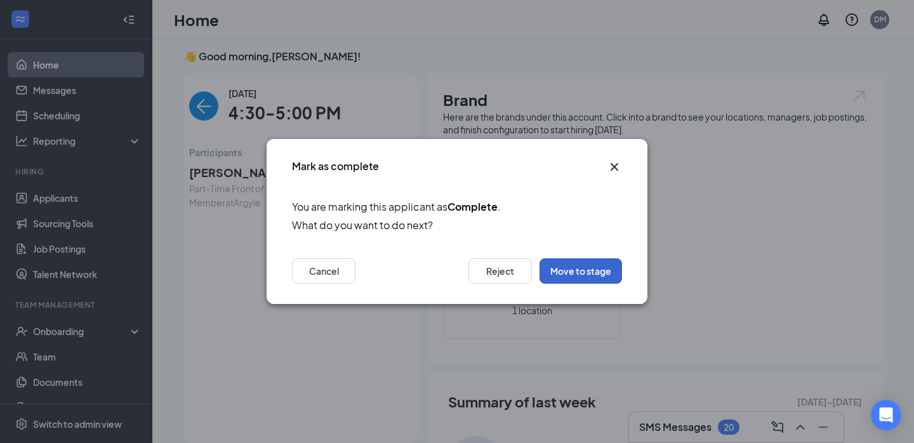
click at [564, 277] on button "Move to stage" at bounding box center [581, 270] width 83 height 25
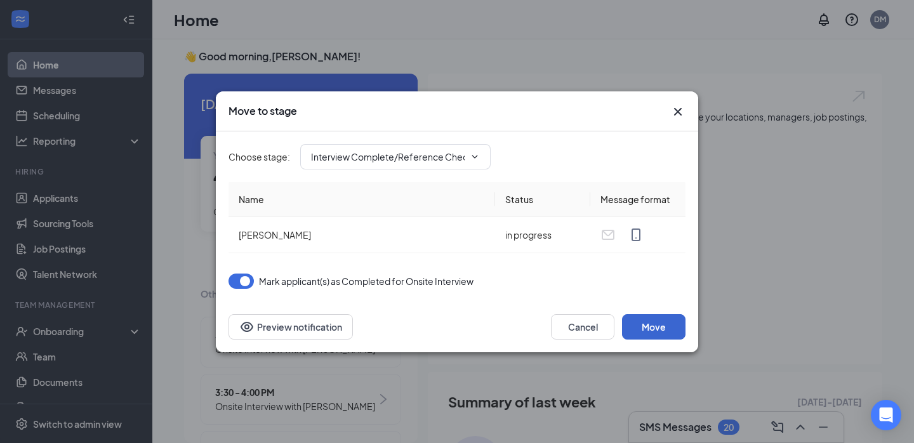
click at [649, 326] on button "Move" at bounding box center [653, 326] width 63 height 25
